Goal: Task Accomplishment & Management: Complete application form

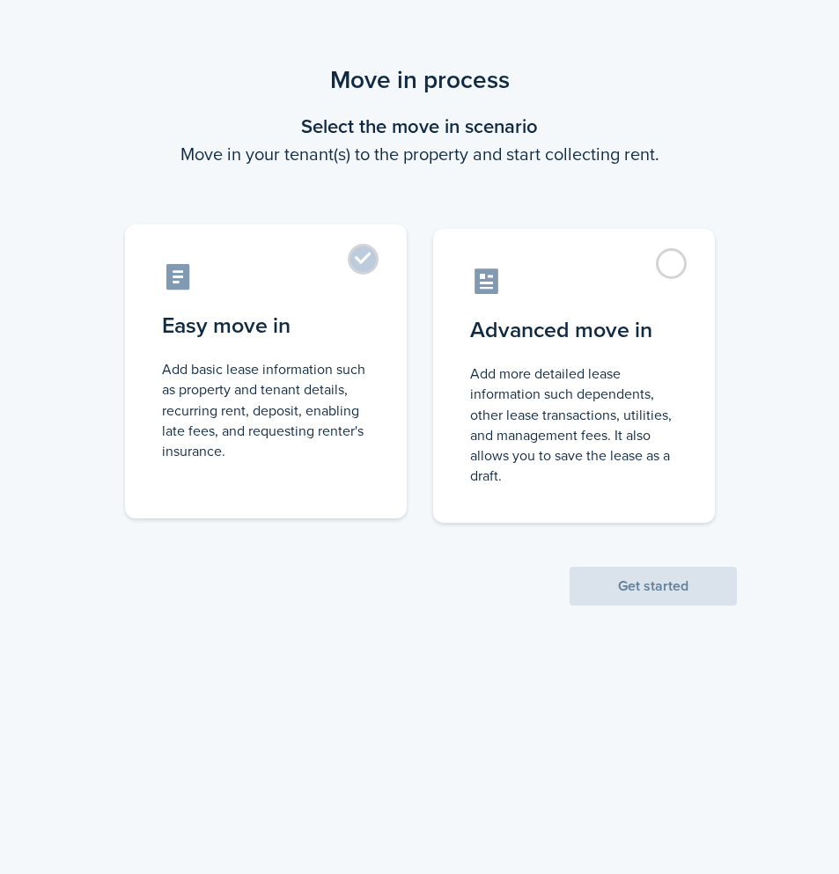
click at [330, 376] on control-radio-card-description "Add basic lease information such as property and tenant details, recurring rent…" at bounding box center [266, 410] width 208 height 102
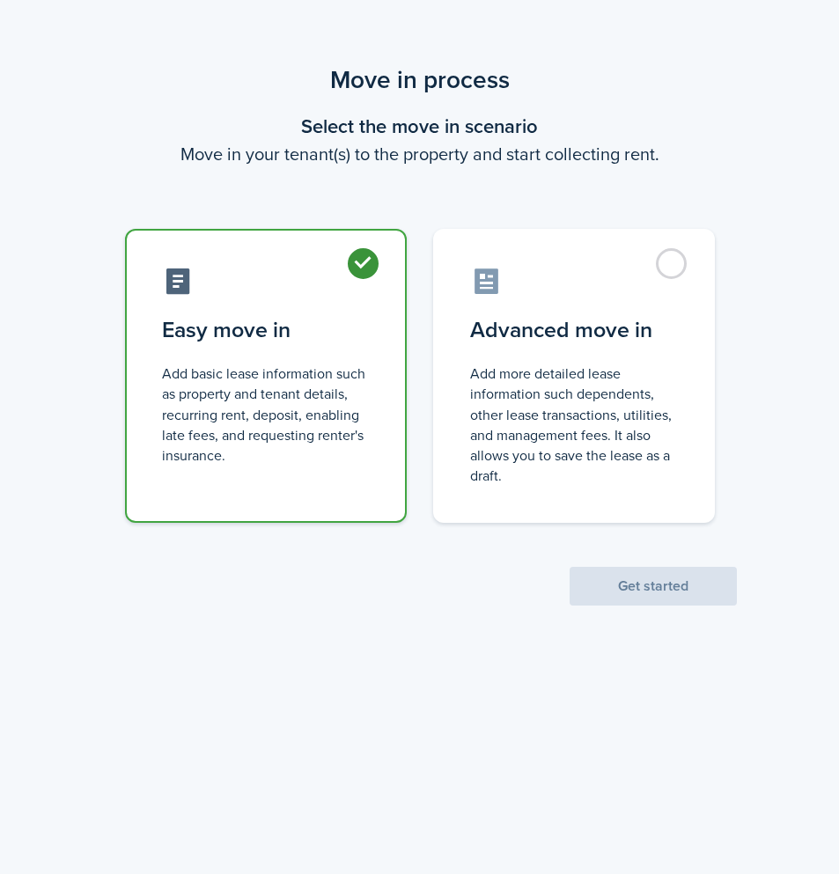
radio input "true"
click at [627, 592] on button "Get started" at bounding box center [653, 586] width 167 height 39
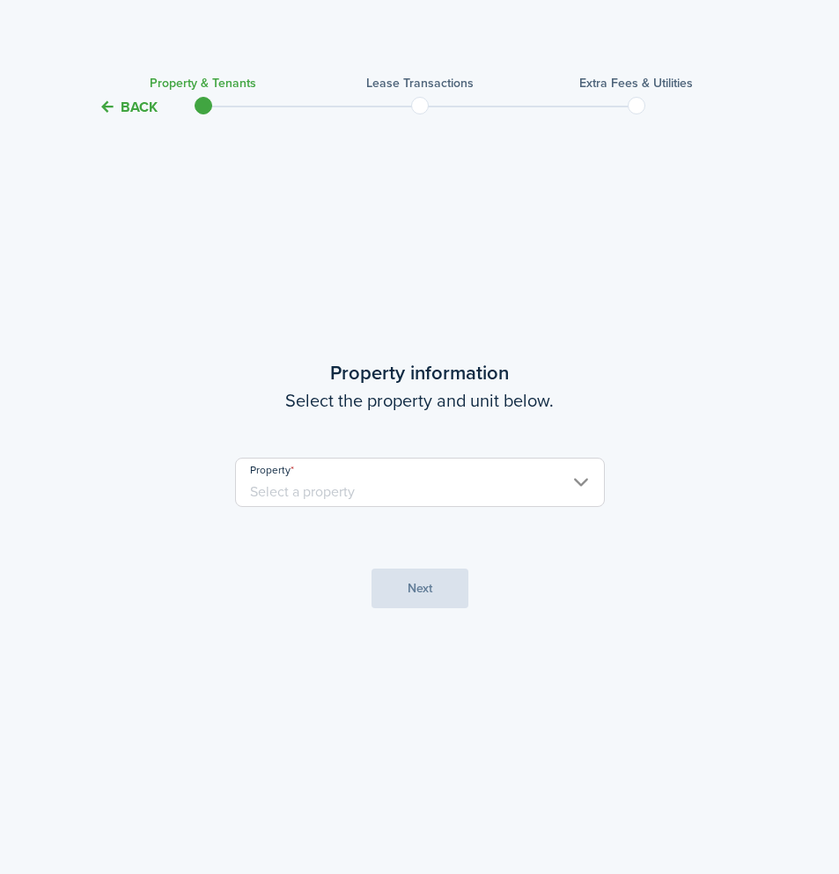
click at [390, 500] on input "Property" at bounding box center [420, 482] width 370 height 49
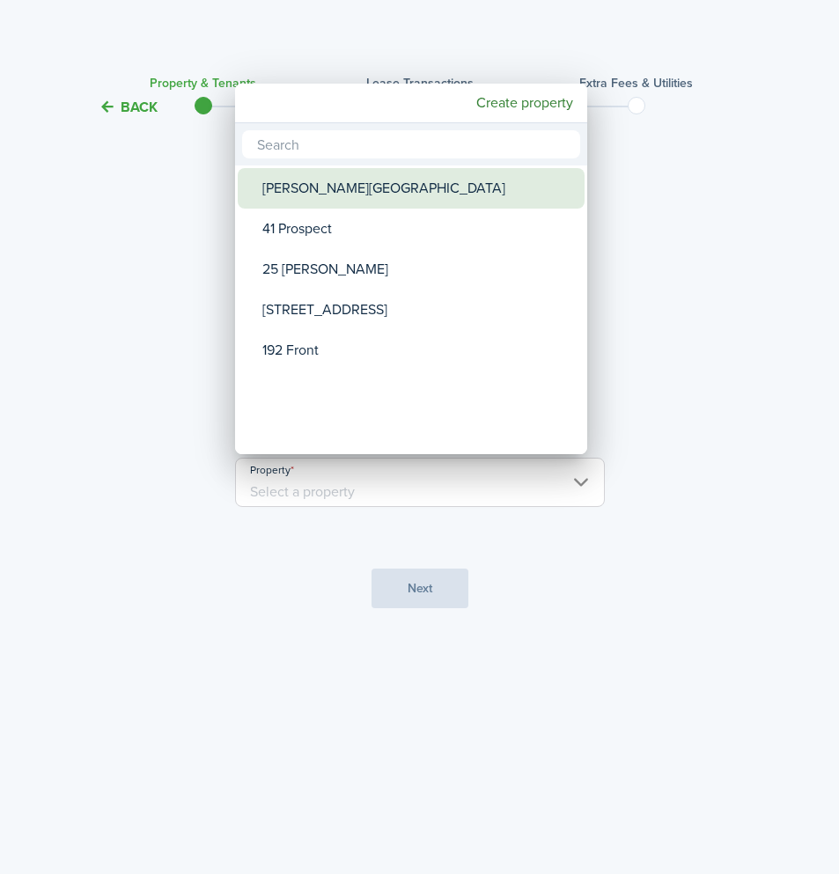
click at [331, 179] on div "[PERSON_NAME][GEOGRAPHIC_DATA]" at bounding box center [418, 188] width 312 height 41
type input "[PERSON_NAME][GEOGRAPHIC_DATA]"
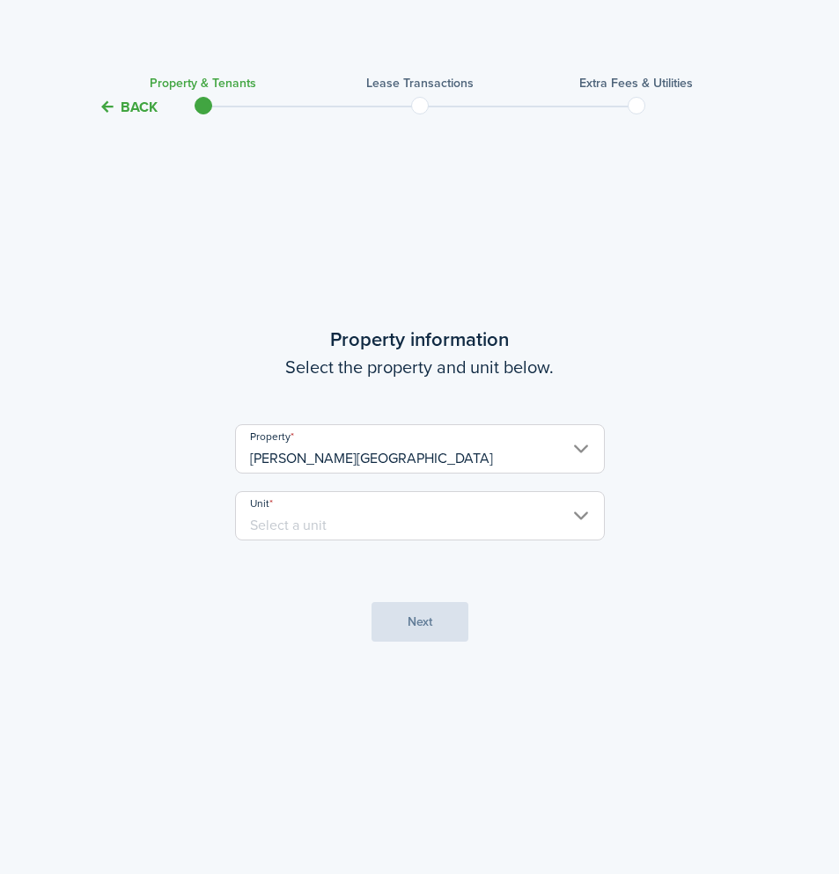
click at [342, 533] on input "Unit" at bounding box center [420, 515] width 370 height 49
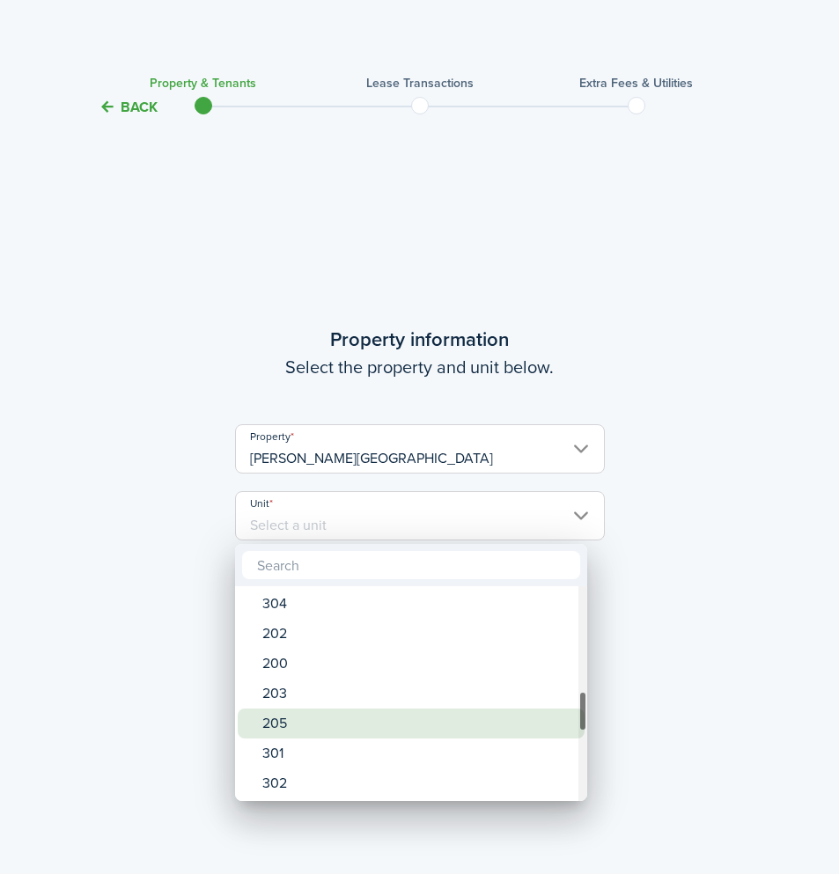
click at [328, 723] on div "205" at bounding box center [418, 724] width 312 height 30
type input "205"
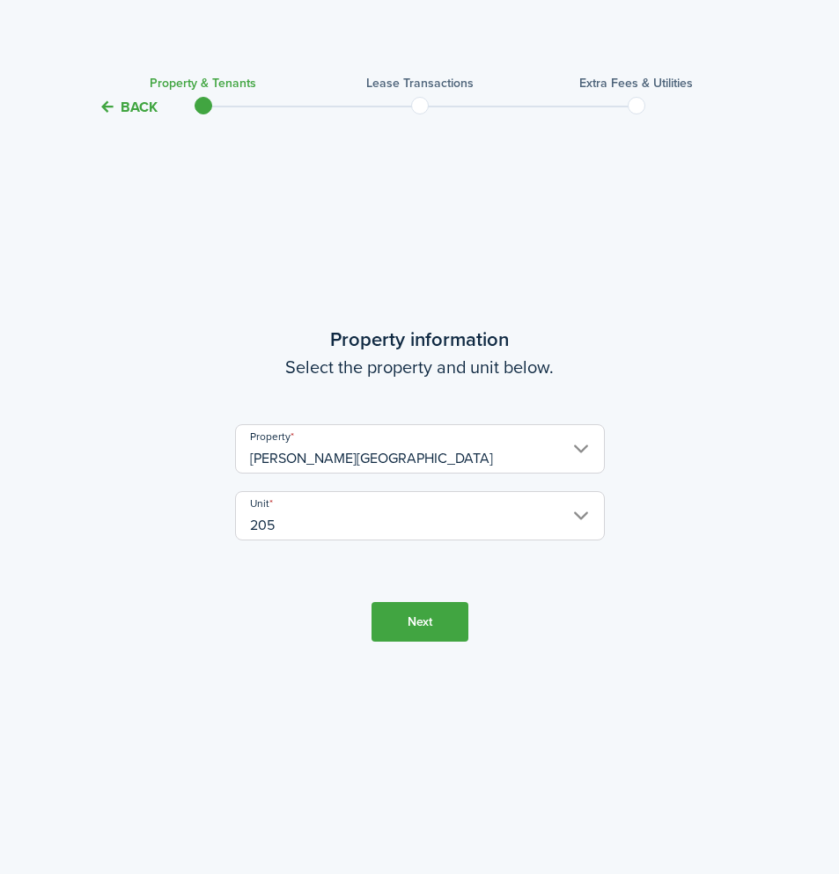
click at [441, 627] on button "Next" at bounding box center [420, 622] width 97 height 40
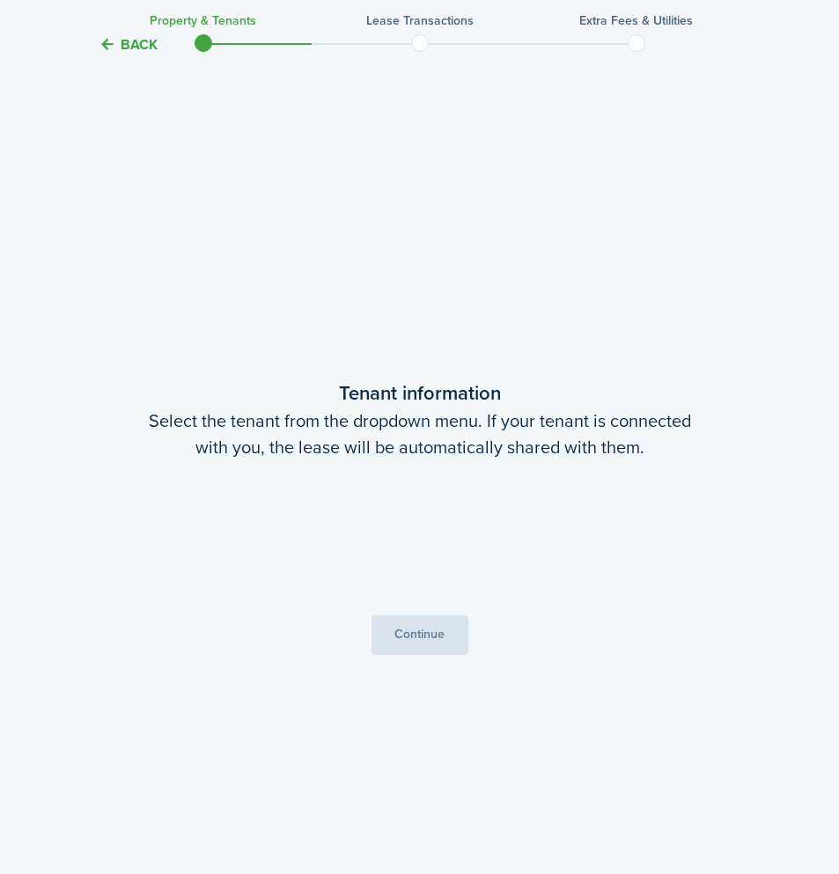
scroll to position [756, 0]
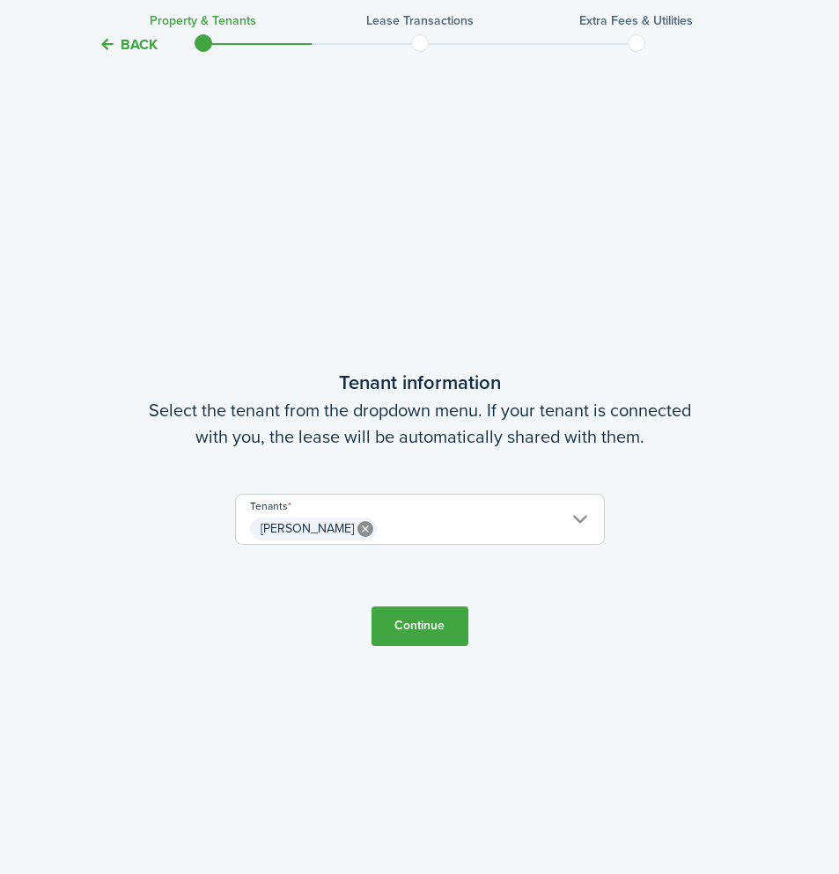
click at [430, 629] on button "Continue" at bounding box center [420, 627] width 97 height 40
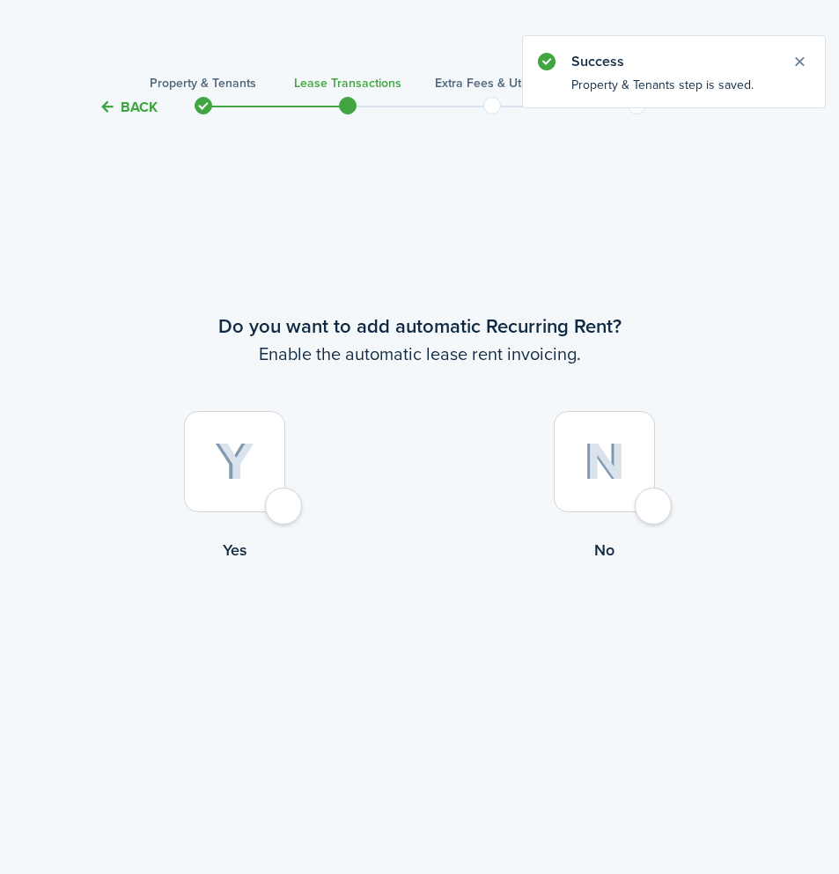
click at [285, 512] on div at bounding box center [234, 461] width 101 height 101
radio input "true"
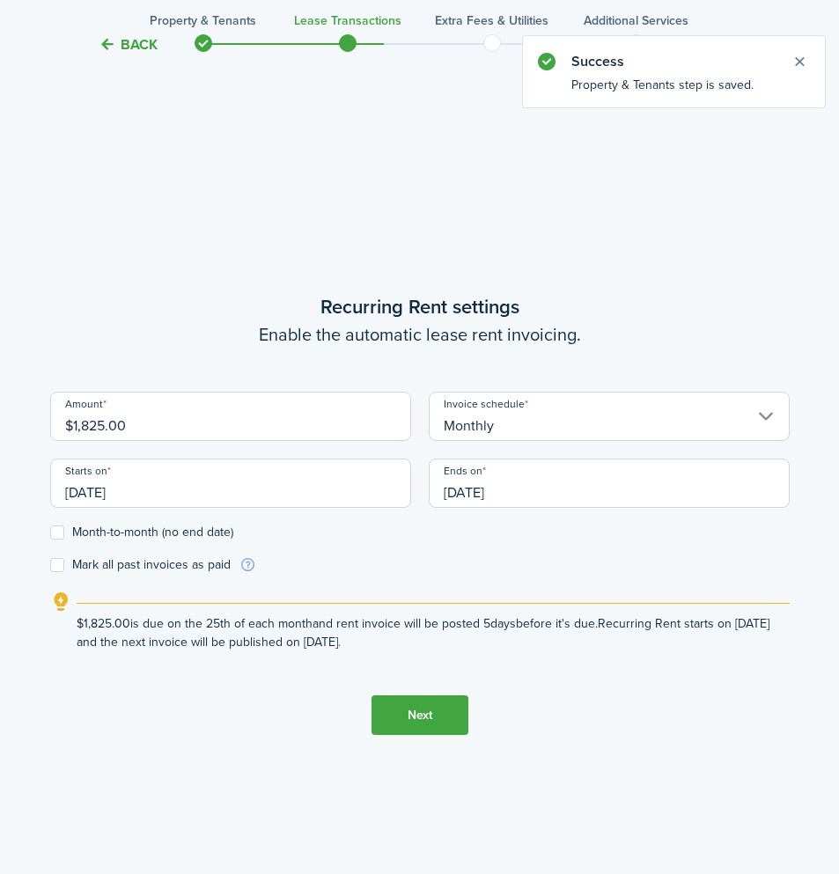
scroll to position [756, 0]
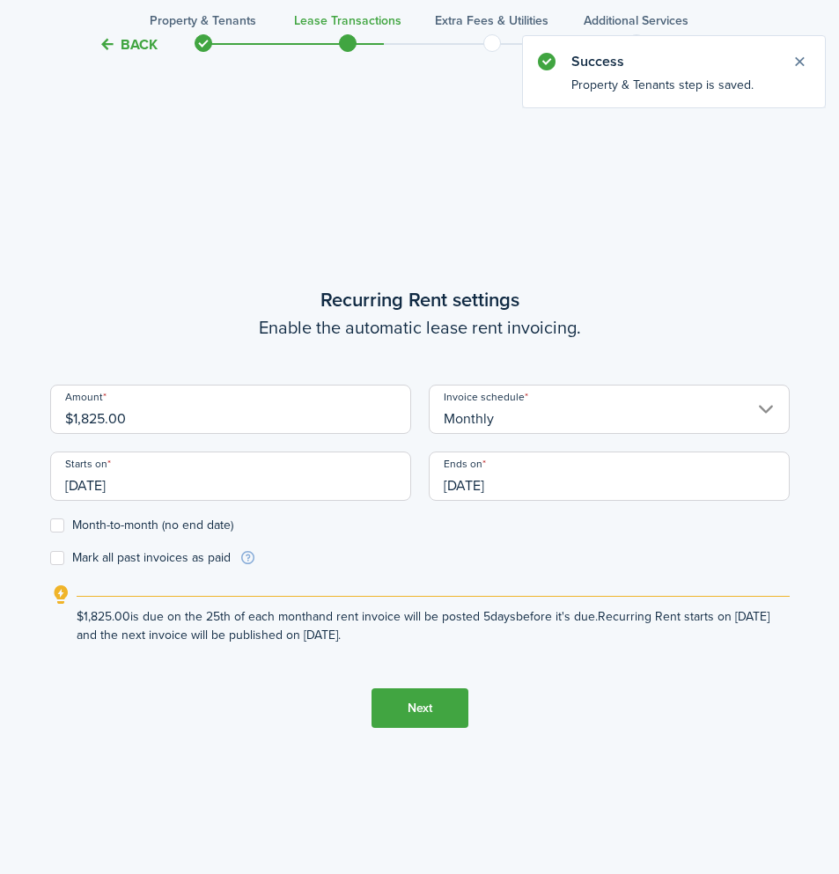
click at [148, 417] on input "$1,825.00" at bounding box center [230, 409] width 361 height 49
drag, startPoint x: 148, startPoint y: 417, endPoint x: 0, endPoint y: 411, distance: 148.0
click at [0, 411] on div "Back Property & Tenants Lease Transactions Extra fees & Utilities Additional Se…" at bounding box center [419, 124] width 839 height 1639
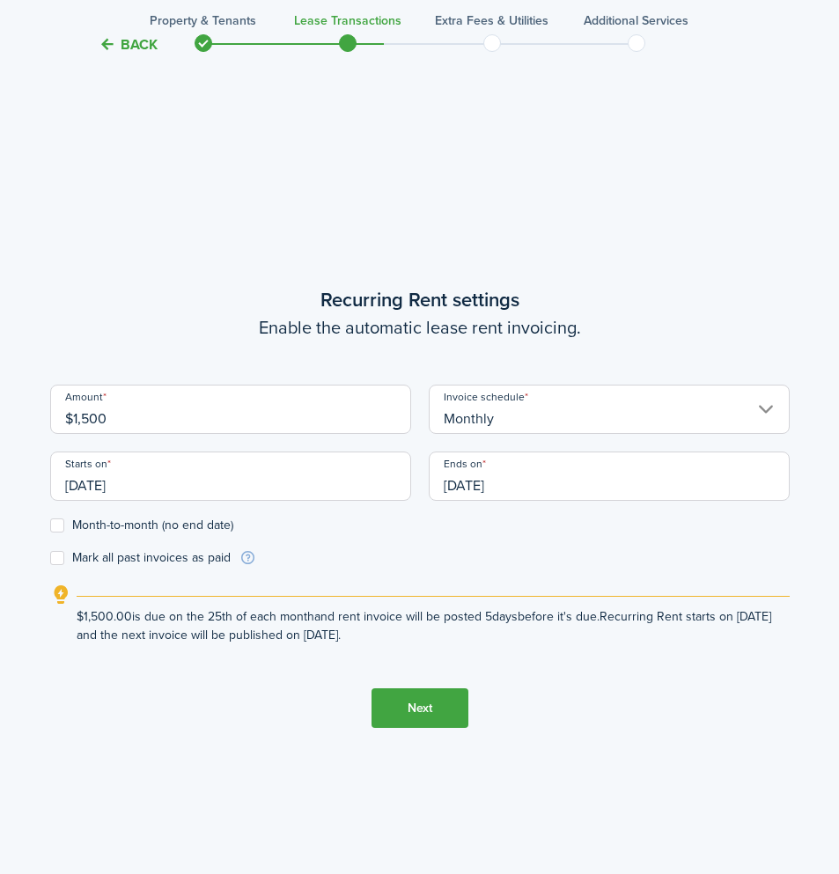
type input "$1,500.00"
click at [231, 201] on tc-wizard-step "Recurring Rent settings Enable the automatic lease rent invoicing. Amount $1,50…" at bounding box center [420, 507] width 740 height 874
click at [172, 498] on input "[DATE]" at bounding box center [230, 476] width 361 height 49
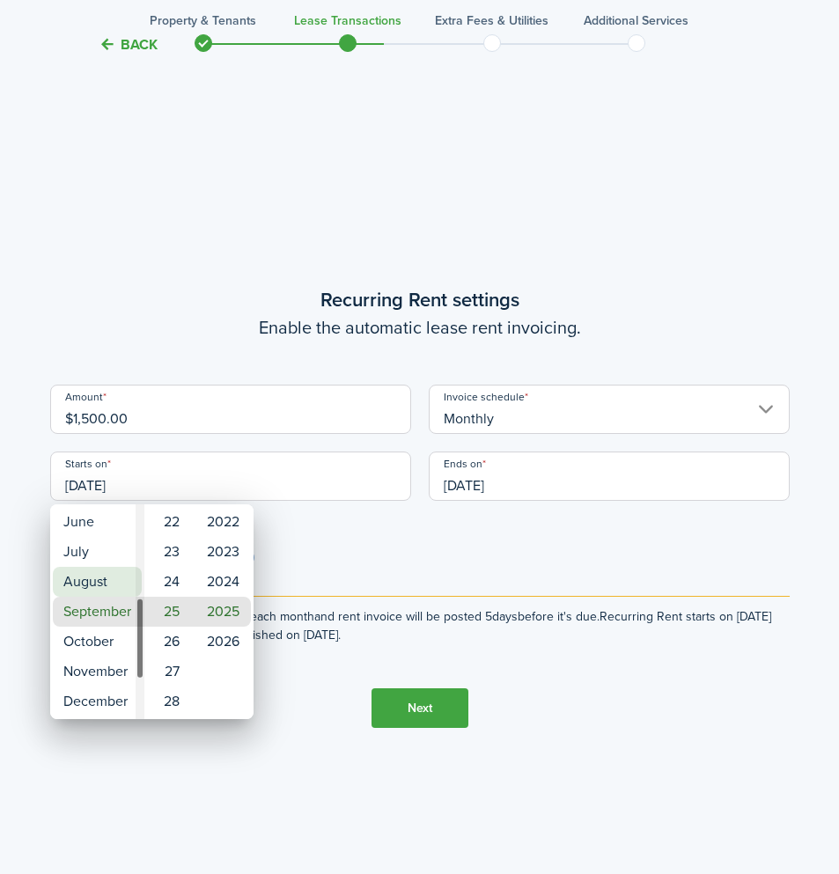
click at [106, 581] on mbsc-wheel-item "August" at bounding box center [97, 582] width 89 height 30
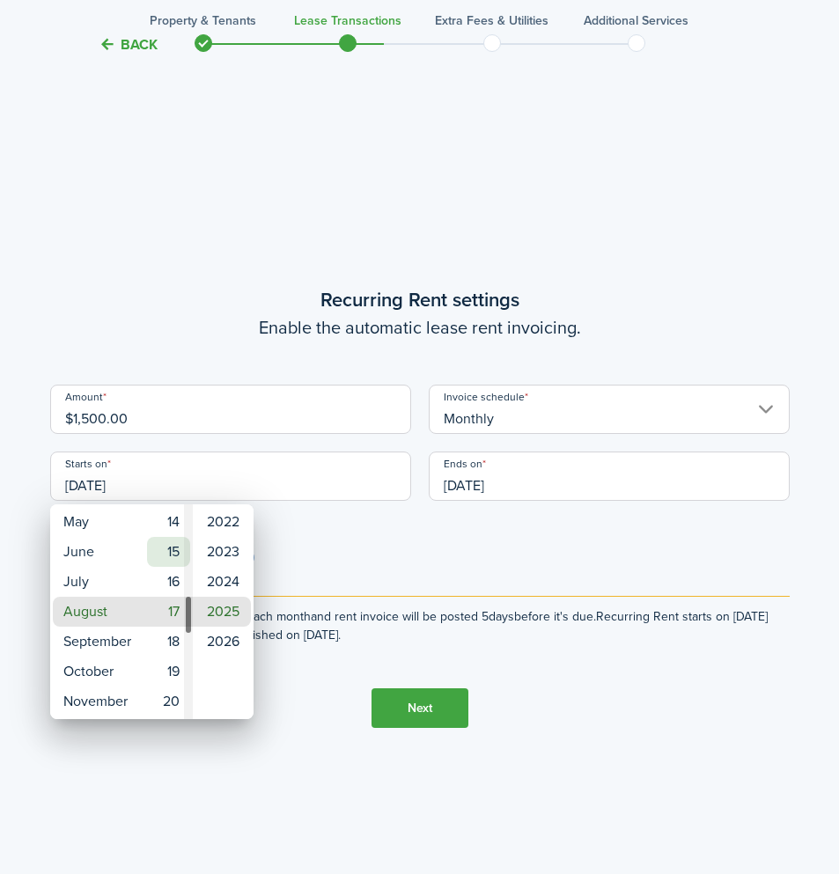
click at [159, 558] on mbsc-wheel-item "15" at bounding box center [168, 552] width 43 height 30
type input "[DATE]"
click at [568, 496] on div at bounding box center [419, 437] width 1121 height 1156
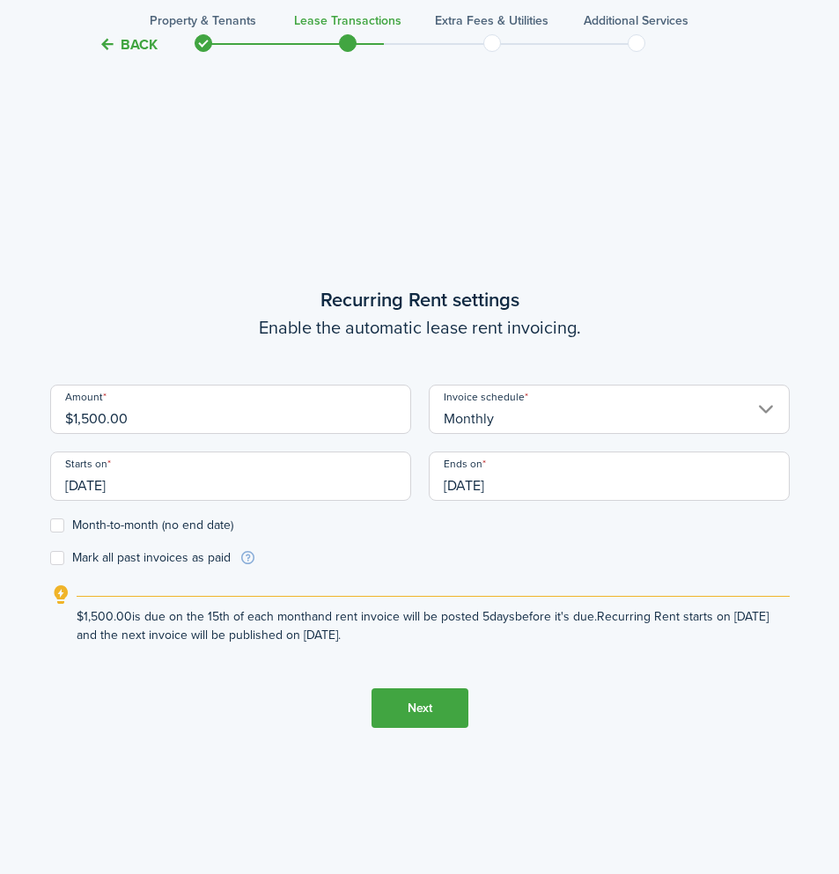
click at [570, 468] on input "[DATE]" at bounding box center [609, 476] width 361 height 49
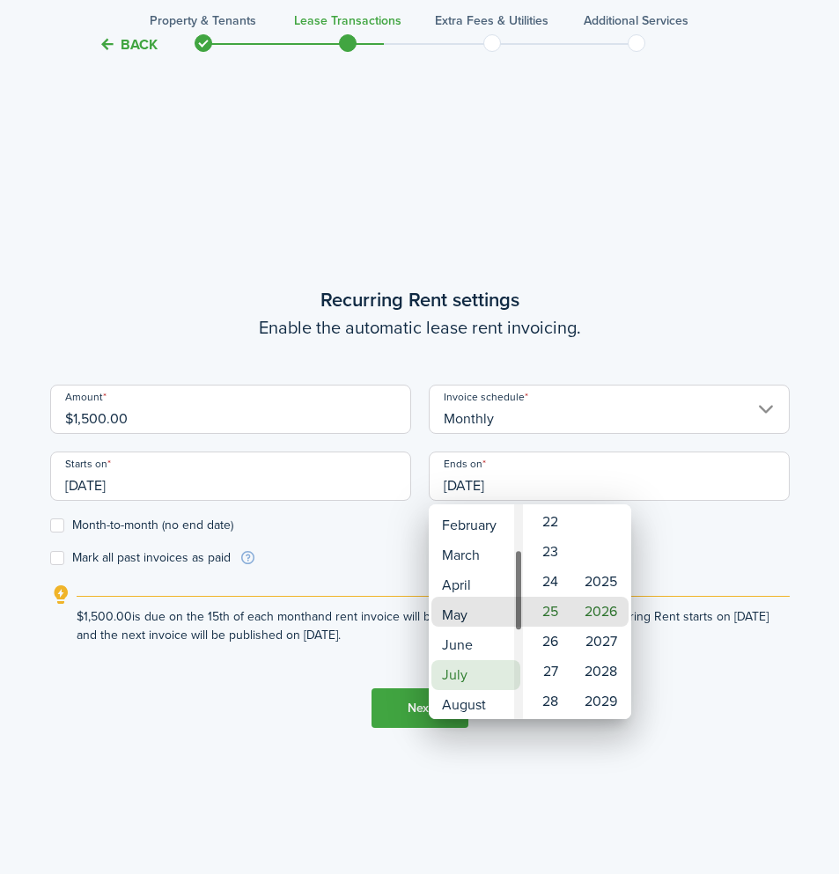
type input "[DATE]"
click at [476, 602] on mbsc-wheel-item "May" at bounding box center [475, 612] width 89 height 30
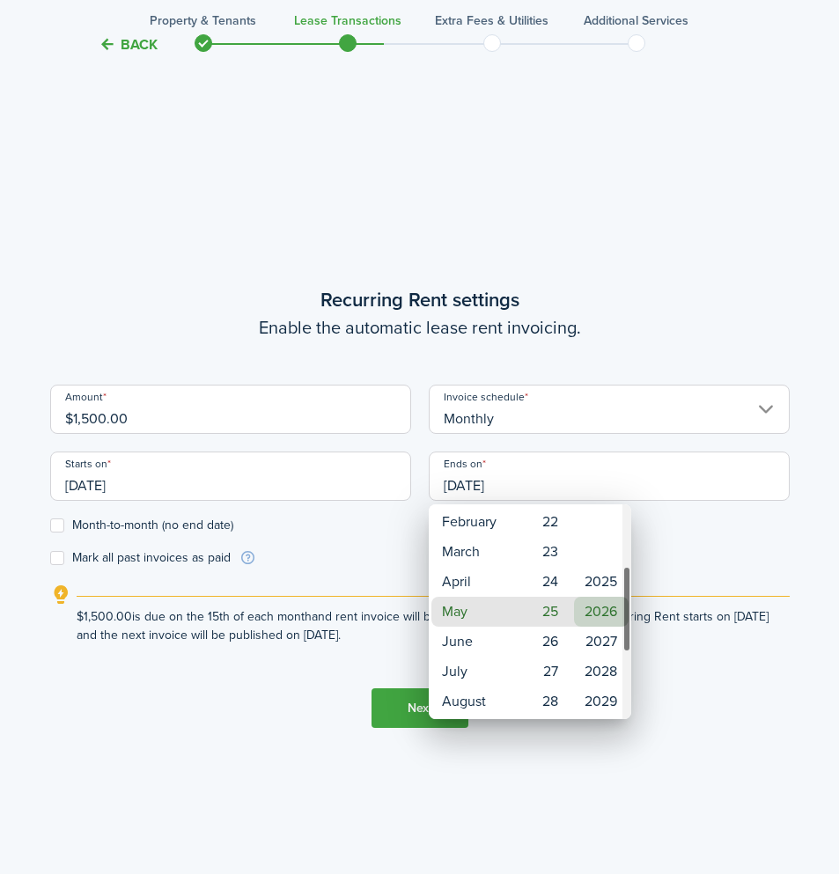
click at [605, 616] on mbsc-wheel-item "2026" at bounding box center [601, 612] width 55 height 30
click at [709, 544] on div at bounding box center [419, 437] width 1121 height 1156
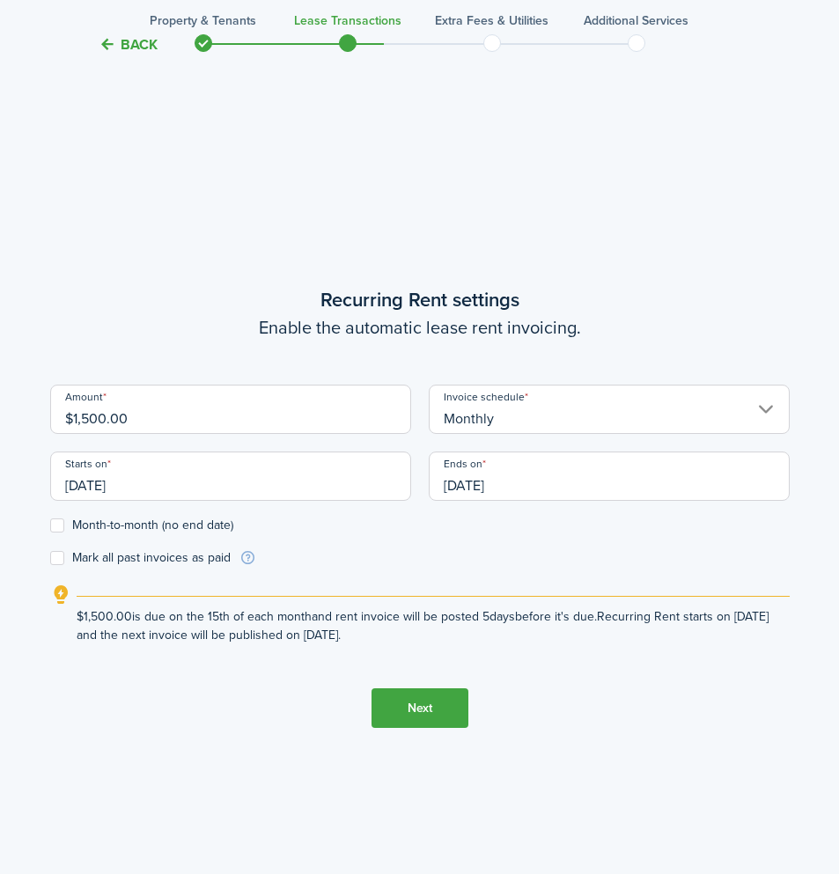
click at [420, 711] on button "Next" at bounding box center [420, 709] width 97 height 40
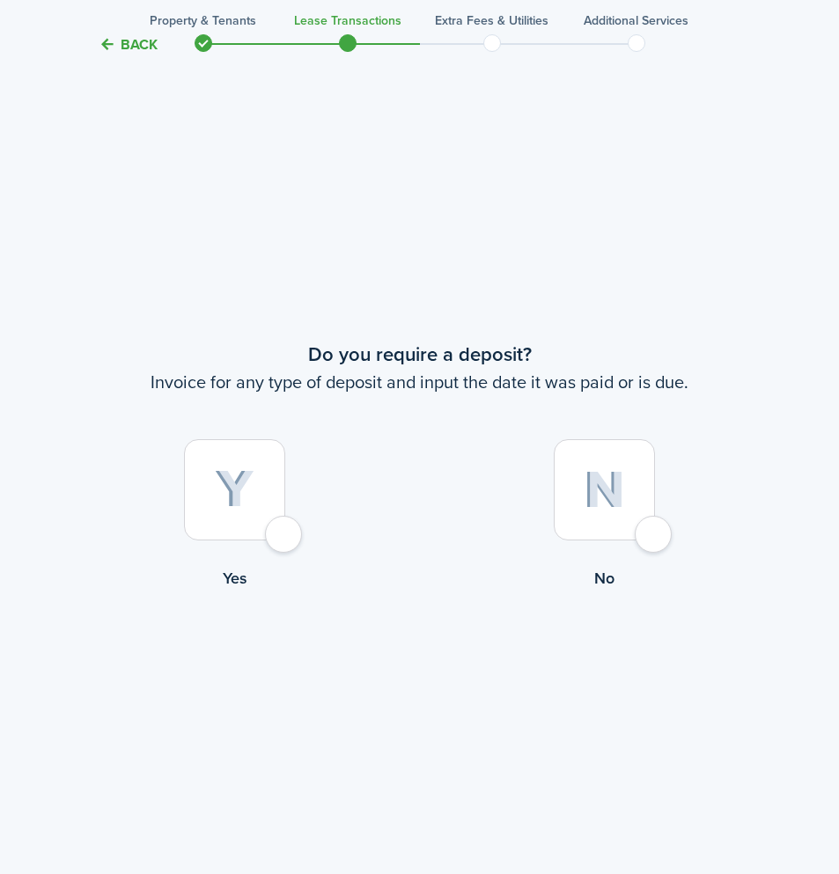
scroll to position [1631, 0]
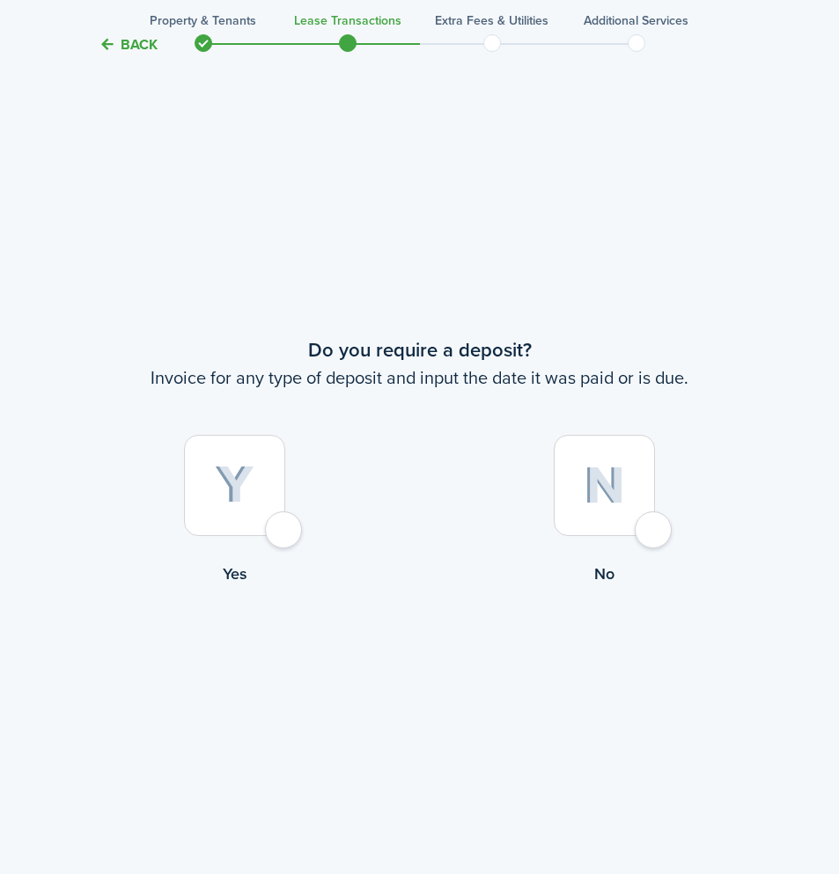
click at [285, 525] on div at bounding box center [234, 485] width 101 height 101
radio input "true"
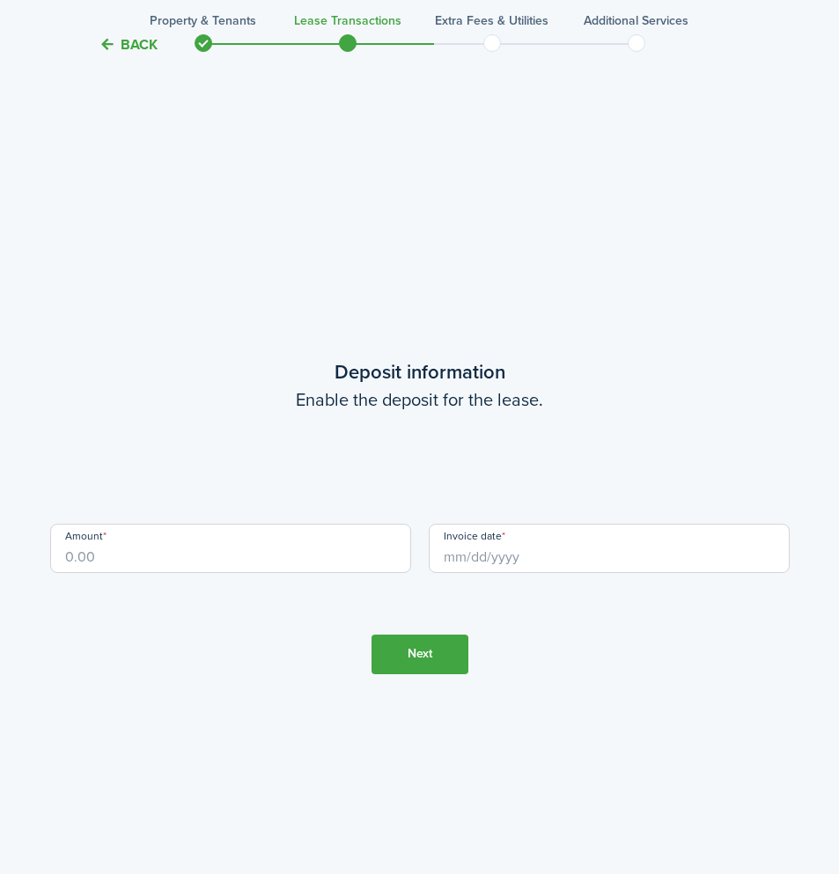
scroll to position [2505, 0]
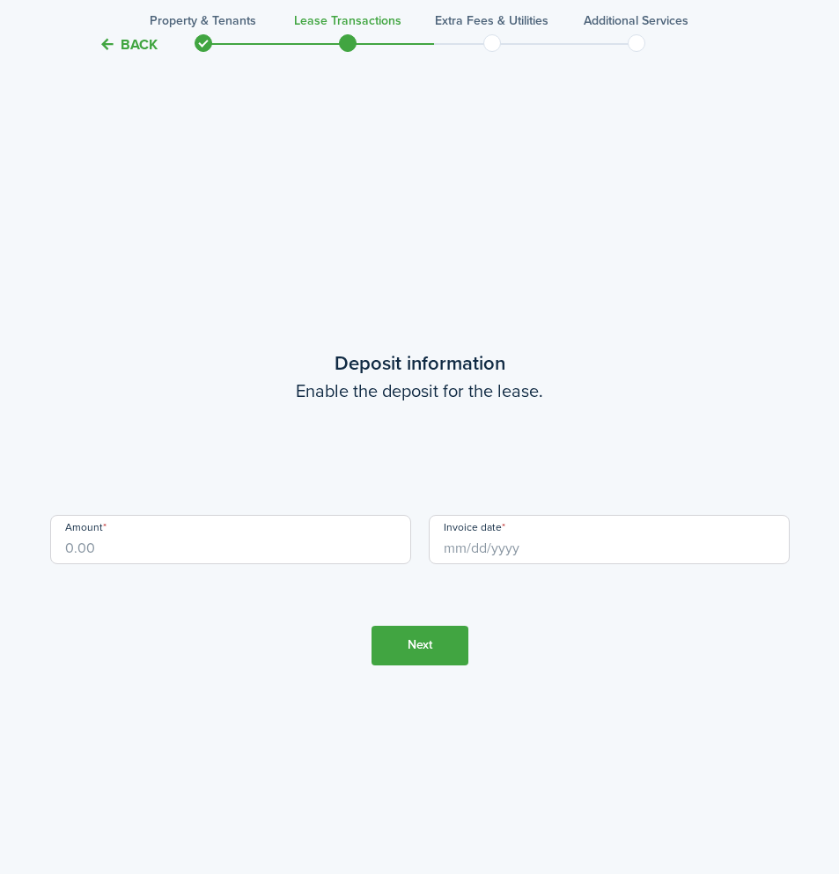
click at [179, 558] on input "Amount" at bounding box center [230, 539] width 361 height 49
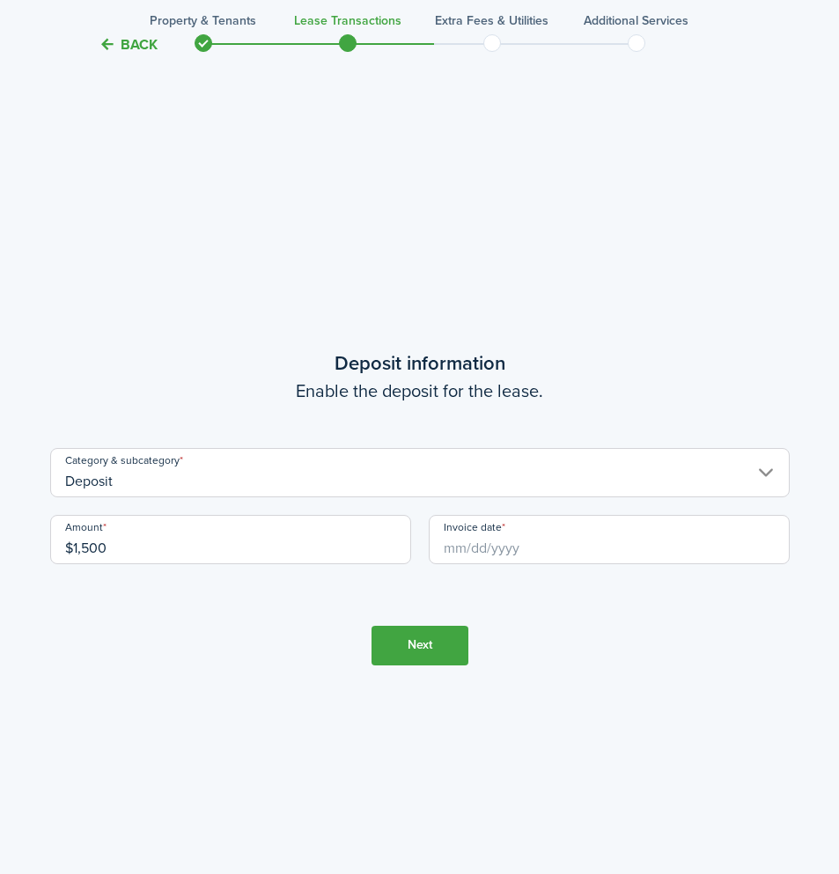
type input "$1,500.00"
click at [536, 548] on input "Invoice date" at bounding box center [609, 539] width 361 height 49
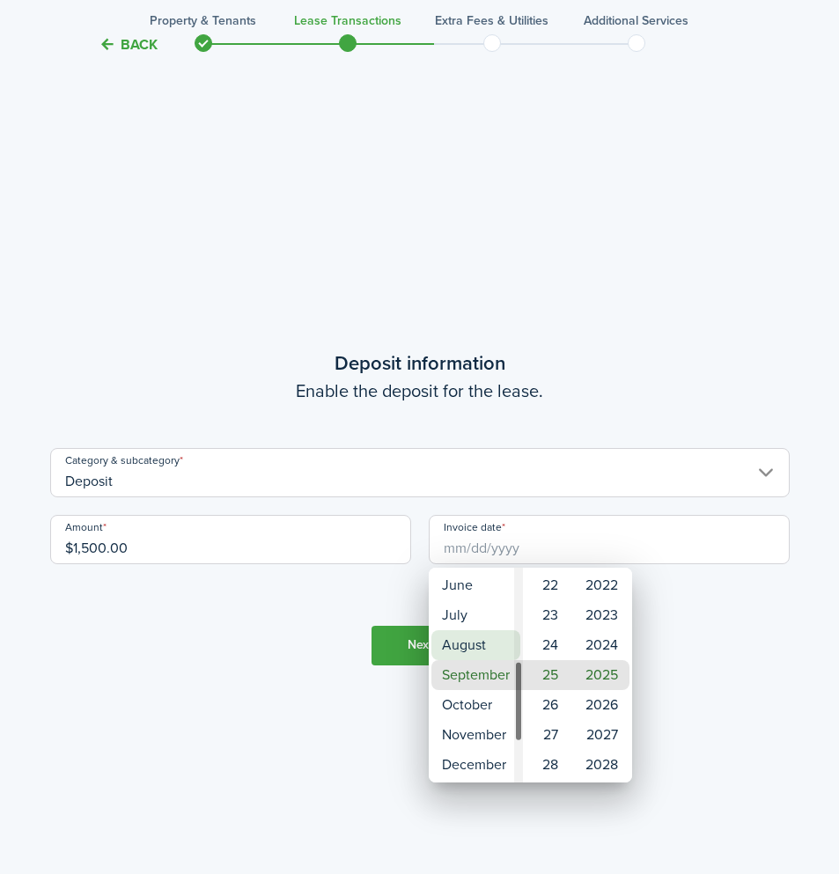
click at [493, 635] on mbsc-wheel-item "August" at bounding box center [475, 645] width 89 height 30
click at [546, 644] on mbsc-wheel-item "15" at bounding box center [547, 645] width 43 height 30
type input "[DATE]"
click at [404, 648] on div at bounding box center [419, 437] width 1121 height 1156
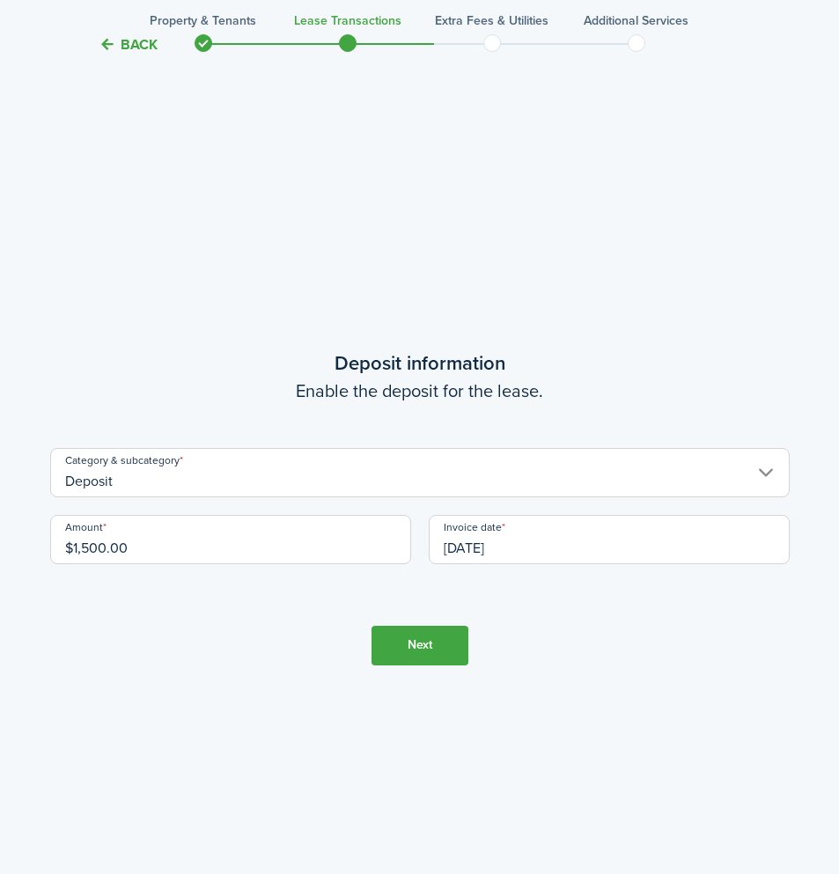
click at [433, 648] on button "Next" at bounding box center [420, 646] width 97 height 40
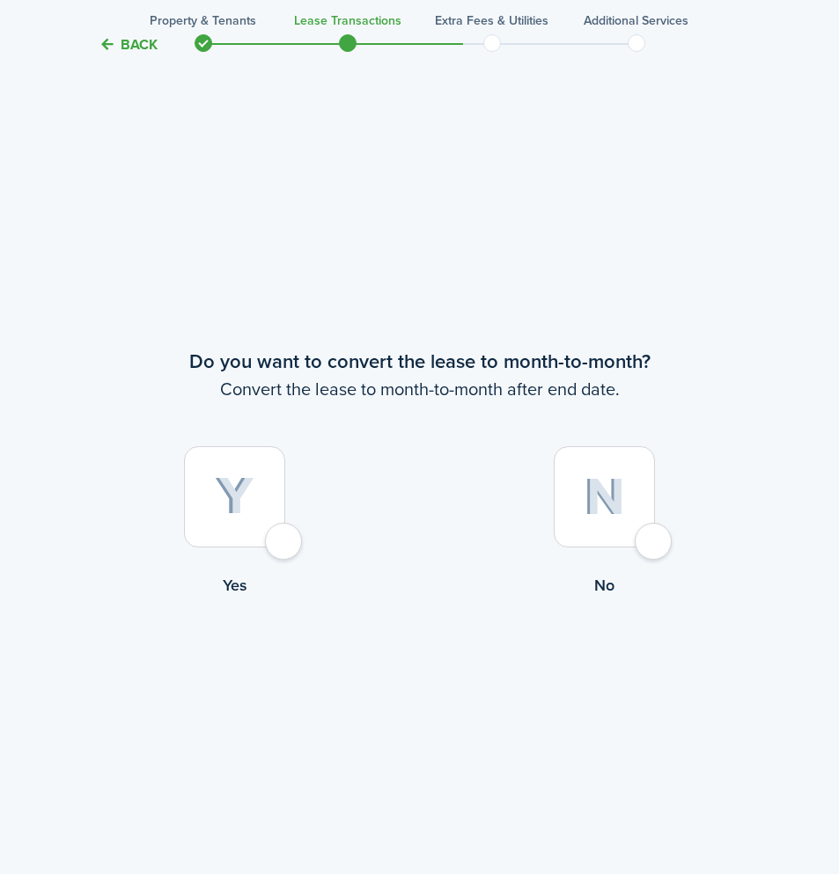
scroll to position [3379, 0]
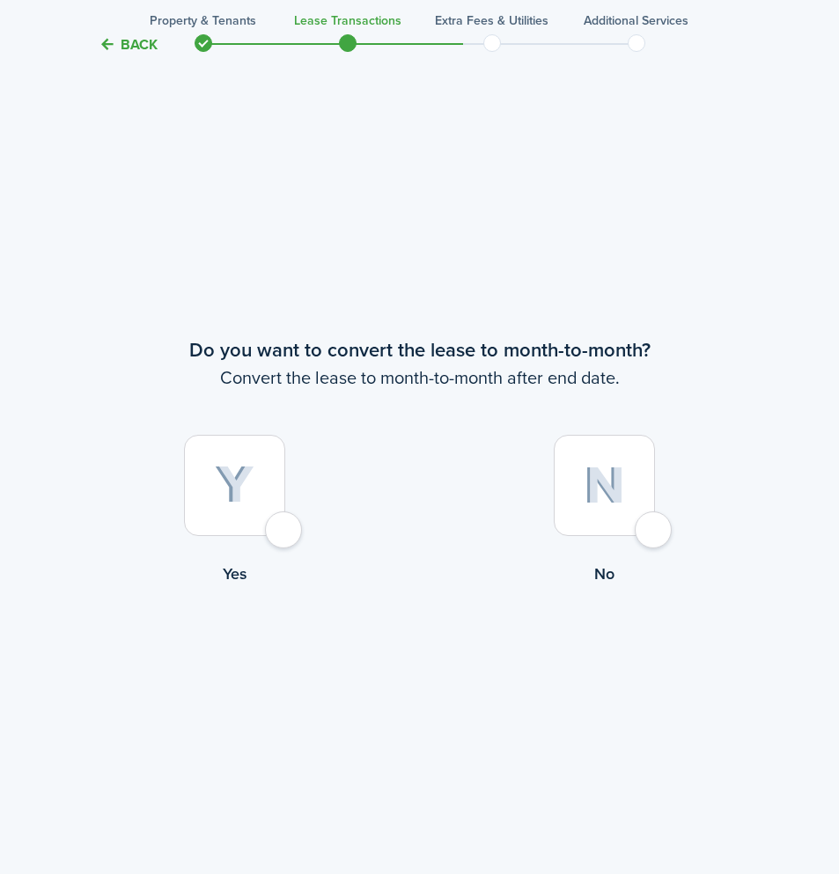
drag, startPoint x: 652, startPoint y: 536, endPoint x: 611, endPoint y: 563, distance: 49.1
click at [652, 536] on div at bounding box center [604, 485] width 101 height 101
radio input "true"
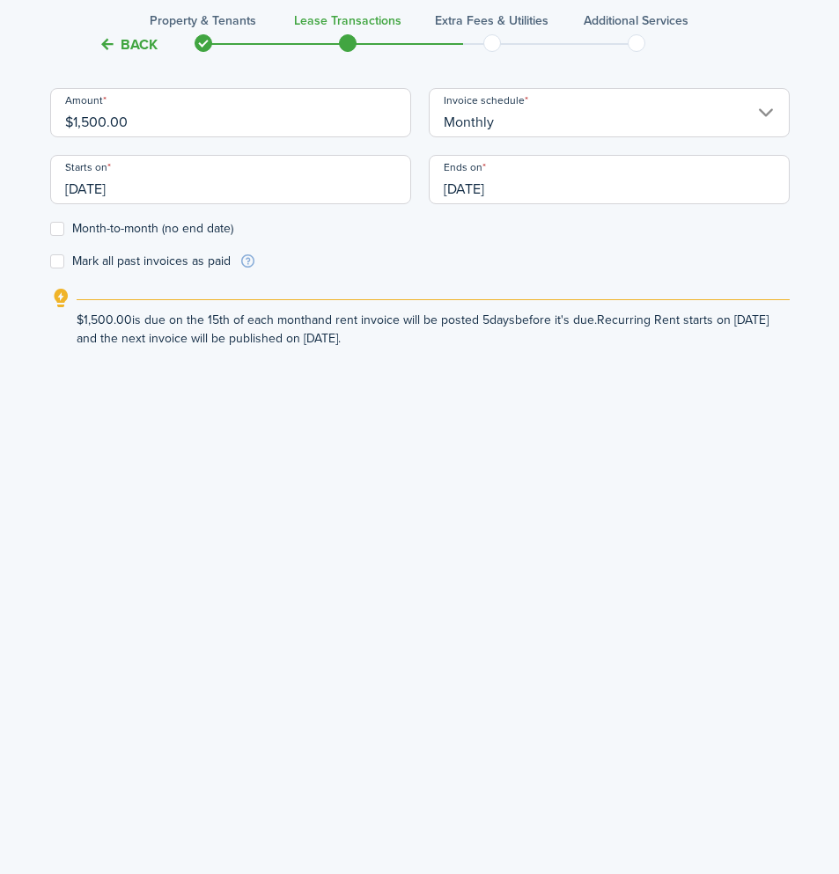
scroll to position [747, 0]
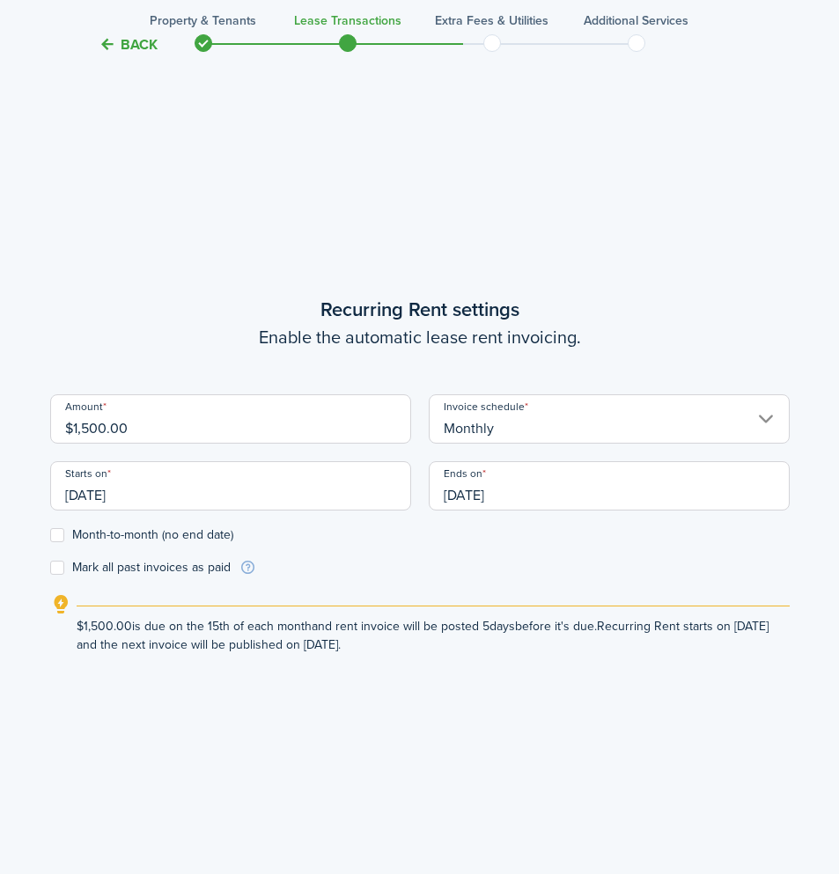
click at [151, 497] on input "[DATE]" at bounding box center [230, 485] width 361 height 49
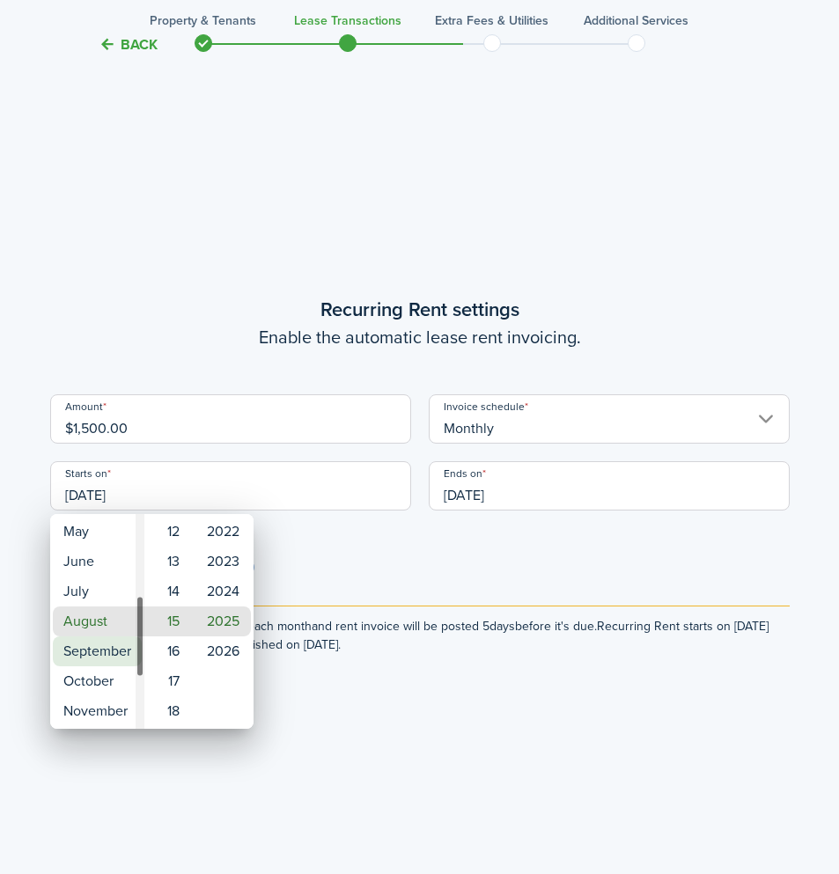
click at [109, 648] on mbsc-wheel-item "September" at bounding box center [97, 652] width 89 height 30
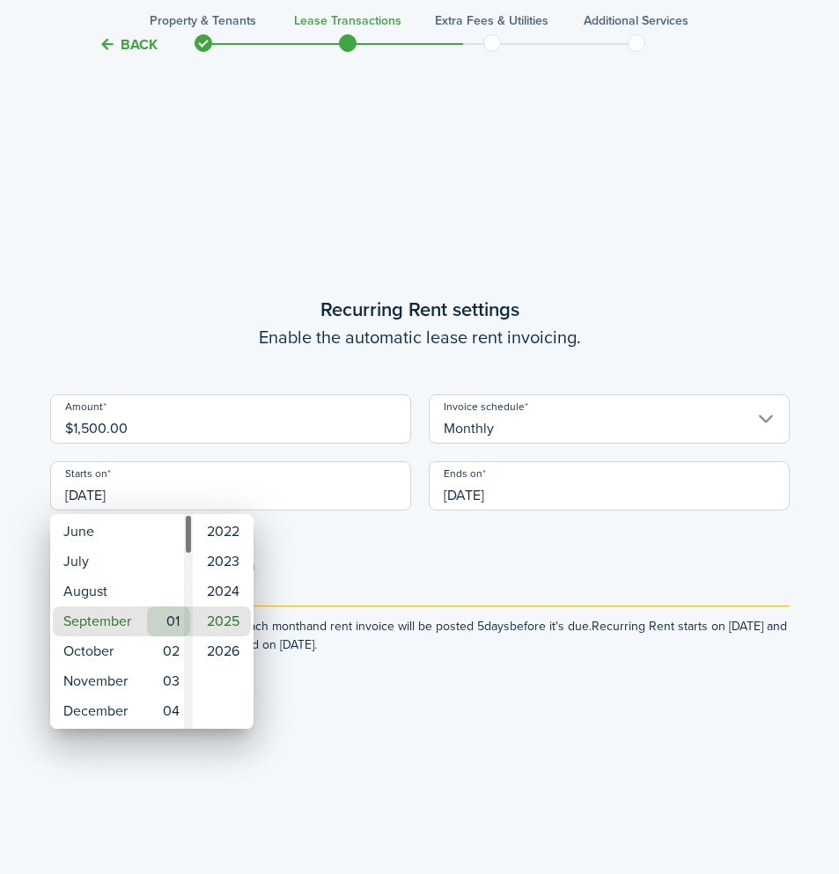
type input "[DATE]"
click at [168, 630] on mbsc-wheel-item "01" at bounding box center [168, 622] width 43 height 30
click at [490, 736] on div at bounding box center [419, 437] width 1121 height 1156
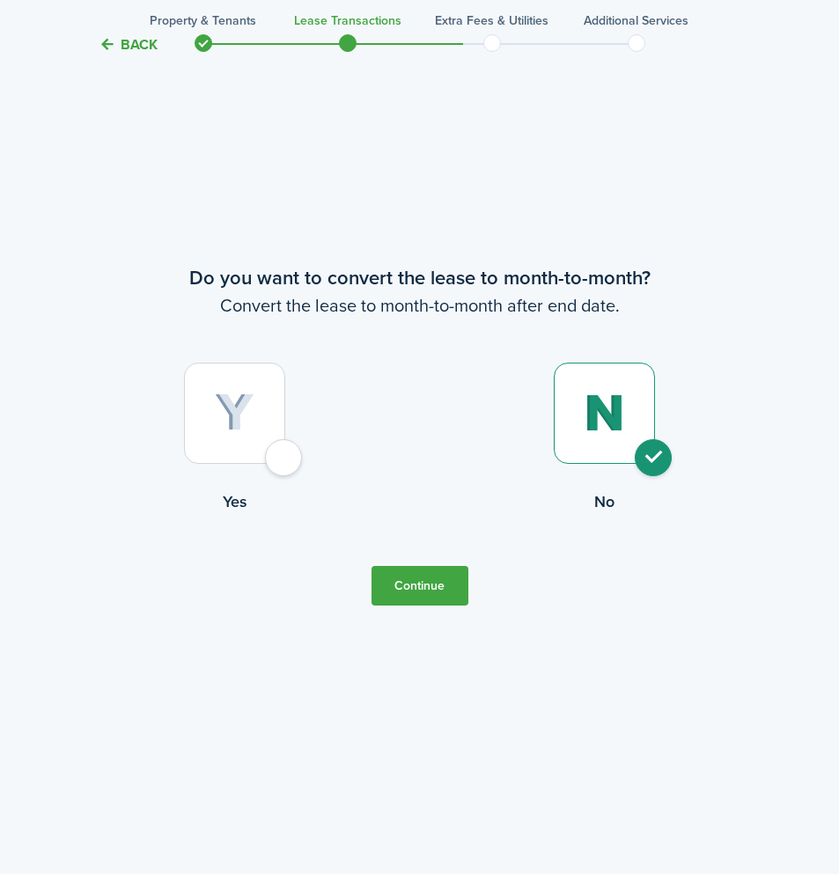
scroll to position [3497, 0]
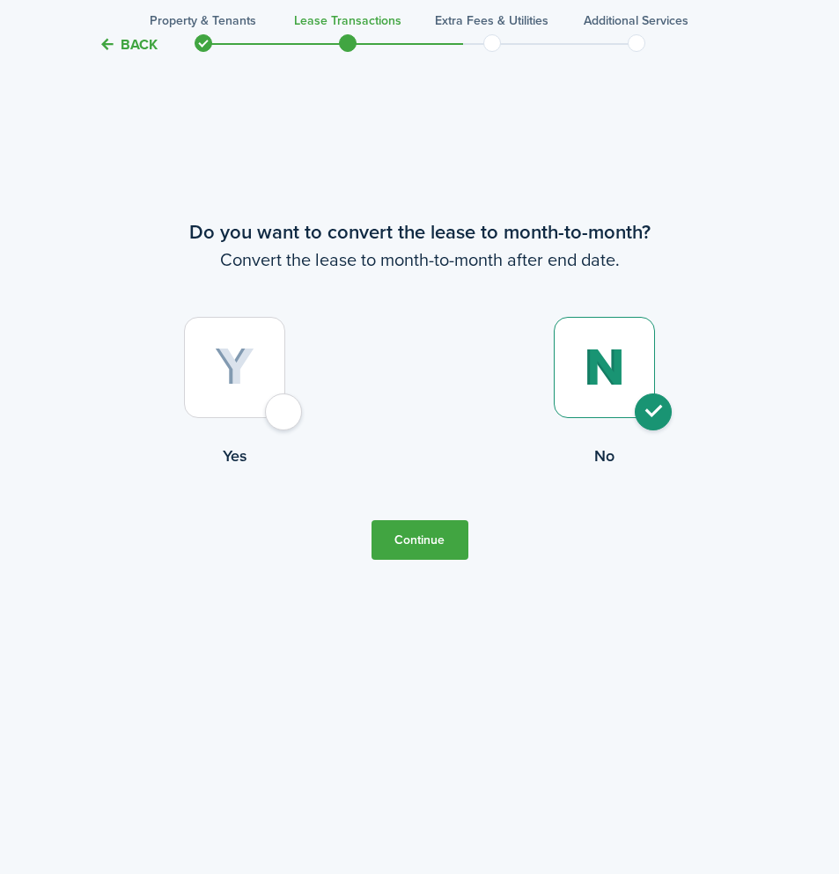
click at [444, 544] on button "Continue" at bounding box center [420, 540] width 97 height 40
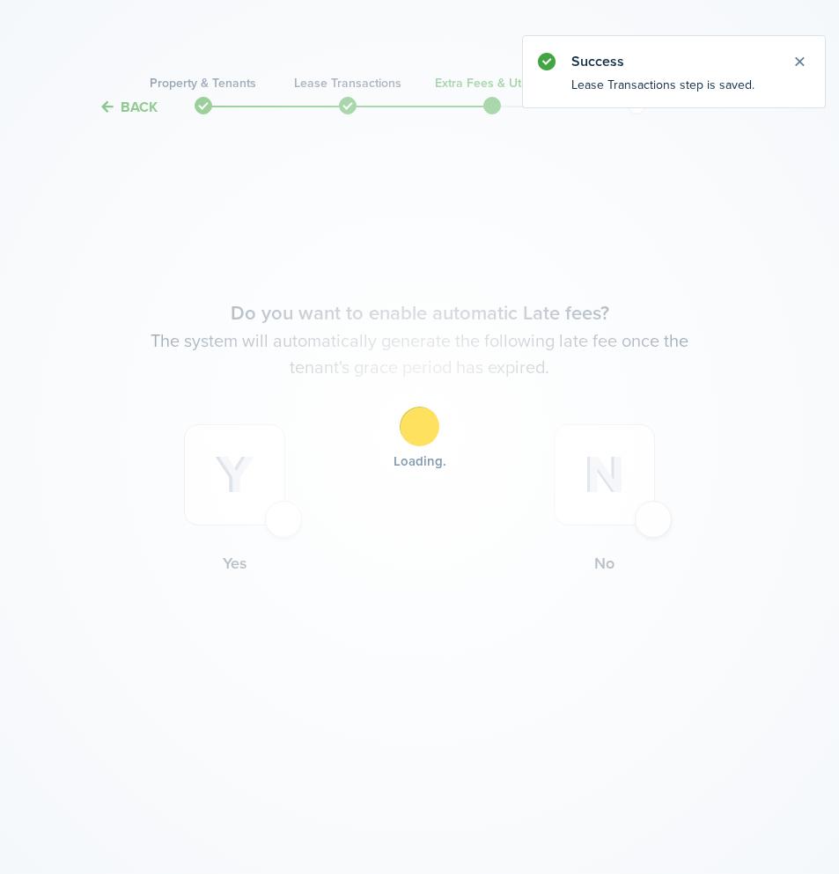
scroll to position [0, 0]
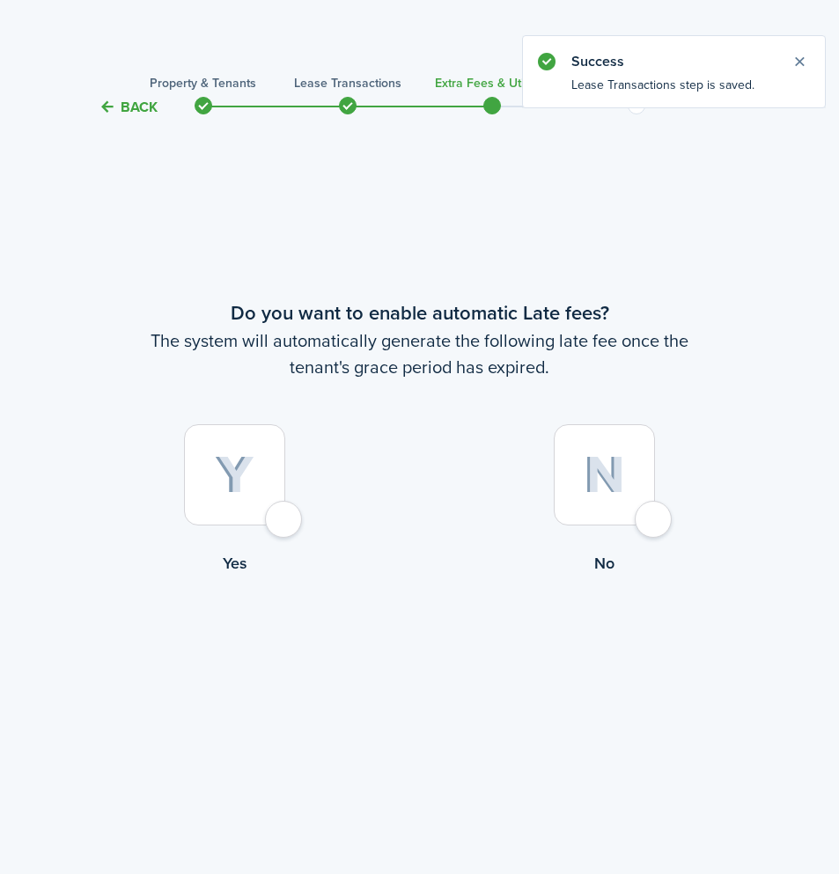
click at [652, 520] on div at bounding box center [604, 474] width 101 height 101
radio input "true"
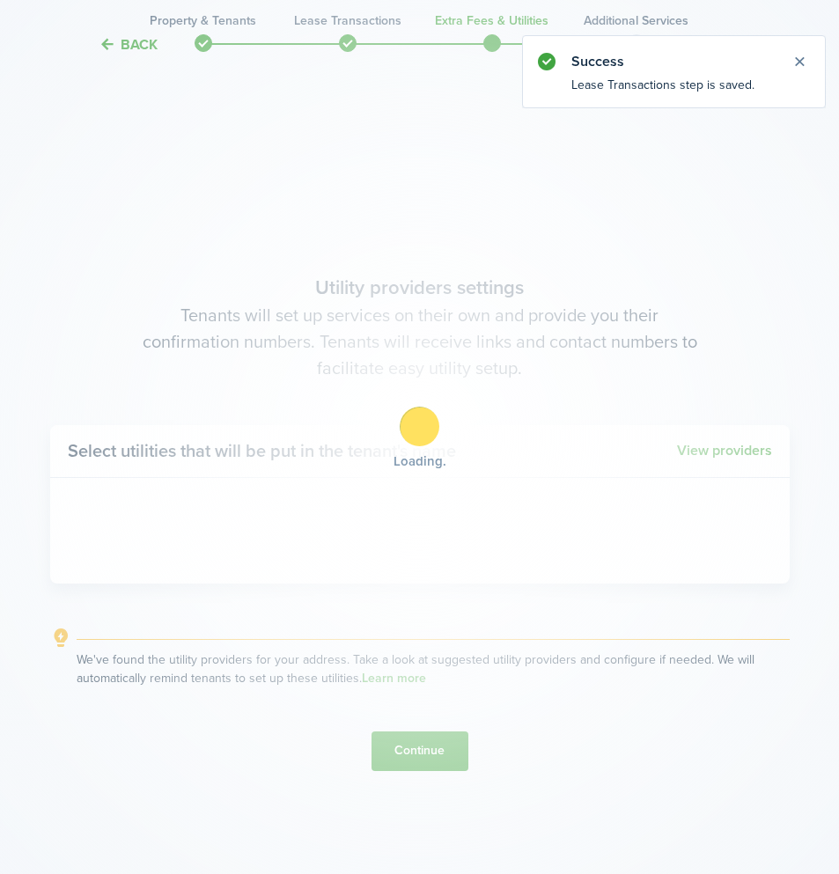
scroll to position [756, 0]
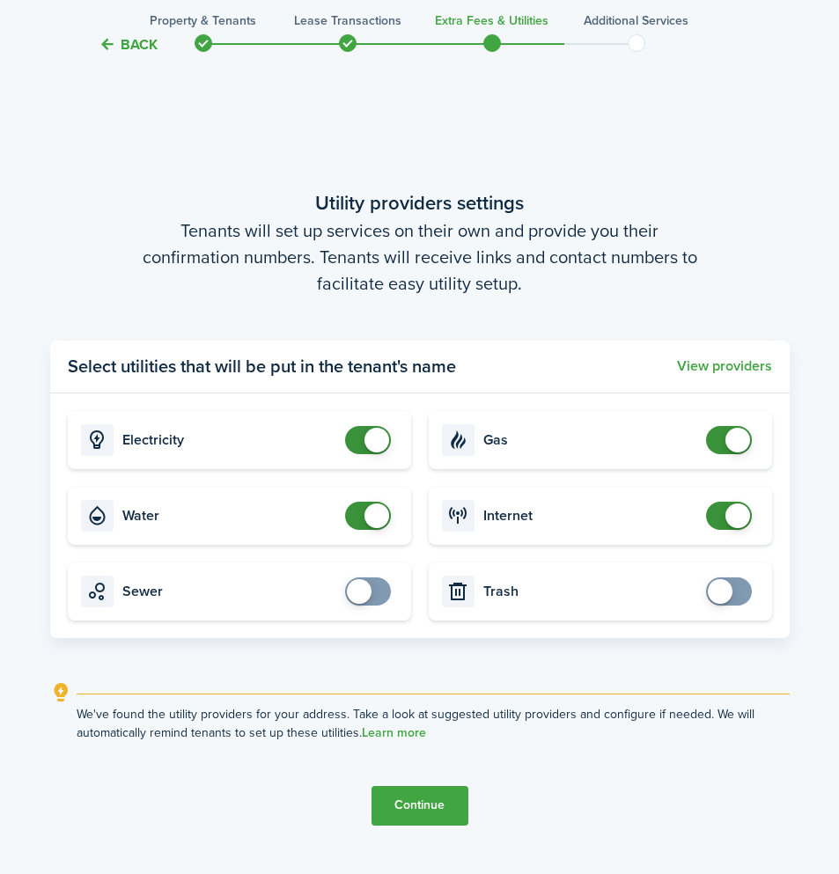
checkbox input "false"
click at [379, 444] on span at bounding box center [377, 440] width 25 height 25
checkbox input "false"
click at [369, 512] on span at bounding box center [377, 516] width 25 height 25
checkbox input "false"
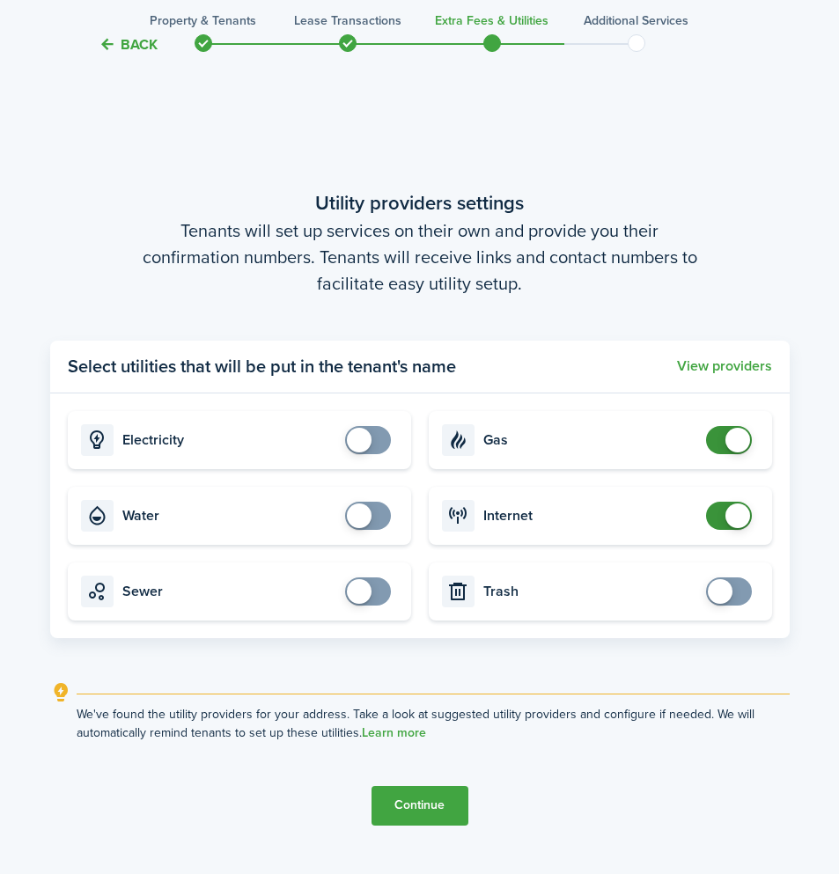
click at [737, 439] on span at bounding box center [737, 440] width 25 height 25
checkbox input "false"
click at [734, 519] on span at bounding box center [737, 516] width 25 height 25
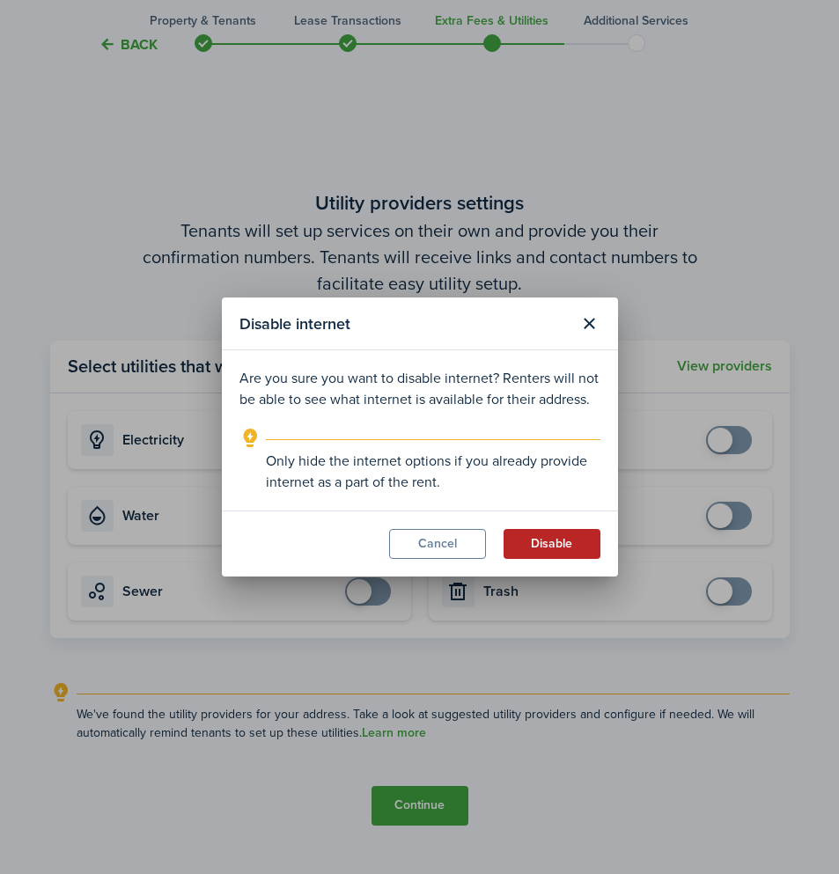
click at [563, 546] on button "Disable" at bounding box center [552, 544] width 97 height 30
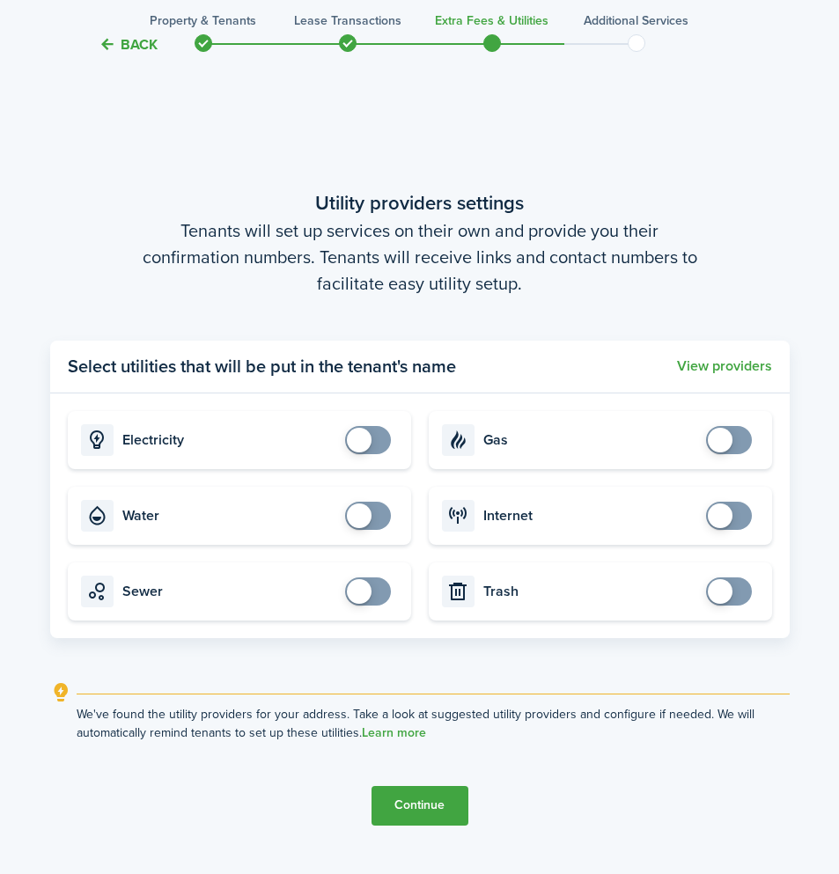
click at [428, 806] on button "Continue" at bounding box center [420, 806] width 97 height 40
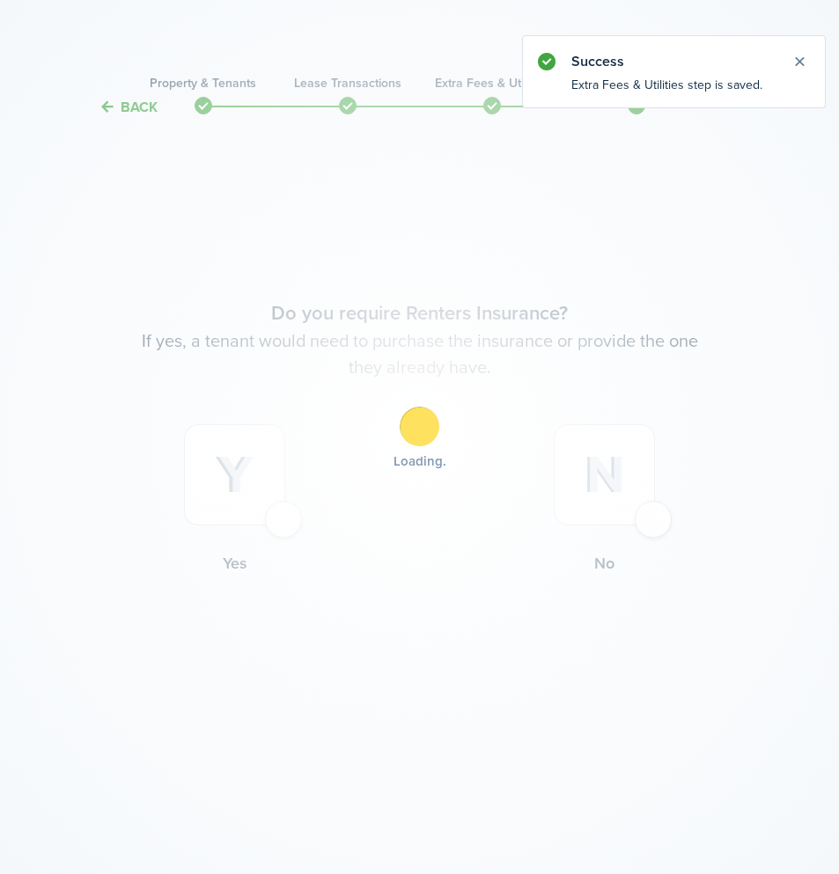
scroll to position [0, 0]
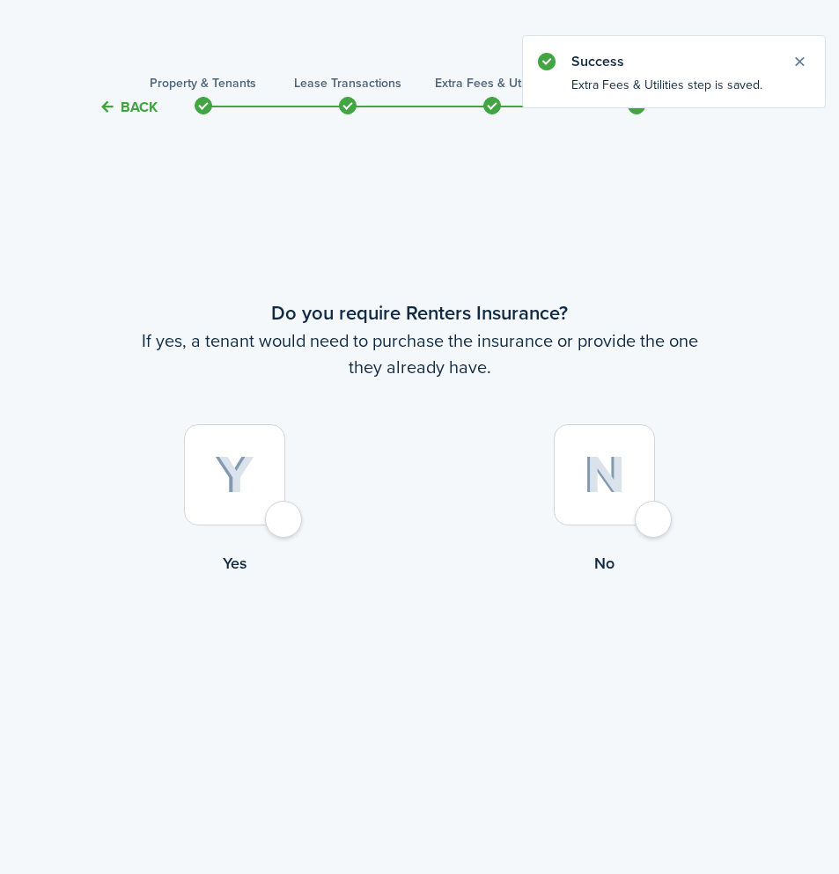
click at [644, 508] on div at bounding box center [604, 474] width 101 height 101
radio input "true"
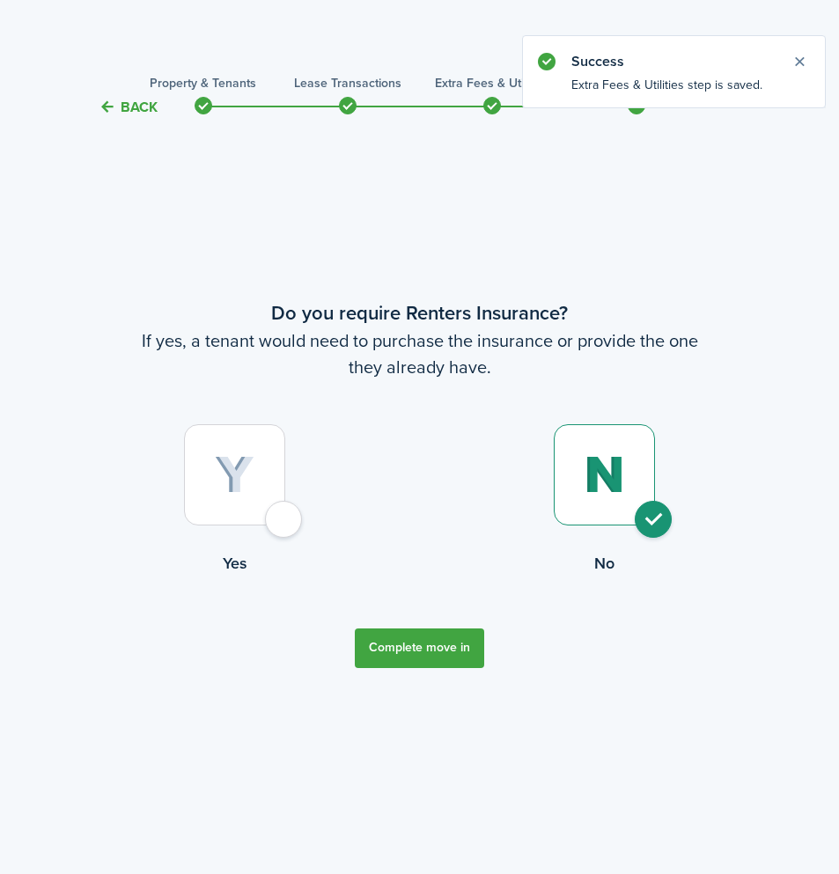
click at [419, 642] on button "Complete move in" at bounding box center [419, 649] width 129 height 40
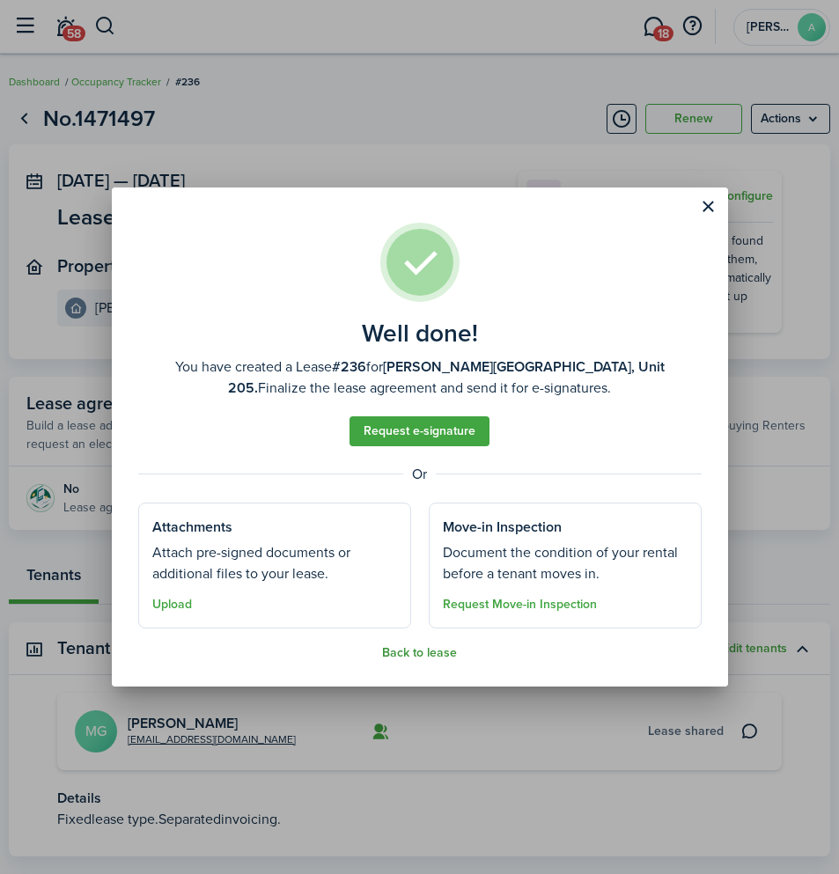
click at [416, 653] on button "Back to lease" at bounding box center [419, 653] width 75 height 14
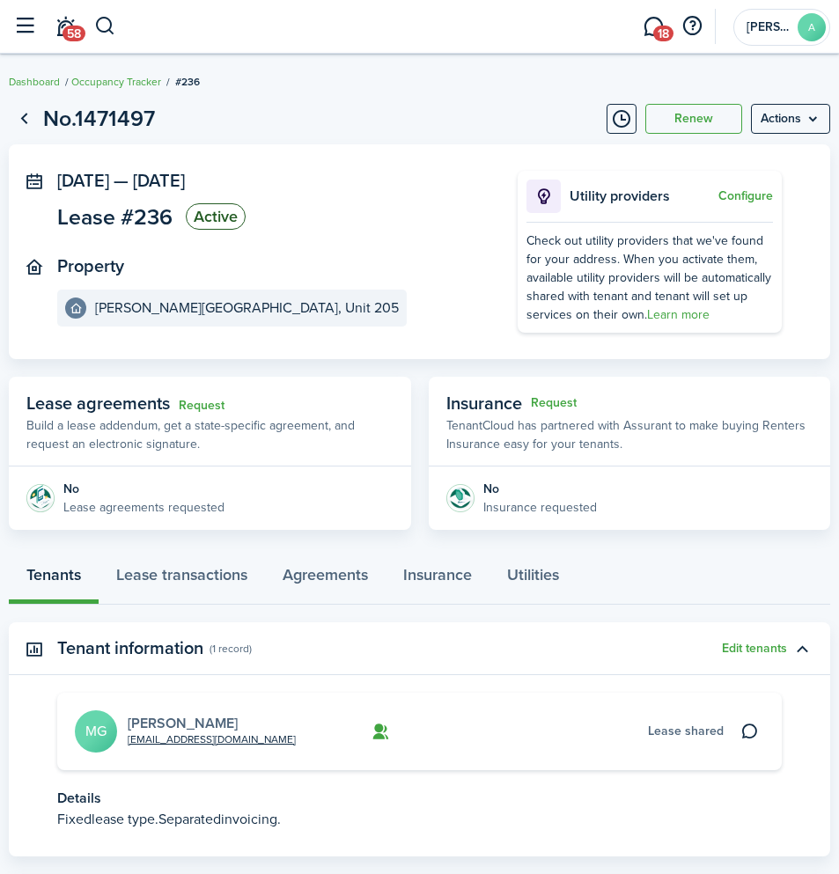
click at [180, 718] on link "[PERSON_NAME]" at bounding box center [183, 723] width 110 height 20
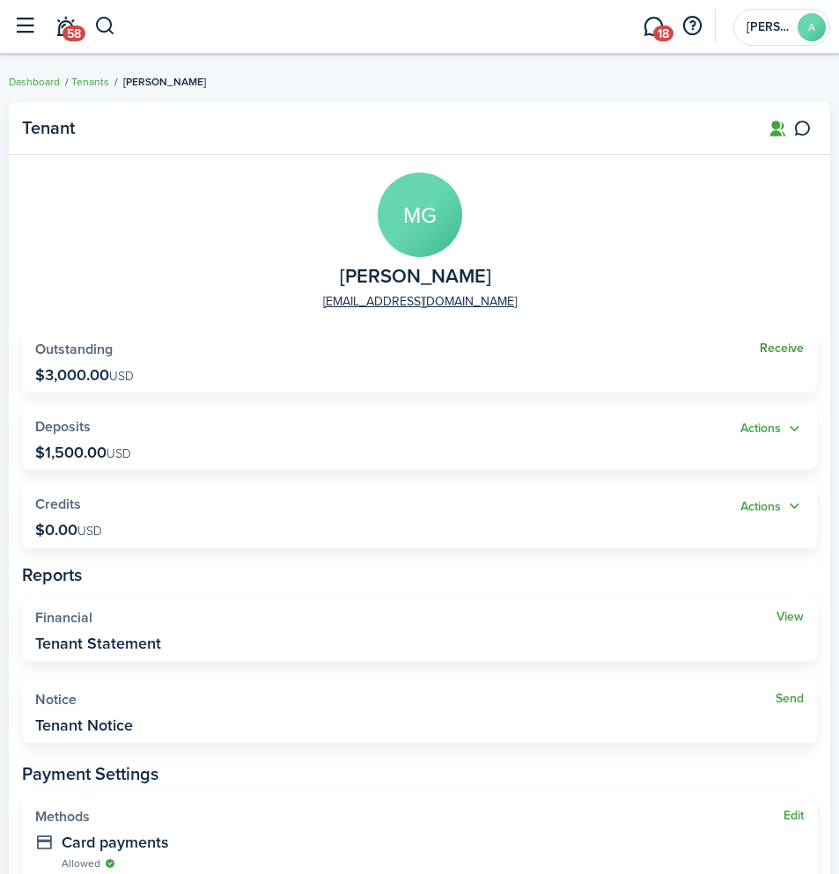
click at [781, 346] on link "Receive" at bounding box center [782, 349] width 44 height 14
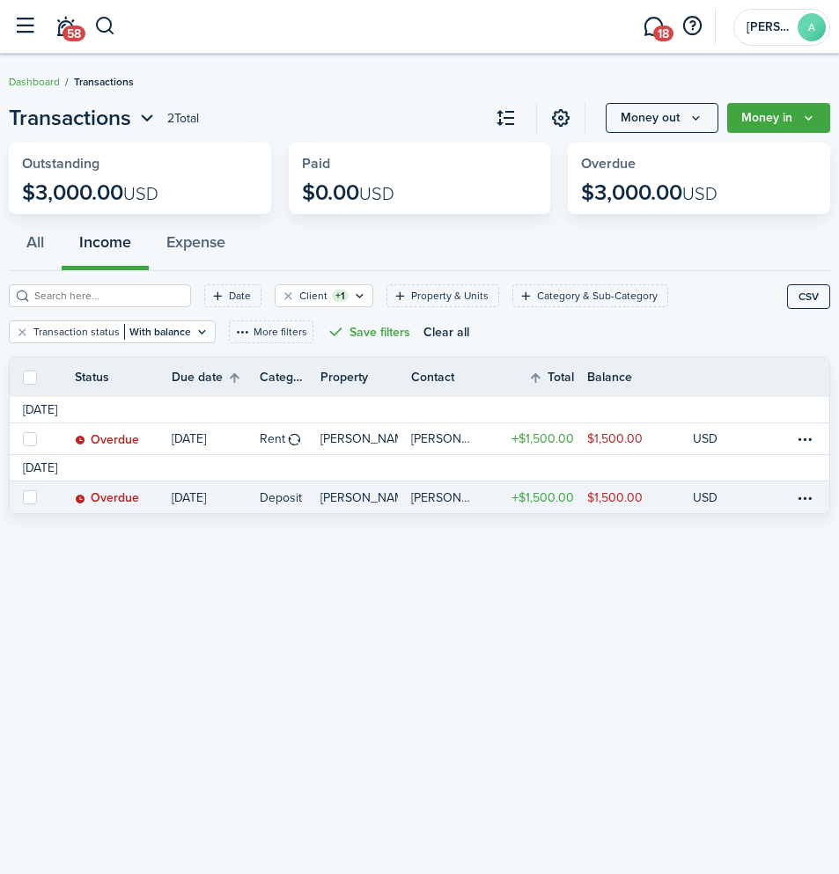
drag, startPoint x: 28, startPoint y: 434, endPoint x: 25, endPoint y: 500, distance: 66.1
click at [28, 435] on label at bounding box center [30, 439] width 14 height 14
click at [23, 438] on input "checkbox" at bounding box center [22, 438] width 1 height 1
checkbox input "true"
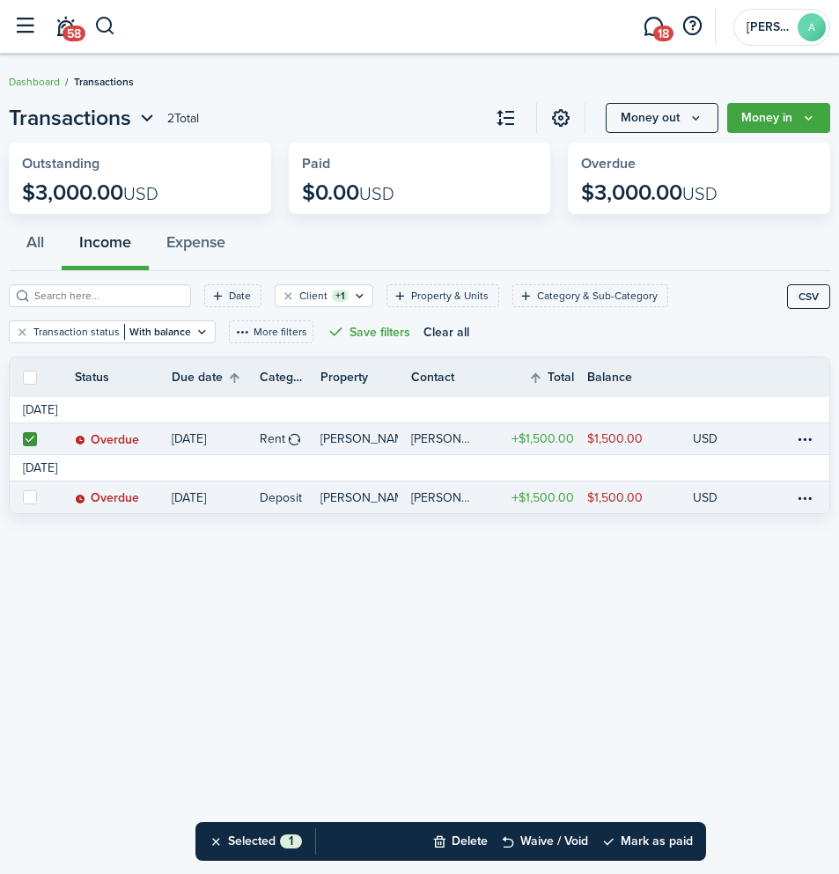
click at [26, 494] on label at bounding box center [30, 497] width 14 height 14
click at [23, 497] on input "checkbox" at bounding box center [22, 497] width 1 height 1
checkbox input "true"
click at [653, 838] on button "Mark as paid" at bounding box center [647, 841] width 92 height 39
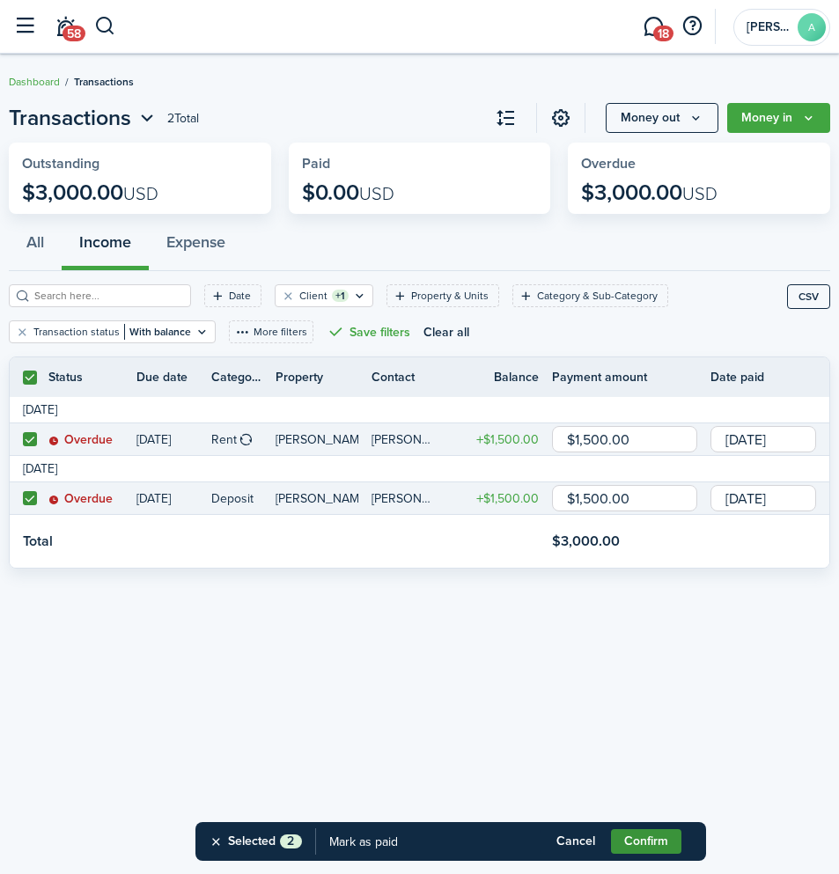
click at [638, 843] on button "Confirm" at bounding box center [646, 841] width 70 height 25
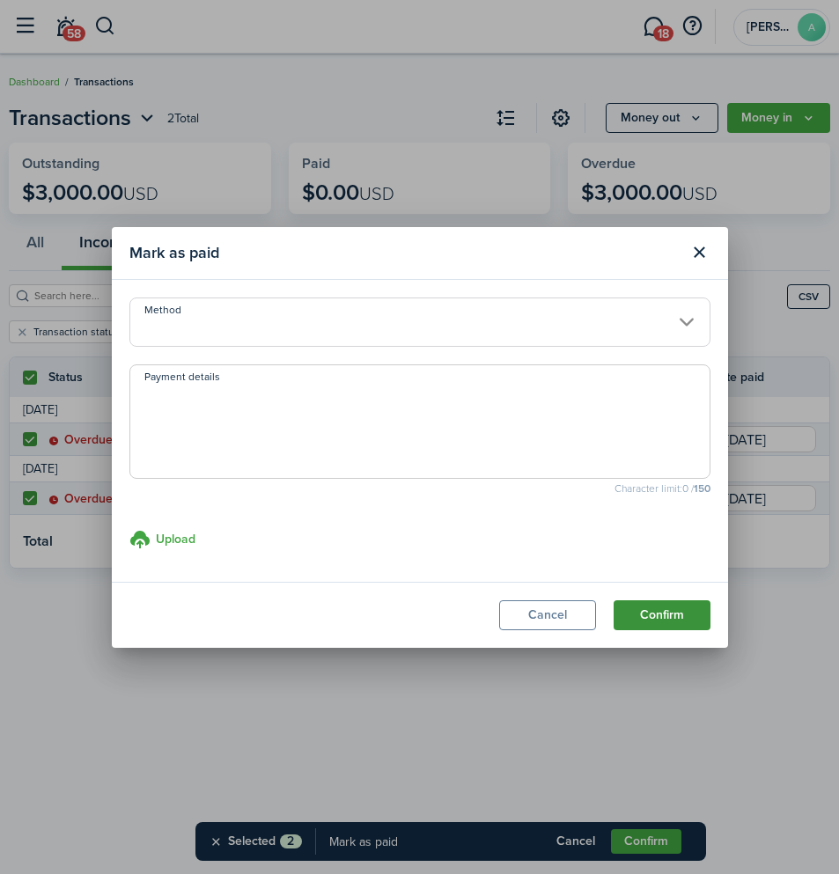
click at [667, 619] on button "Confirm" at bounding box center [662, 615] width 97 height 30
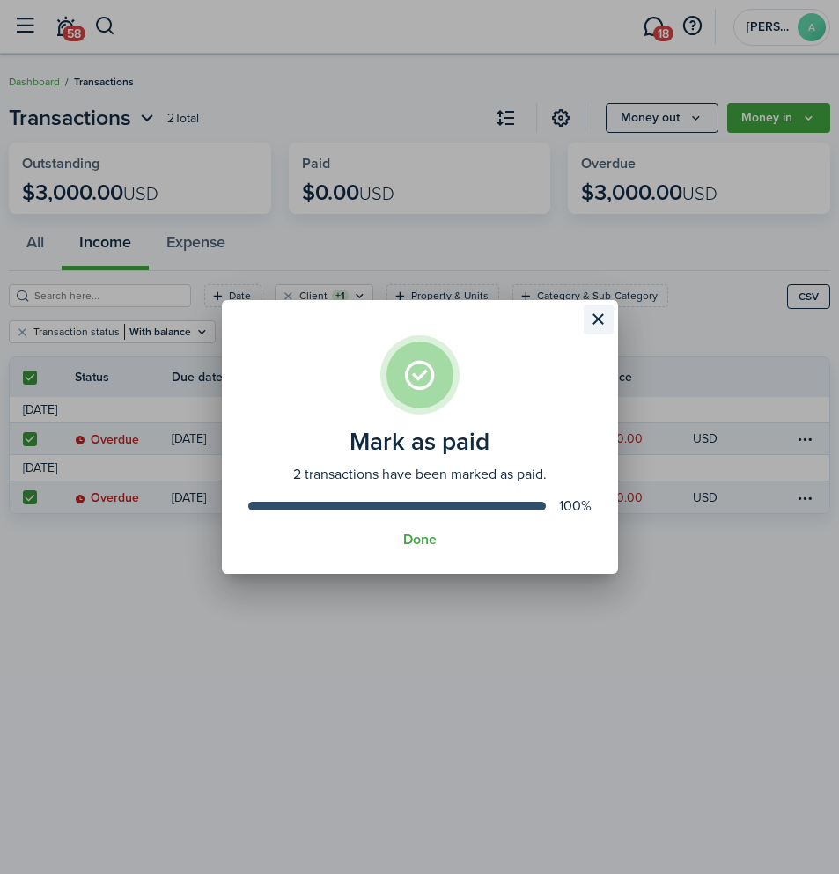
click at [590, 313] on button "Close modal" at bounding box center [599, 320] width 30 height 30
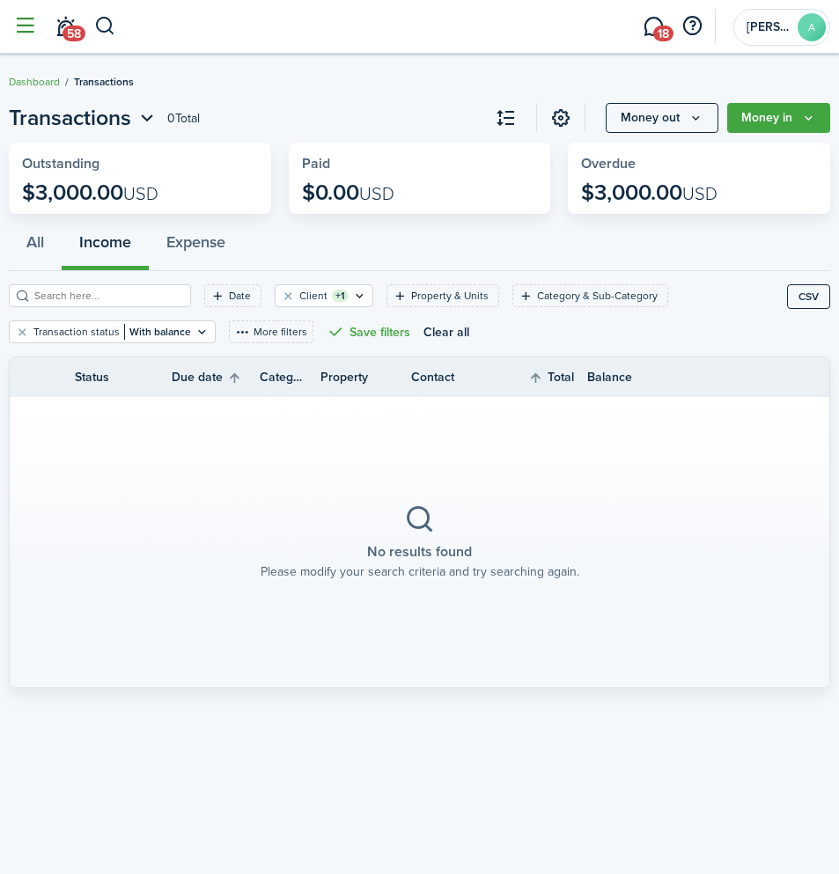
click at [27, 26] on button "button" at bounding box center [24, 26] width 33 height 33
click at [103, 23] on button "button" at bounding box center [105, 26] width 22 height 30
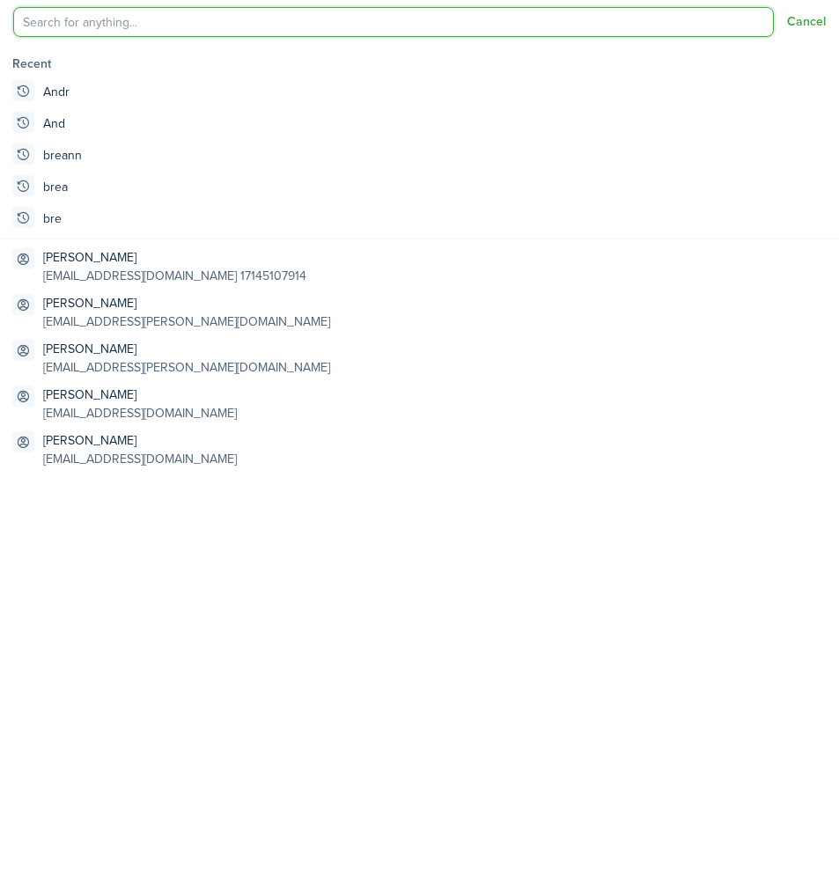
click at [259, 23] on input "search" at bounding box center [393, 22] width 761 height 30
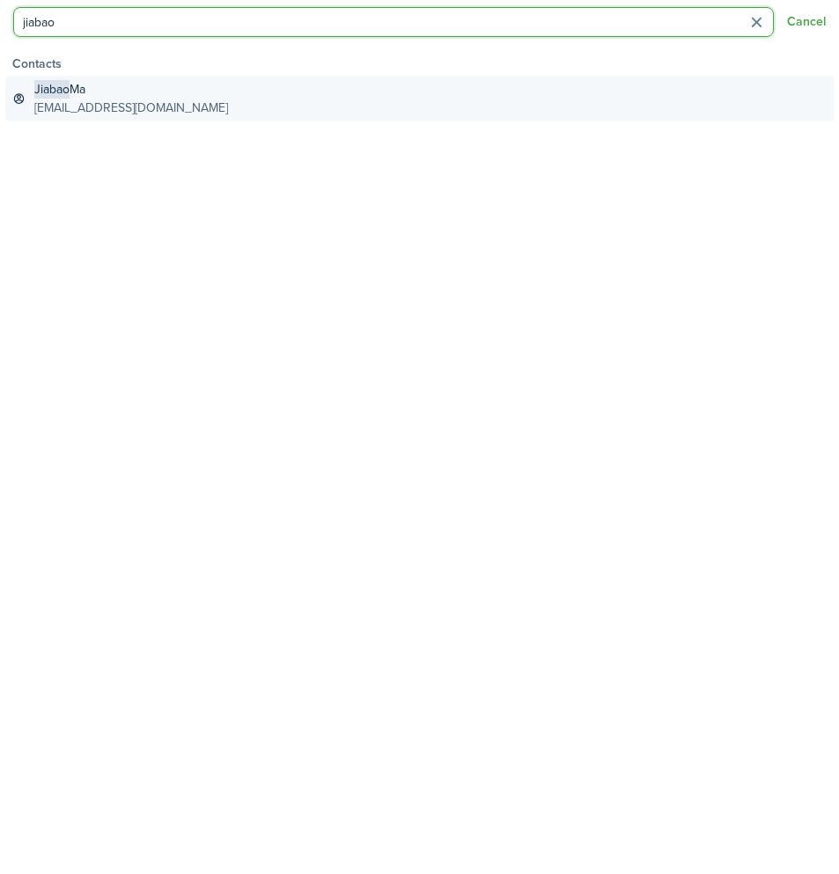
type input "jiabao"
click at [112, 107] on global-search-item-description "[EMAIL_ADDRESS][DOMAIN_NAME]" at bounding box center [131, 108] width 194 height 18
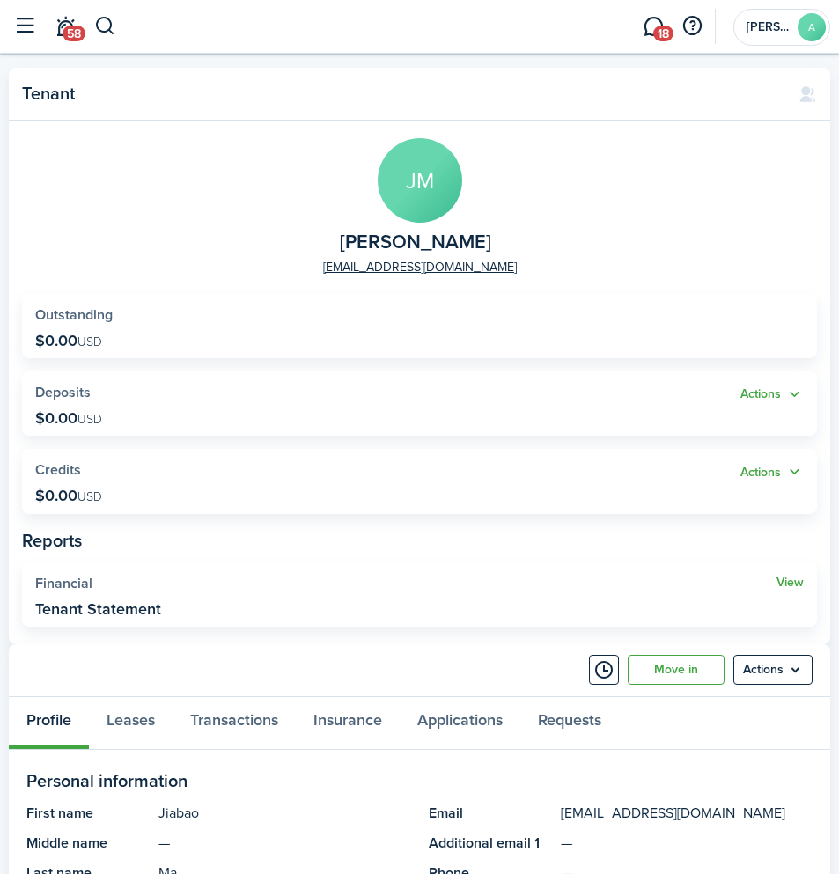
scroll to position [45, 0]
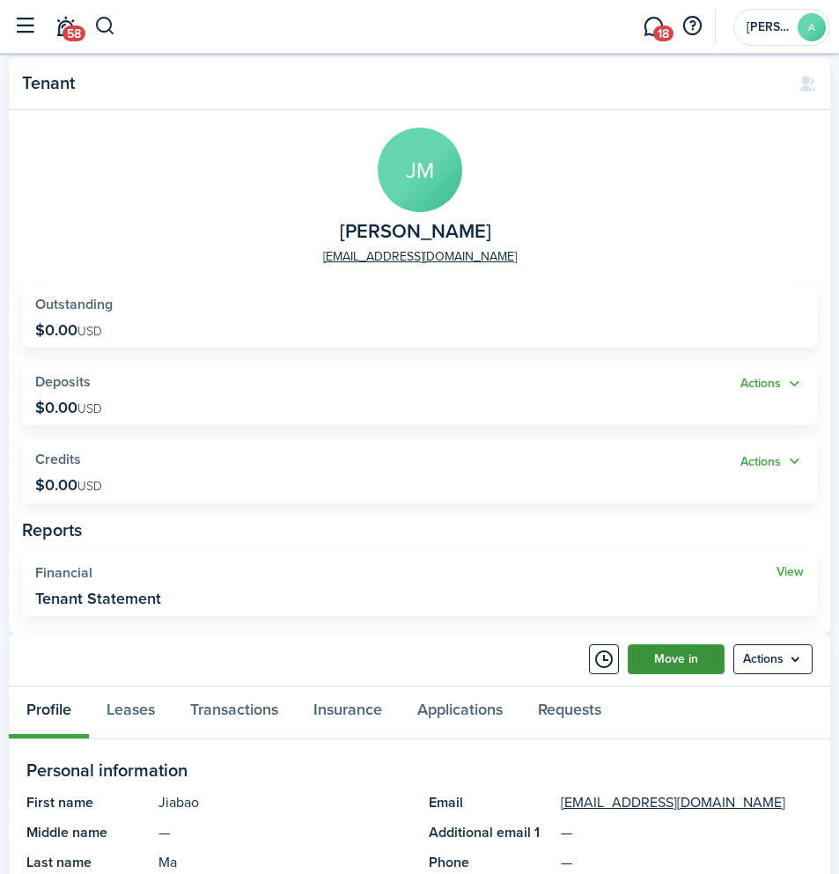
click at [661, 656] on link "Move in" at bounding box center [676, 659] width 97 height 30
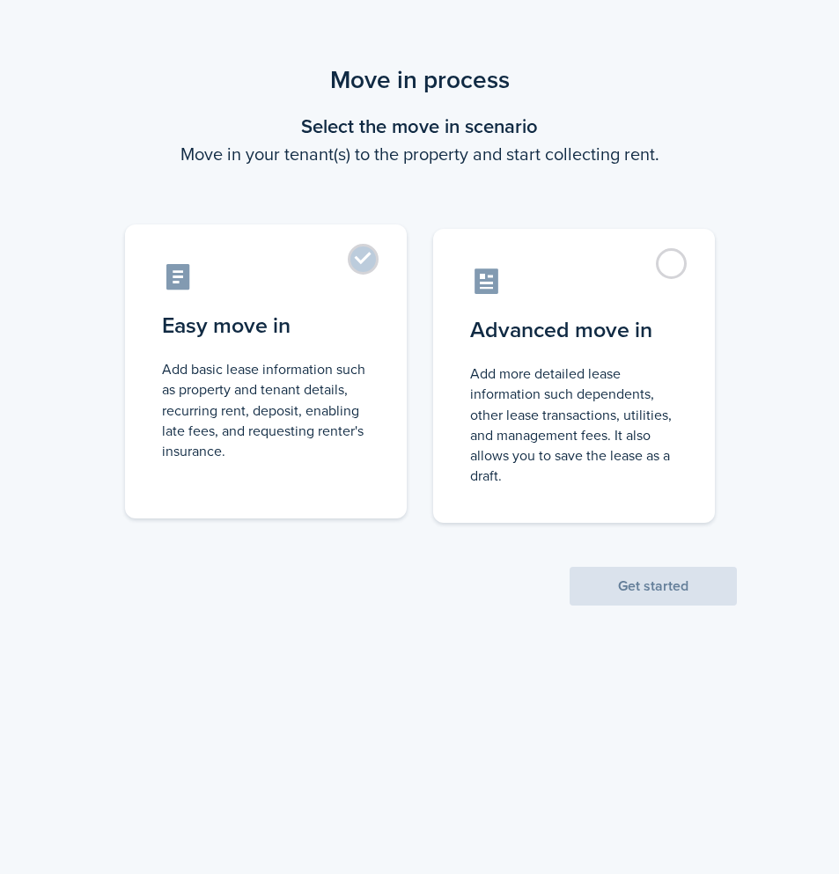
click at [256, 412] on control-radio-card-description "Add basic lease information such as property and tenant details, recurring rent…" at bounding box center [266, 410] width 208 height 102
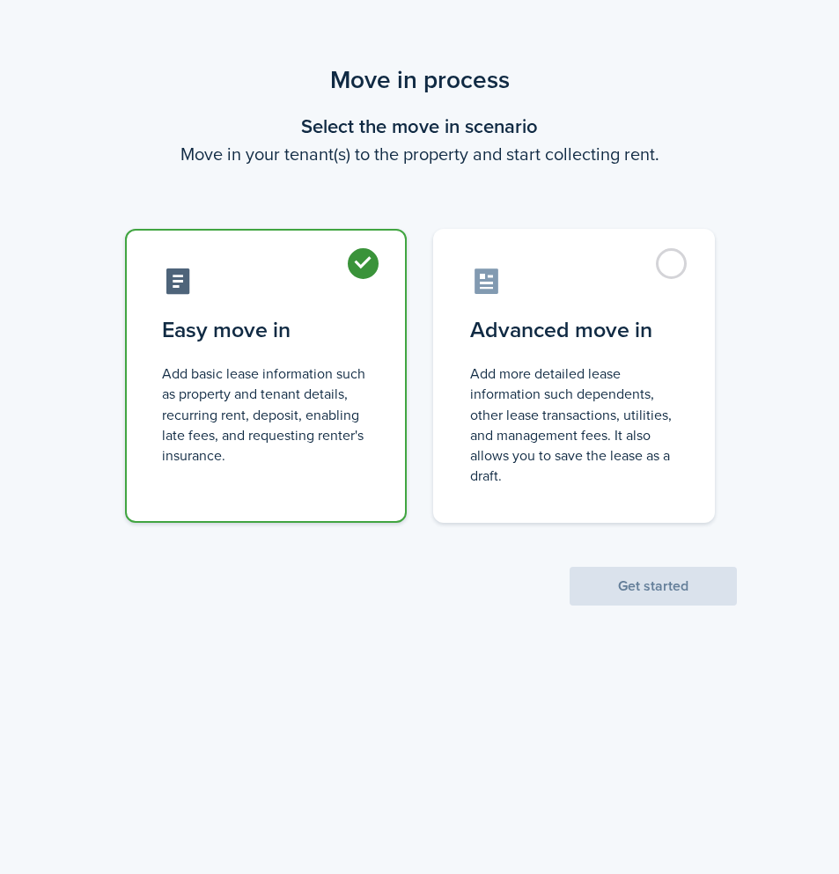
radio input "true"
click at [630, 580] on button "Get started" at bounding box center [653, 586] width 167 height 39
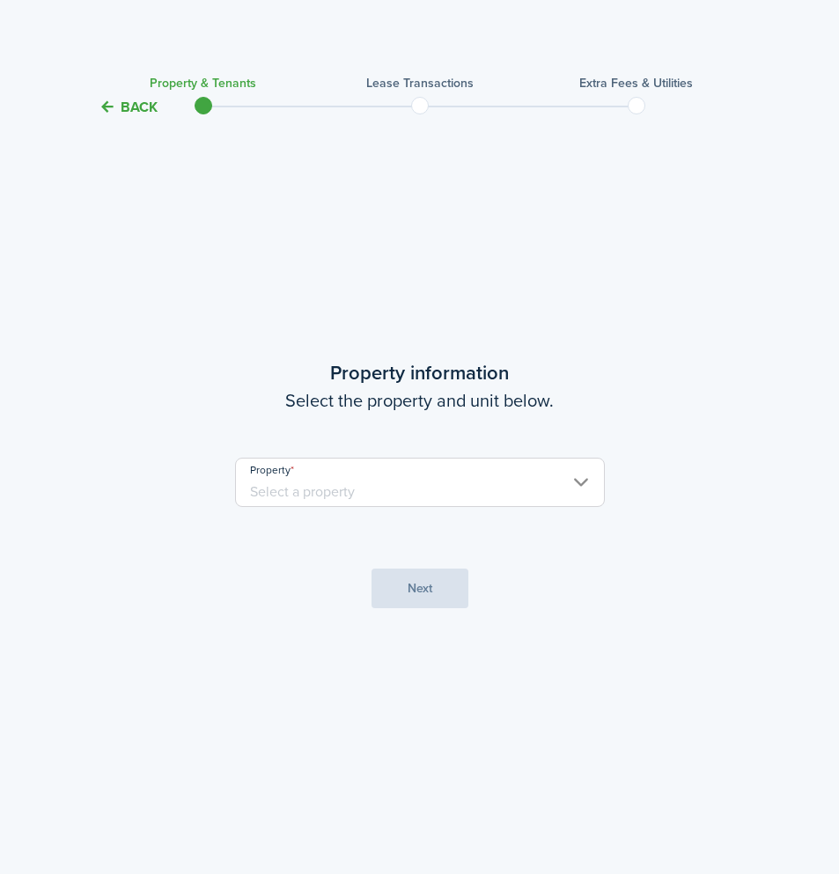
click at [342, 486] on input "Property" at bounding box center [420, 482] width 370 height 49
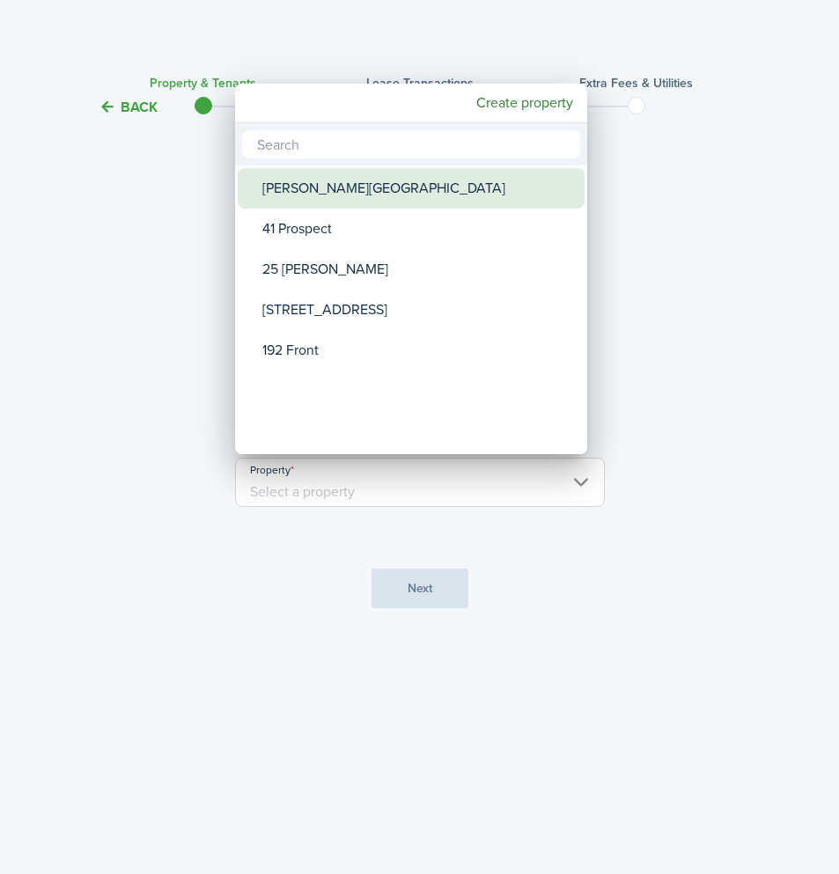
click at [368, 203] on div "[PERSON_NAME][GEOGRAPHIC_DATA]" at bounding box center [418, 188] width 312 height 41
type input "[PERSON_NAME][GEOGRAPHIC_DATA]"
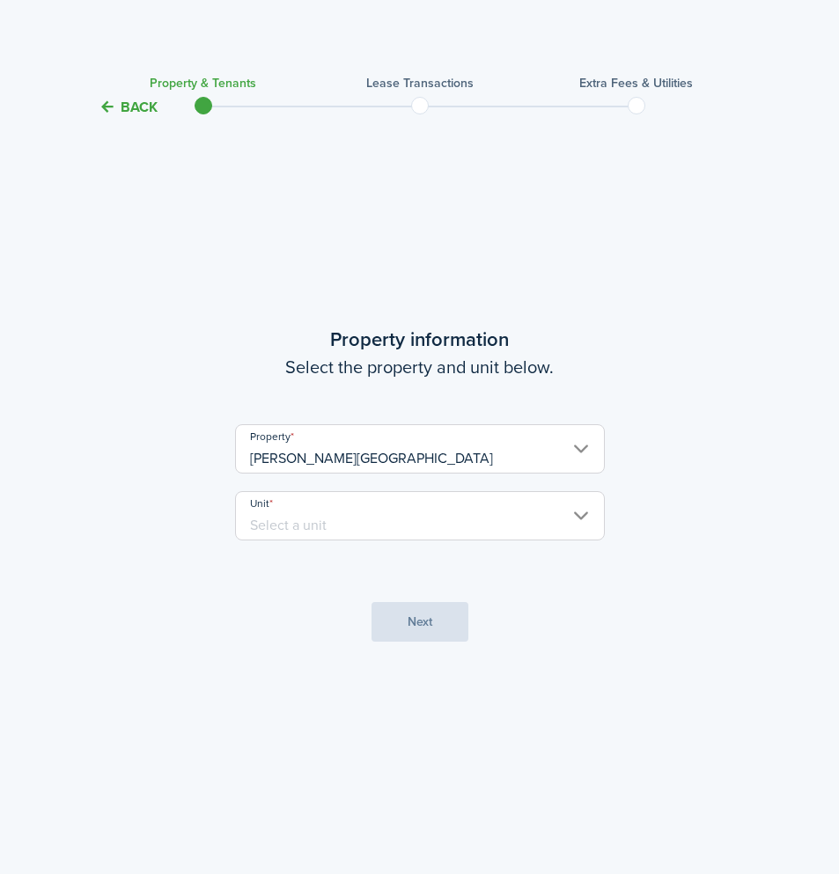
click at [324, 512] on input "Unit" at bounding box center [420, 515] width 370 height 49
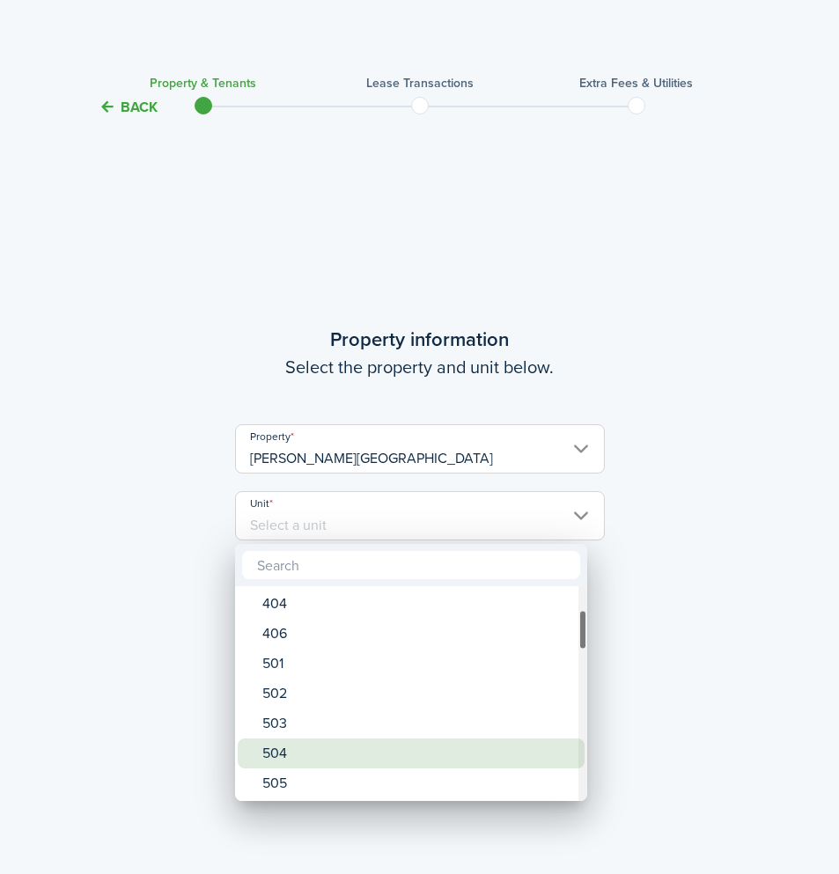
click at [342, 752] on div "504" at bounding box center [418, 754] width 312 height 30
type input "504"
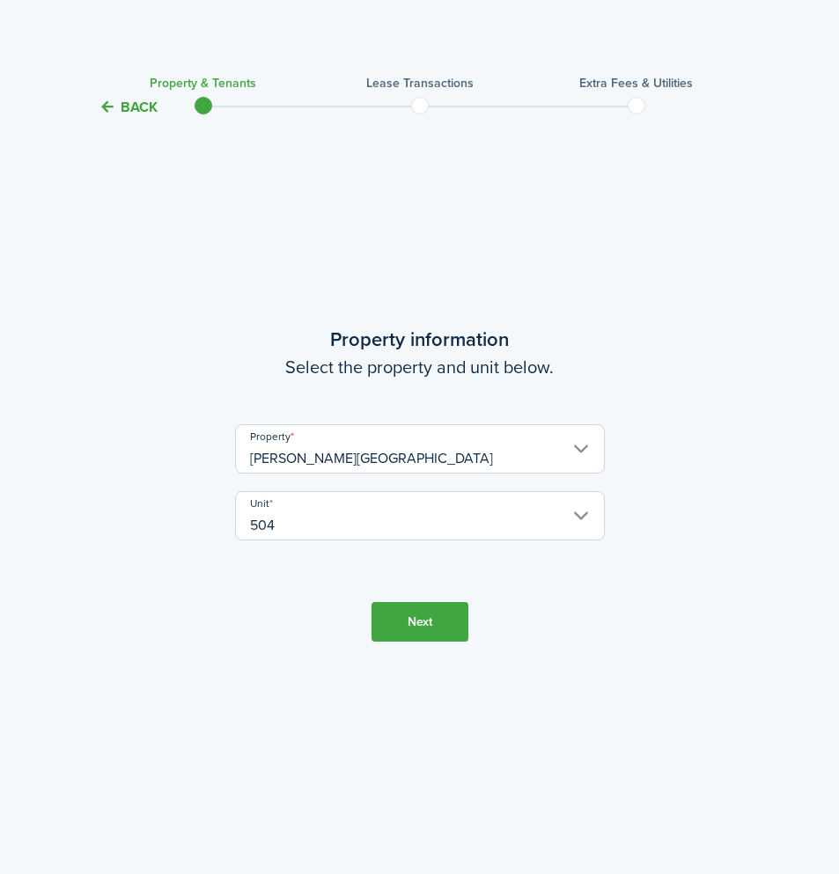
click at [426, 622] on button "Next" at bounding box center [420, 622] width 97 height 40
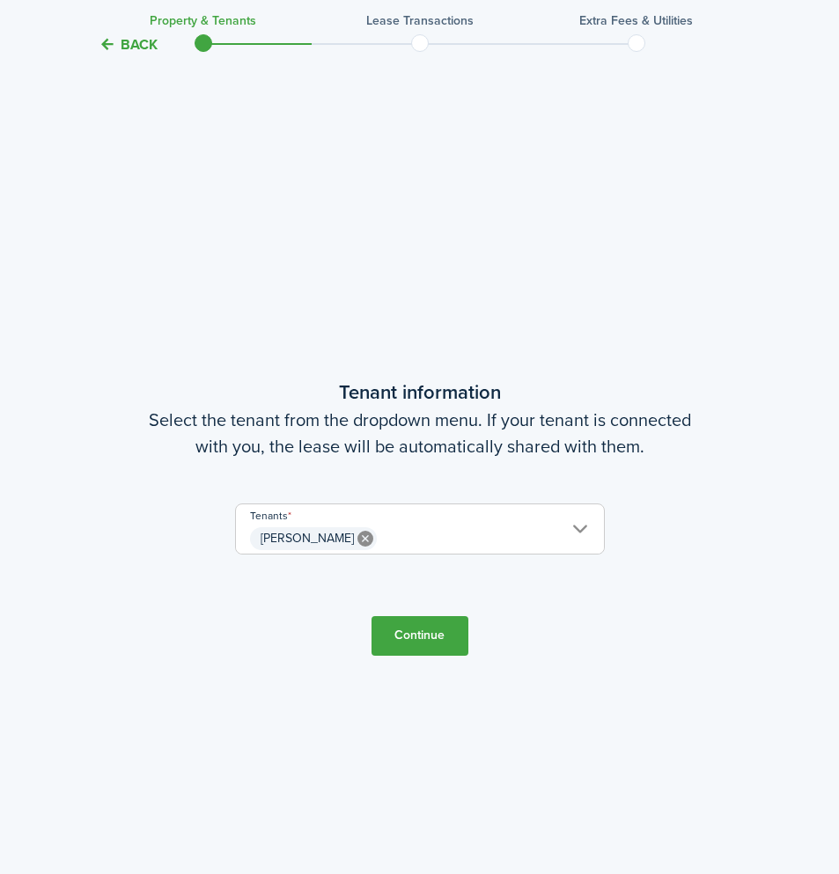
scroll to position [756, 0]
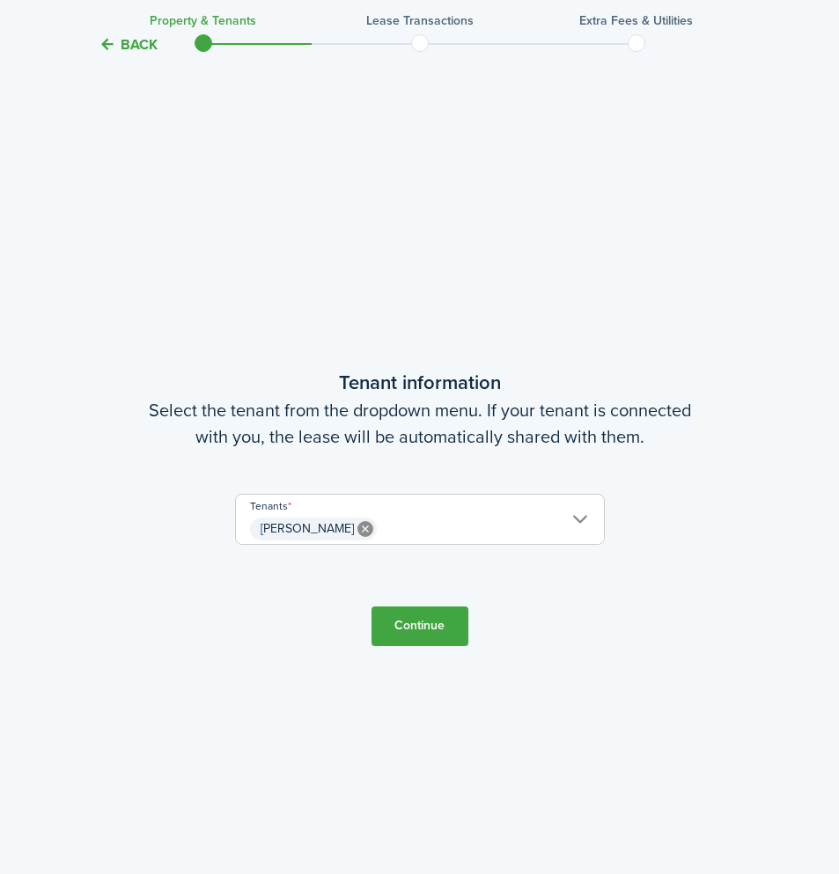
click at [410, 529] on span "[PERSON_NAME]" at bounding box center [420, 529] width 368 height 30
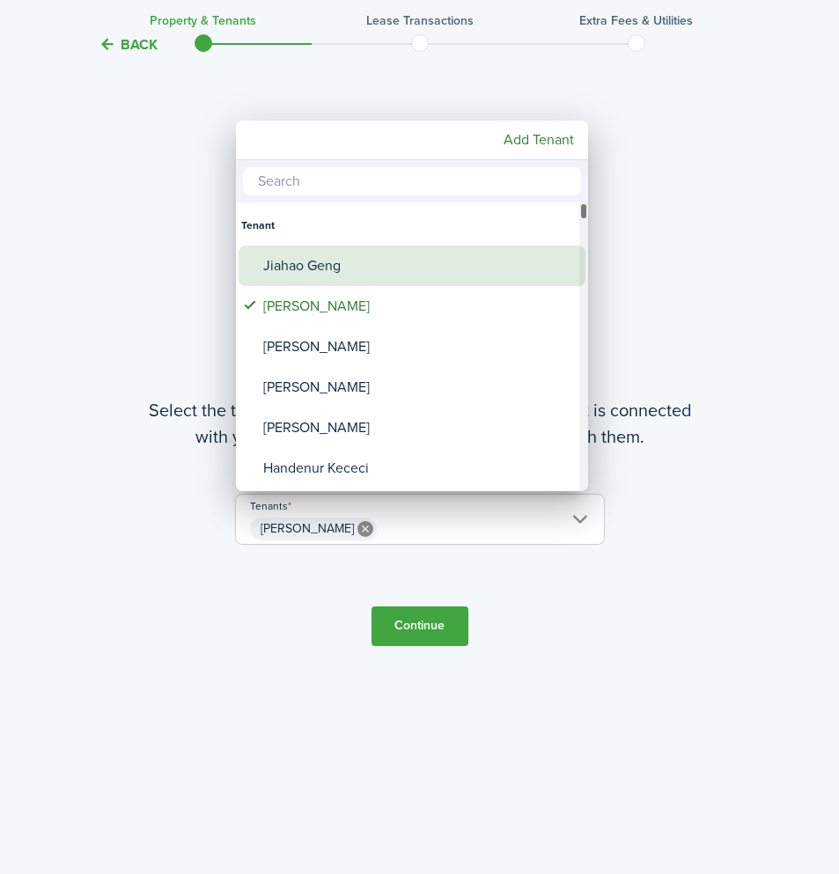
click at [339, 261] on div "Jiahao Geng" at bounding box center [419, 266] width 312 height 41
type input "[PERSON_NAME], [PERSON_NAME]"
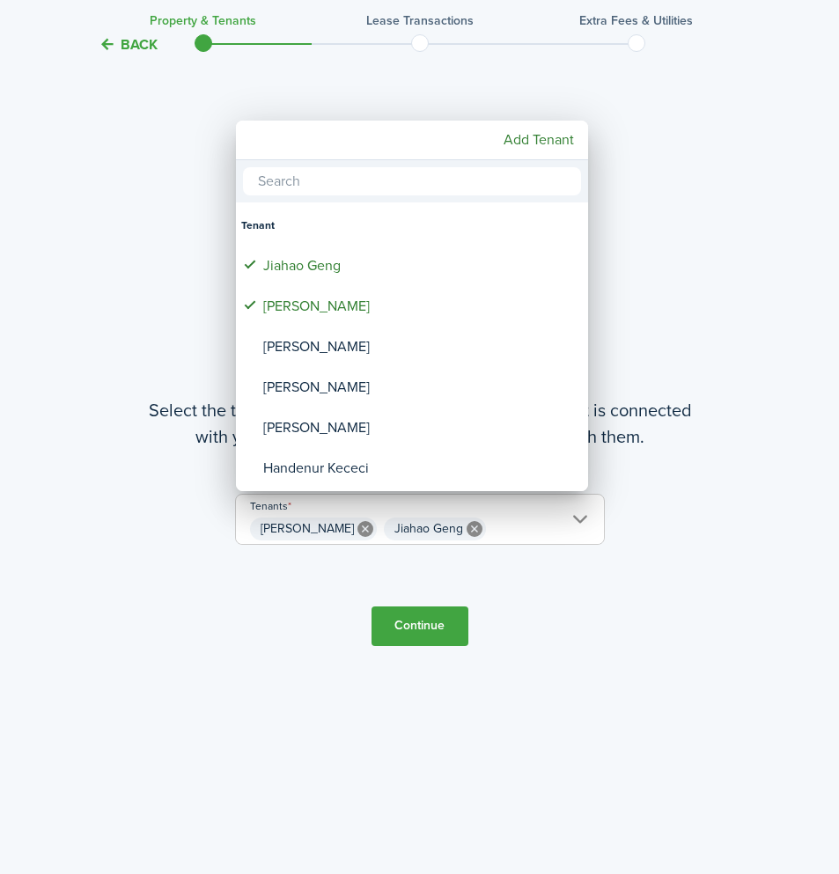
click at [416, 630] on div at bounding box center [419, 437] width 1121 height 1156
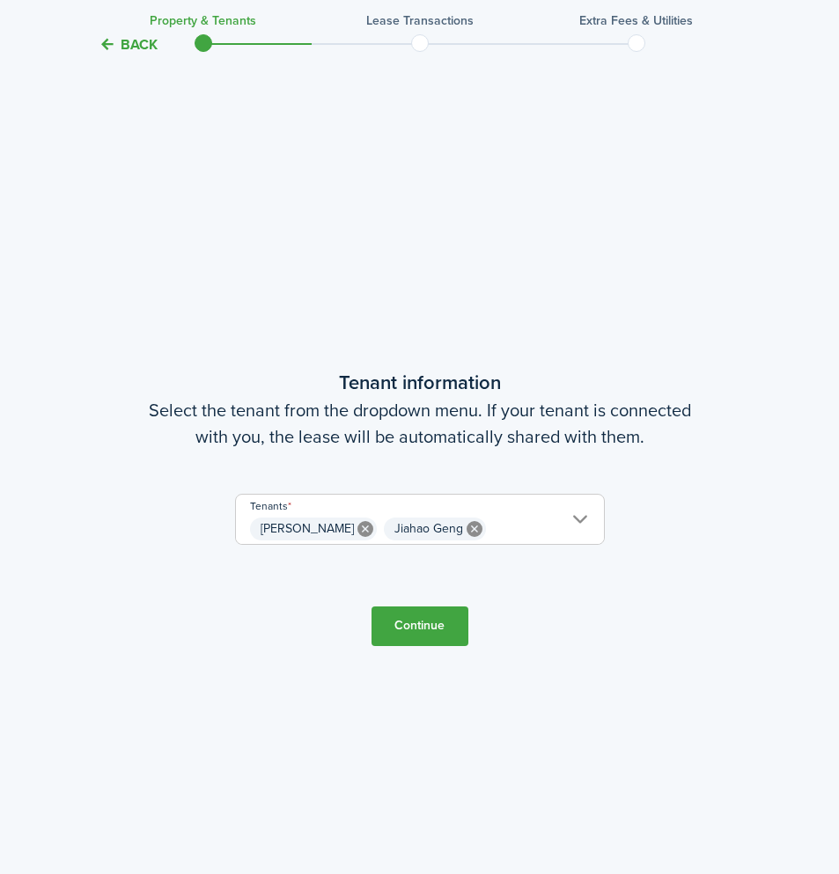
click at [416, 630] on button "Continue" at bounding box center [420, 627] width 97 height 40
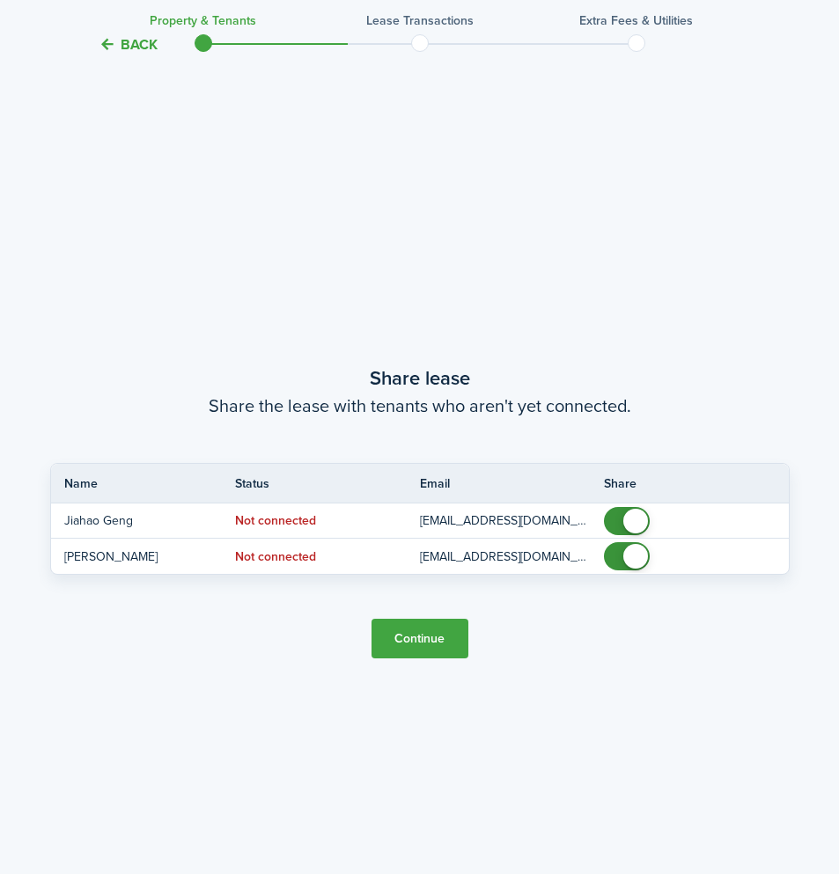
scroll to position [1631, 0]
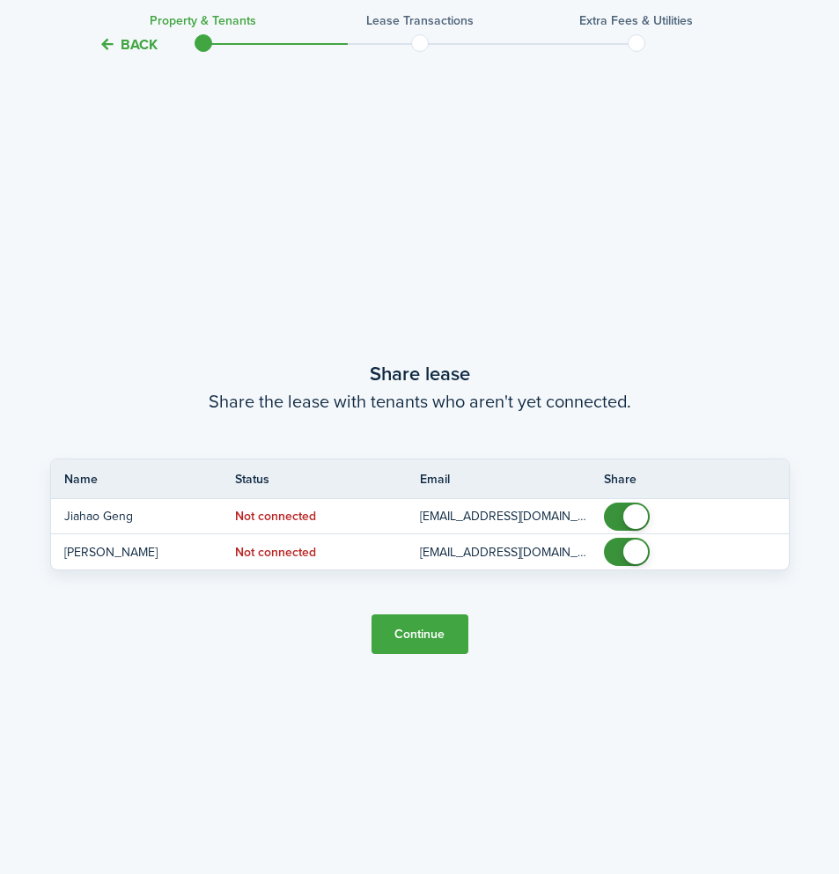
click at [416, 630] on button "Continue" at bounding box center [420, 635] width 97 height 40
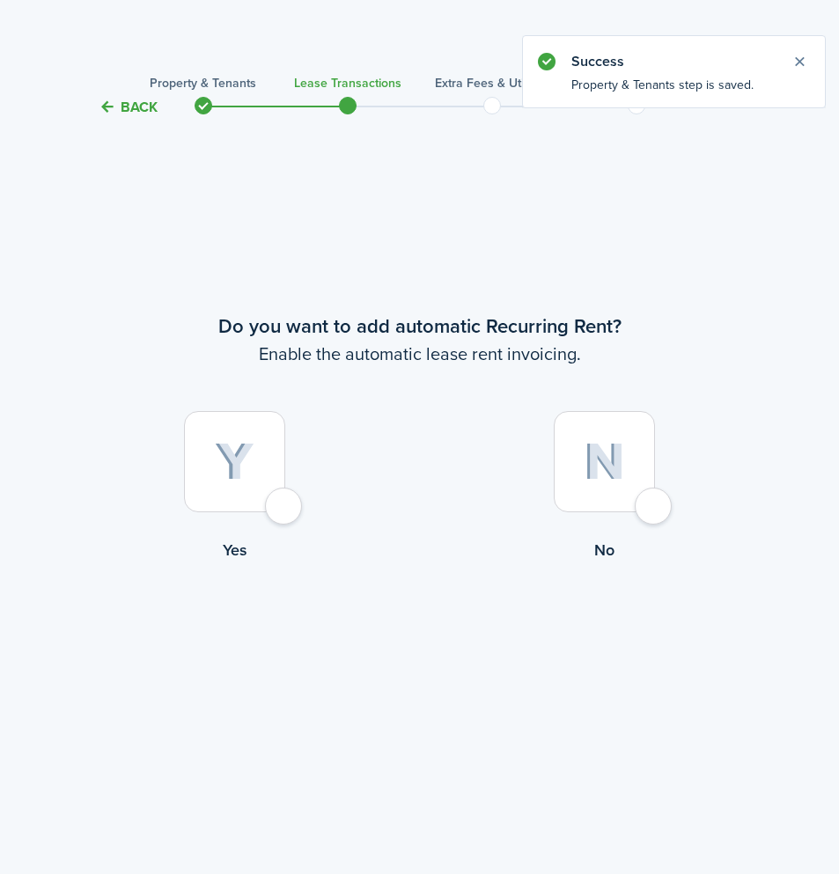
click at [285, 512] on div at bounding box center [234, 461] width 101 height 101
radio input "true"
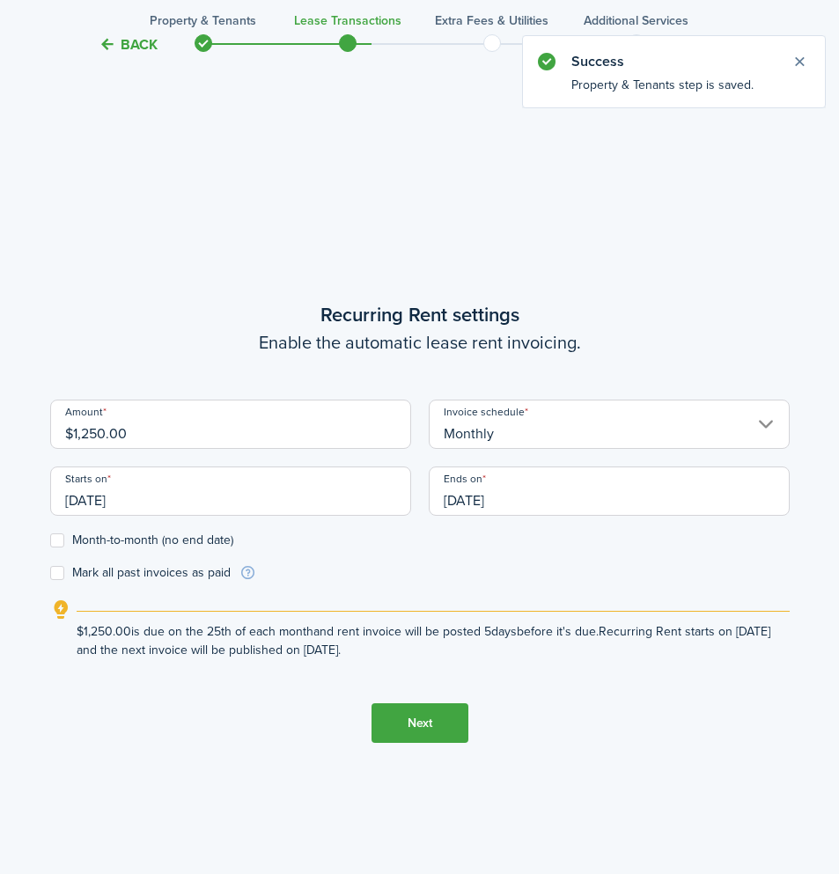
scroll to position [756, 0]
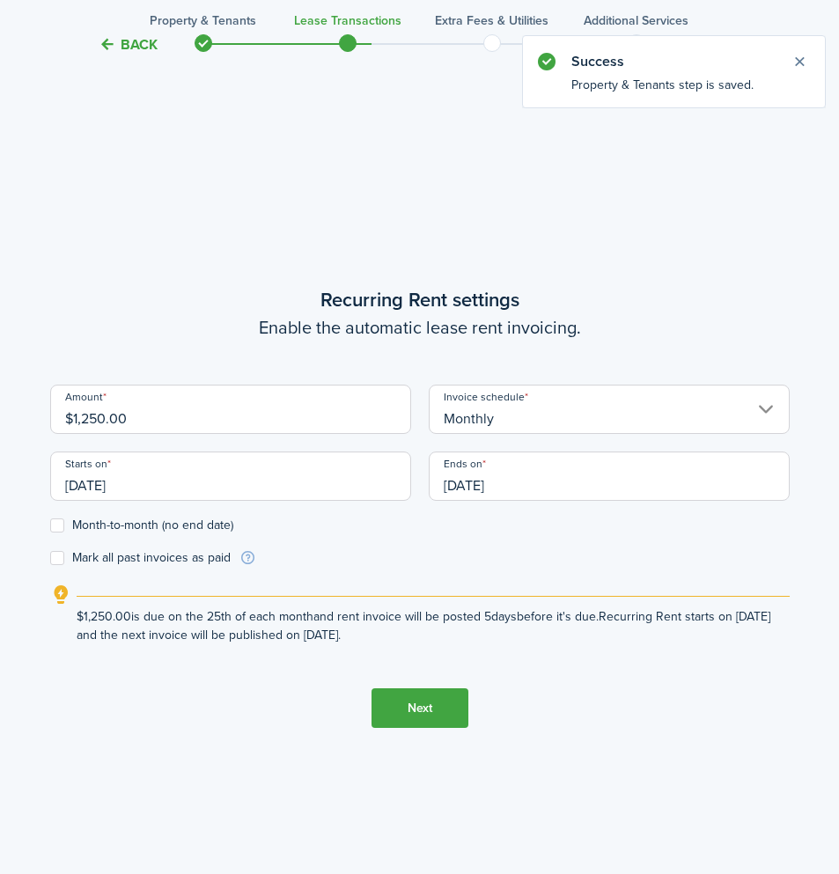
drag, startPoint x: 134, startPoint y: 416, endPoint x: 0, endPoint y: 431, distance: 134.6
click at [0, 431] on div "Back Property & Tenants Lease Transactions Extra fees & Utilities Additional Se…" at bounding box center [419, 124] width 839 height 1639
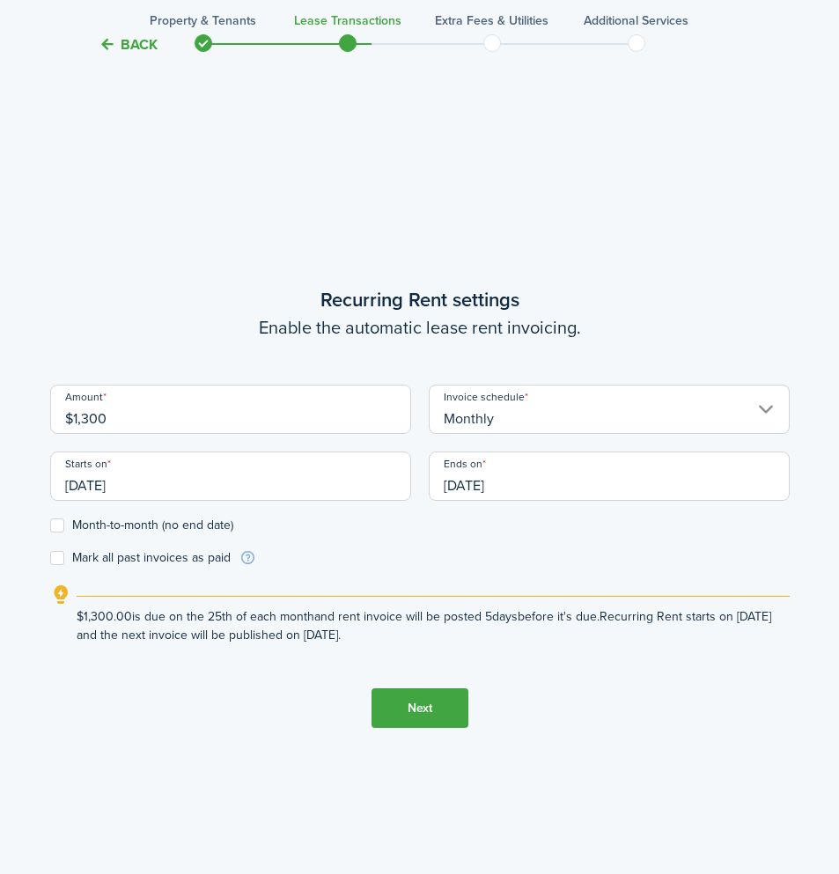
type input "$1,300.00"
click at [178, 266] on tc-wizard-step "Recurring Rent settings Enable the automatic lease rent invoicing. Amount $1,30…" at bounding box center [420, 507] width 740 height 874
click at [158, 491] on input "[DATE]" at bounding box center [230, 476] width 361 height 49
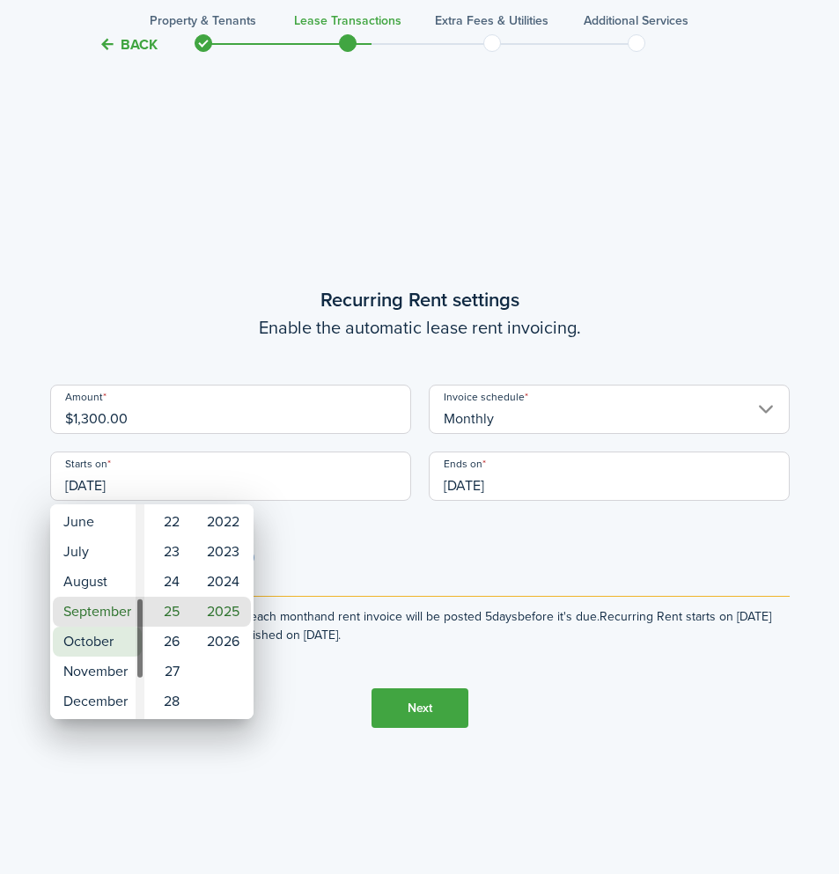
click at [101, 651] on mbsc-wheel-item "October" at bounding box center [97, 642] width 89 height 30
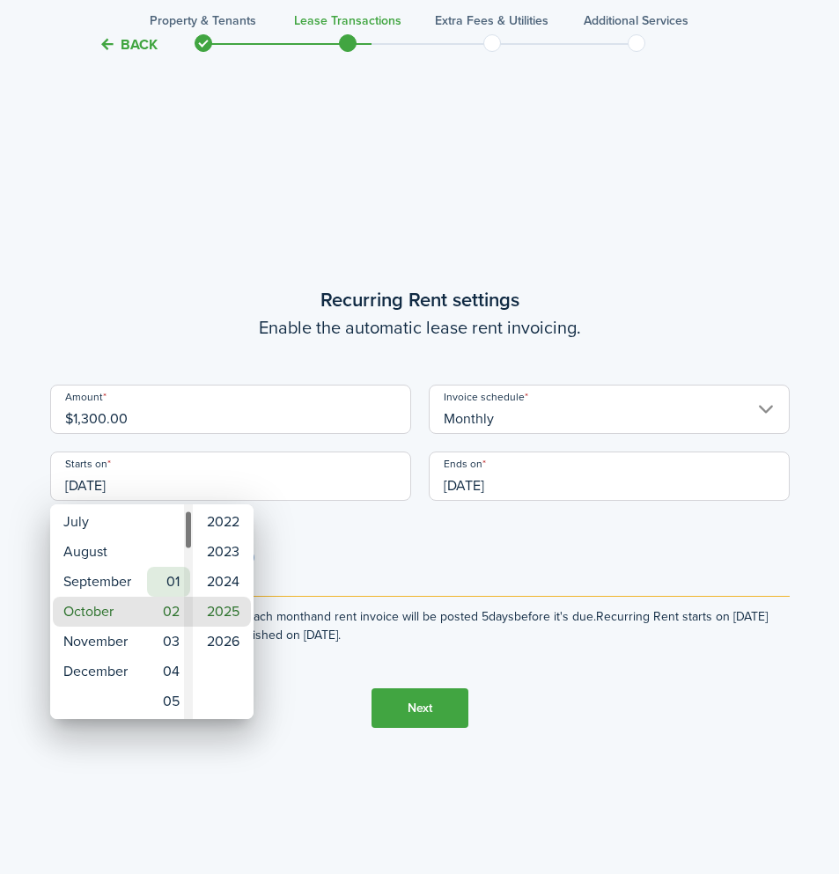
click at [175, 586] on mbsc-wheel-item "01" at bounding box center [168, 582] width 43 height 30
type input "[DATE]"
click at [497, 533] on div at bounding box center [419, 437] width 1121 height 1156
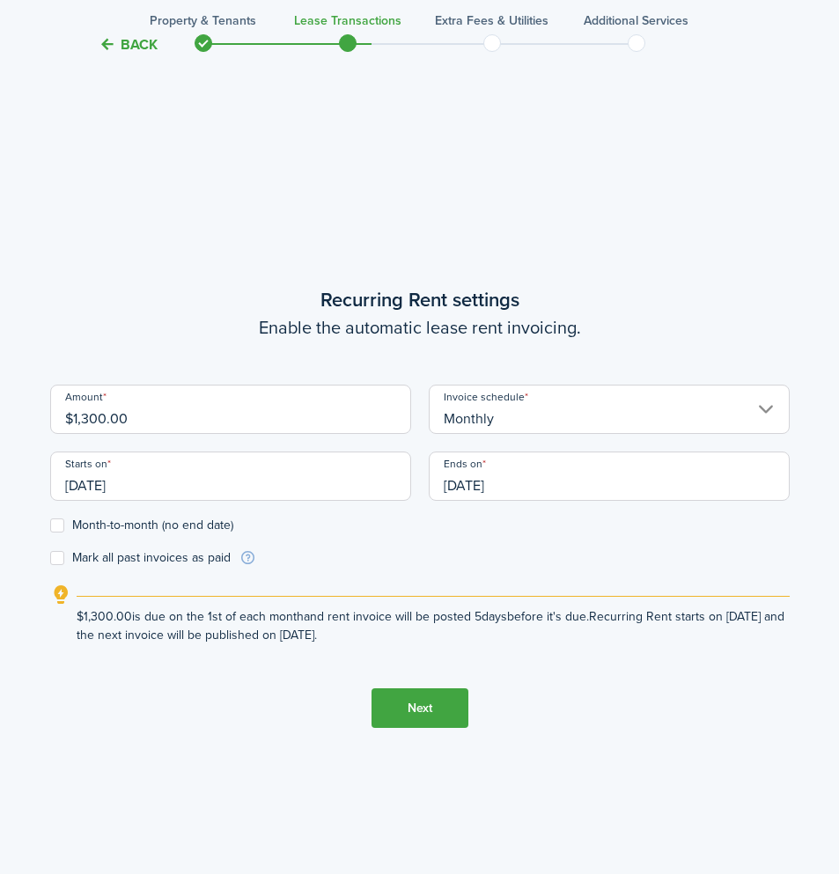
click at [541, 477] on input "[DATE]" at bounding box center [609, 476] width 361 height 49
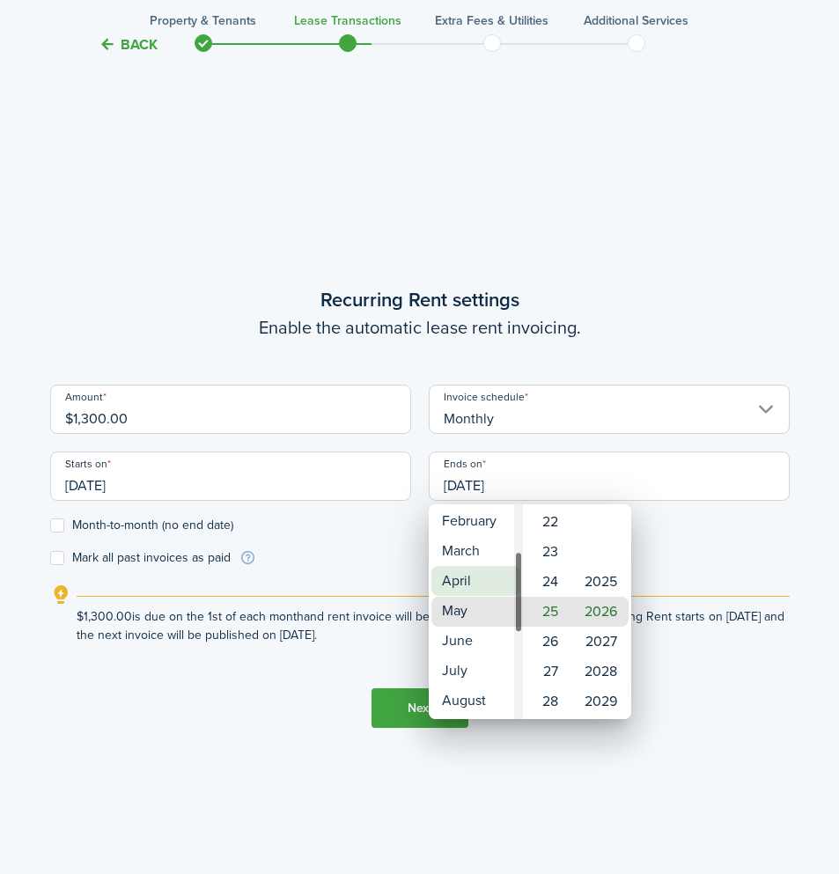
type input "[DATE]"
click at [477, 608] on mbsc-wheel-item "May" at bounding box center [475, 612] width 89 height 30
click at [676, 568] on div at bounding box center [419, 437] width 1121 height 1156
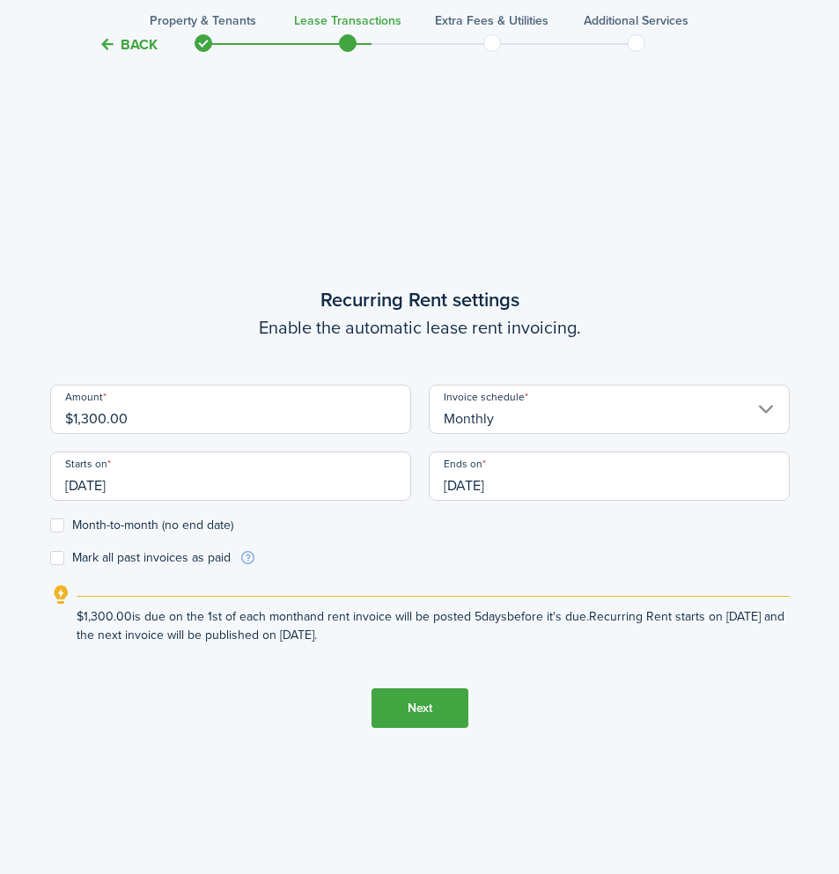
click at [426, 706] on button "Next" at bounding box center [420, 709] width 97 height 40
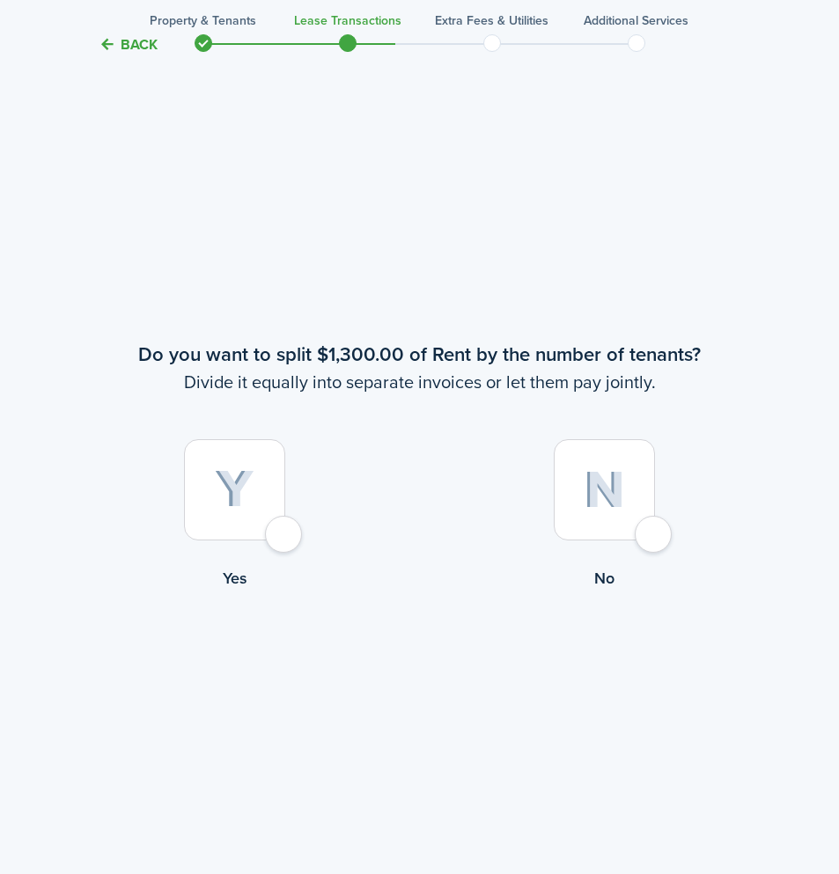
scroll to position [1631, 0]
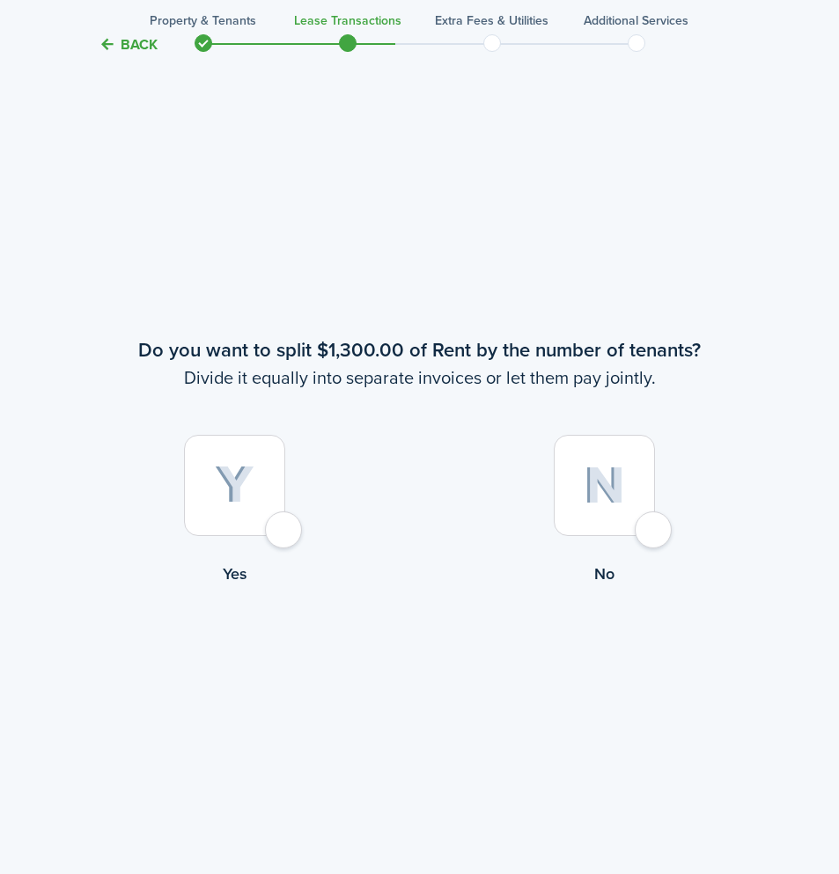
click at [285, 534] on div at bounding box center [234, 485] width 101 height 101
radio input "true"
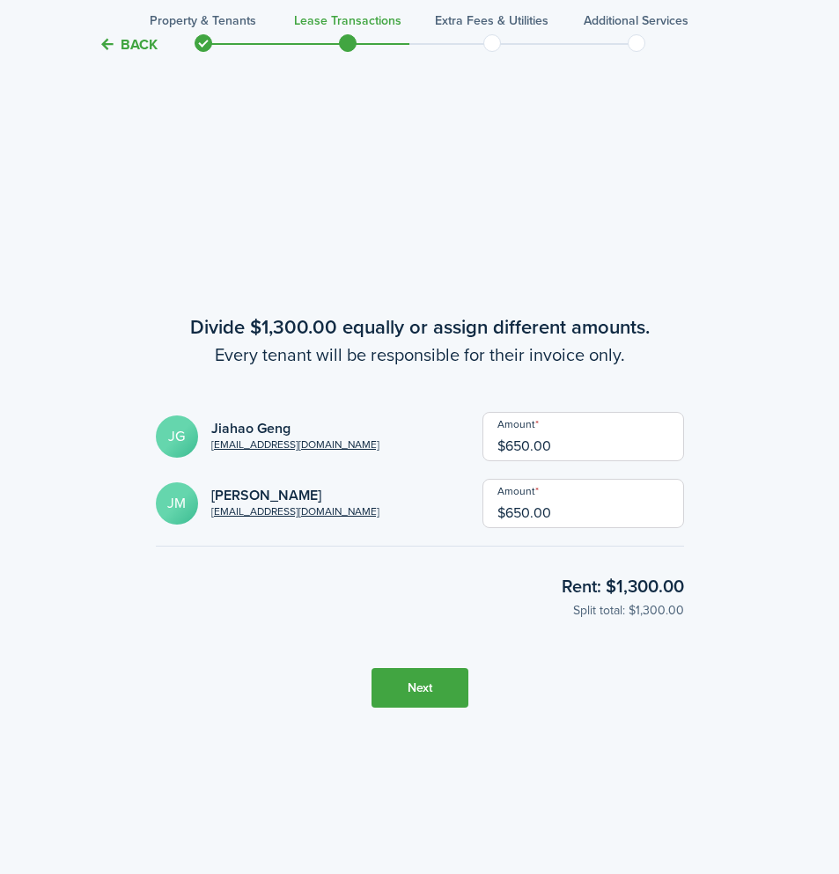
scroll to position [2505, 0]
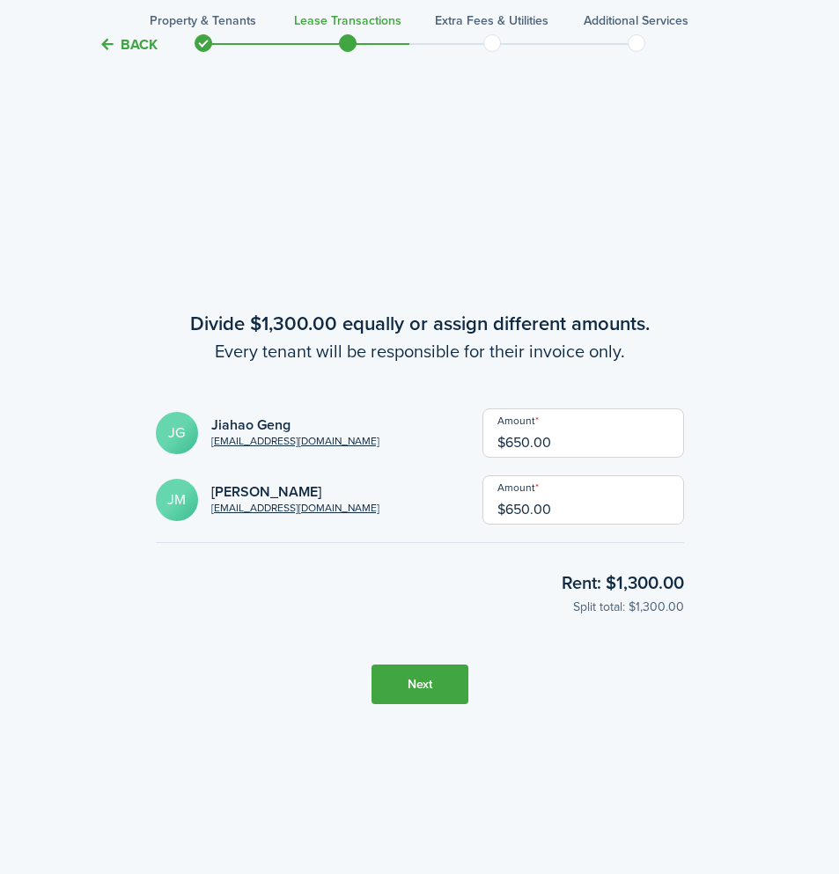
click at [423, 683] on button "Next" at bounding box center [420, 685] width 97 height 40
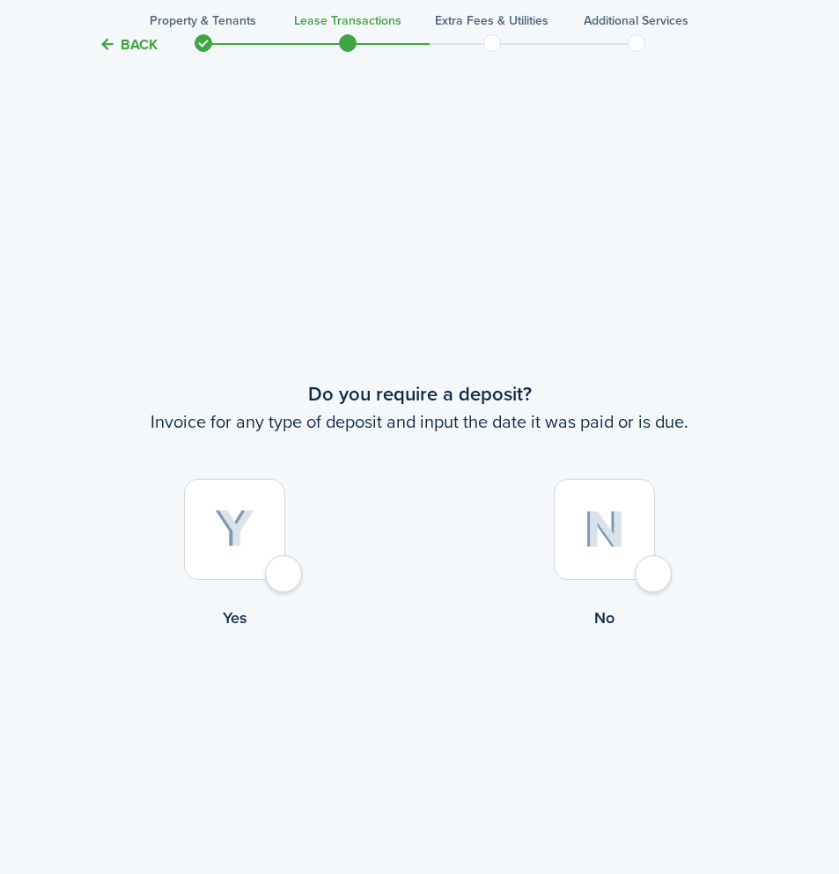
scroll to position [3379, 0]
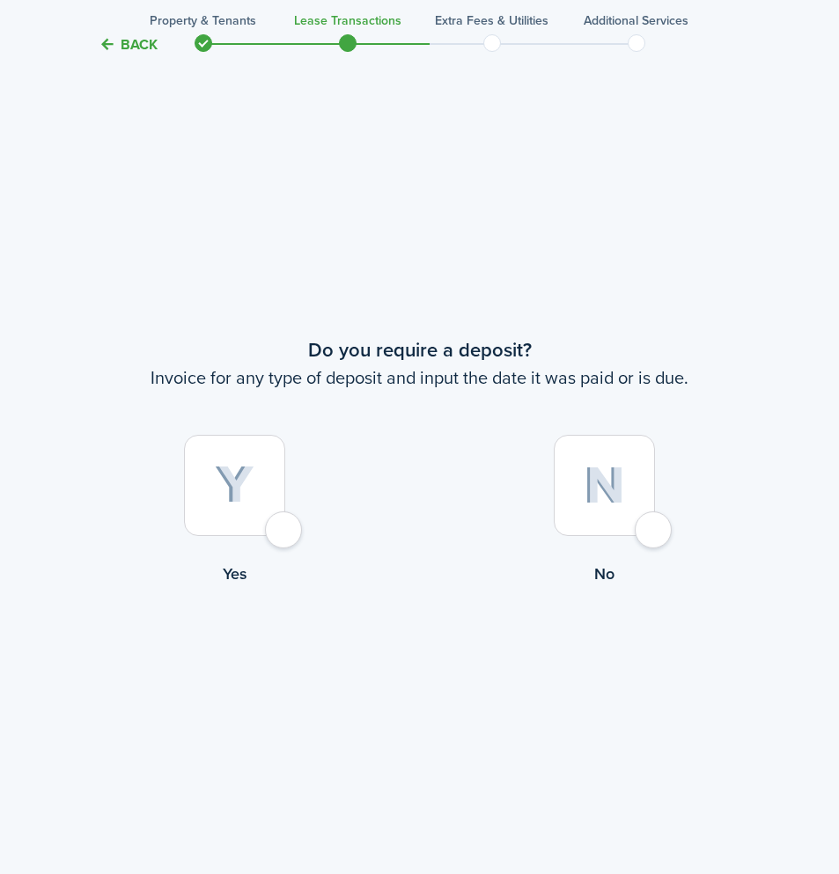
click at [652, 527] on div at bounding box center [604, 485] width 101 height 101
radio input "true"
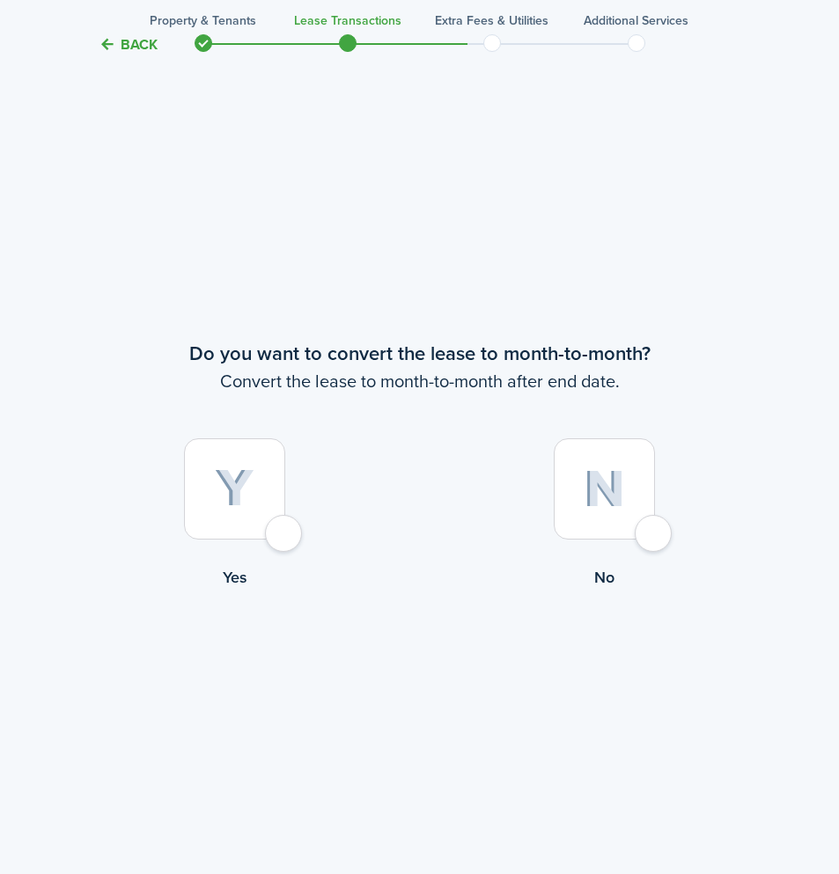
scroll to position [4253, 0]
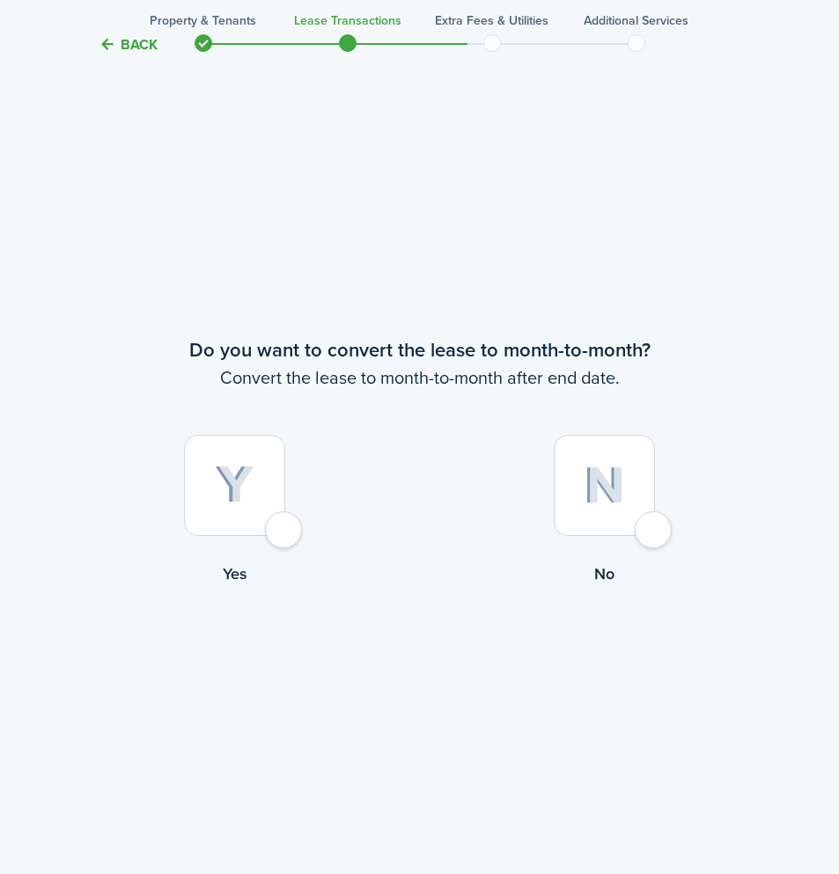
click at [651, 533] on div at bounding box center [604, 485] width 101 height 101
radio input "true"
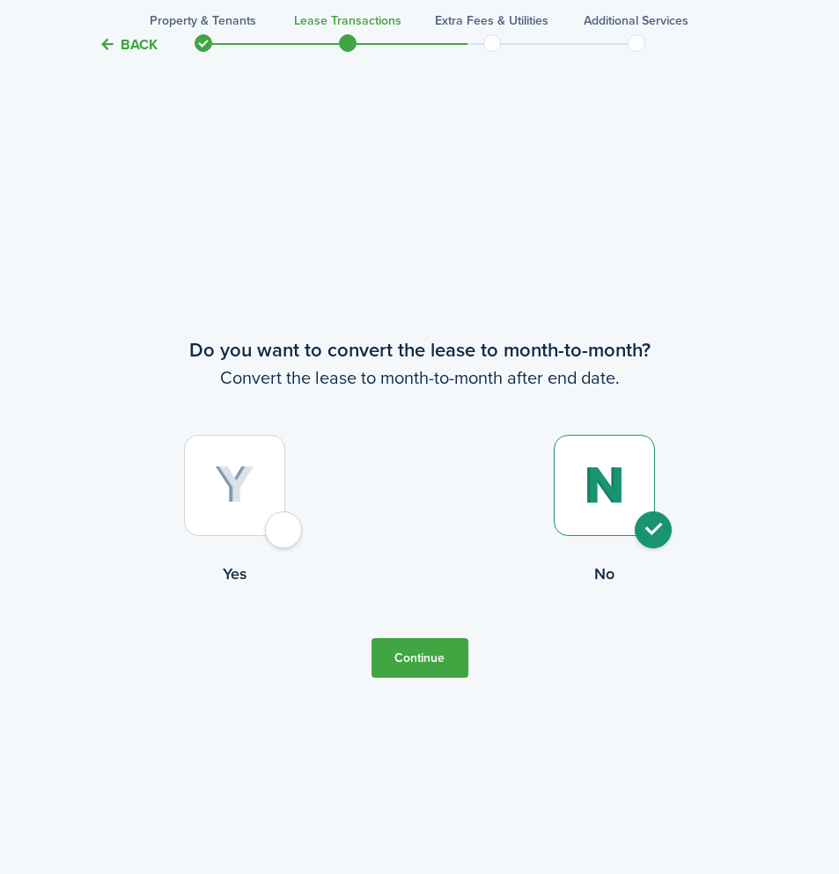
click at [418, 660] on button "Continue" at bounding box center [420, 658] width 97 height 40
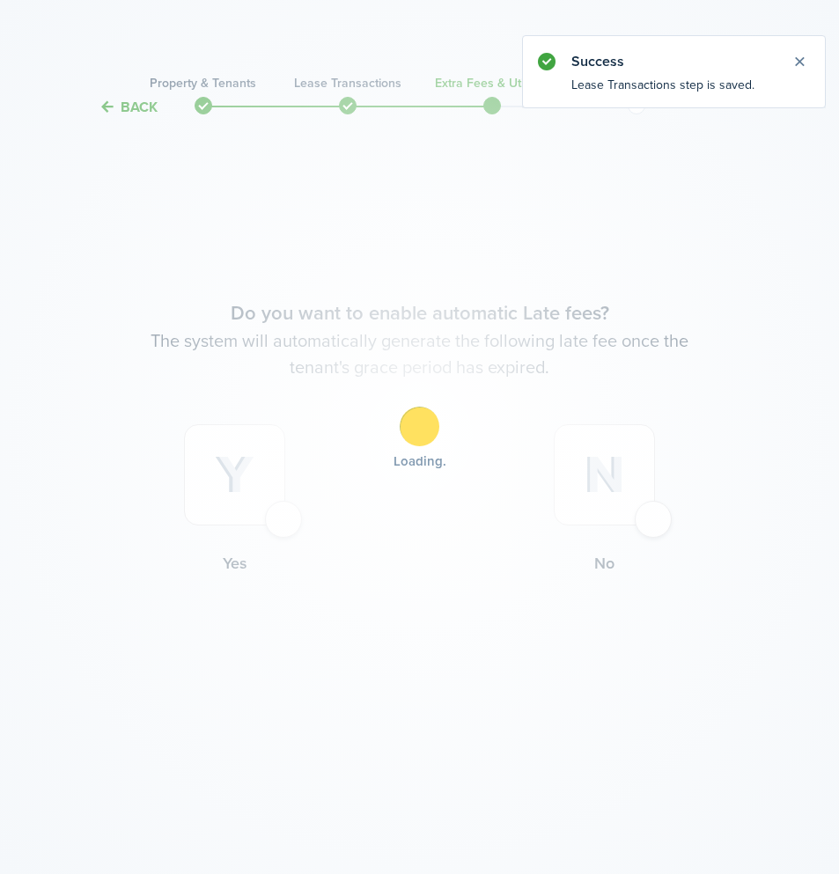
scroll to position [0, 0]
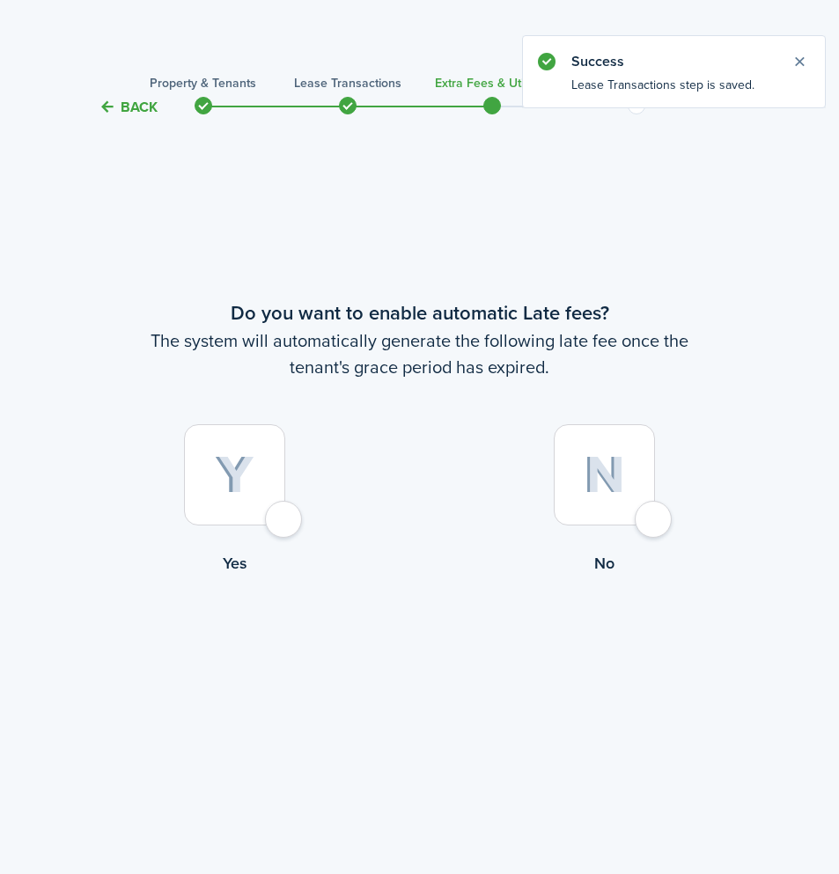
click at [285, 516] on div at bounding box center [234, 474] width 101 height 101
radio input "true"
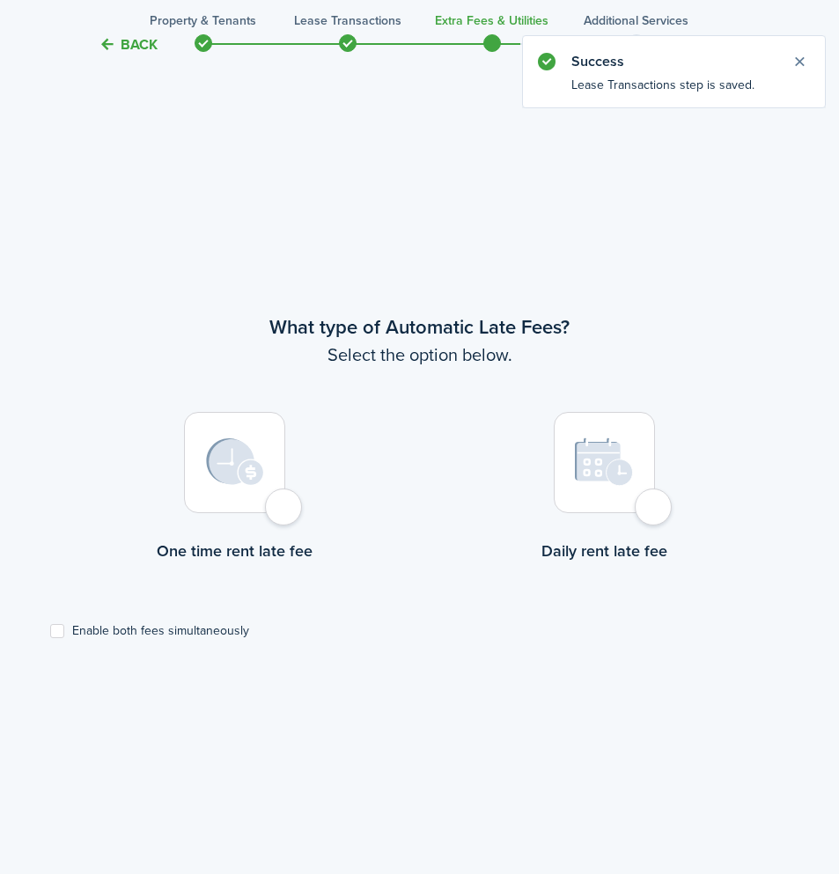
scroll to position [756, 0]
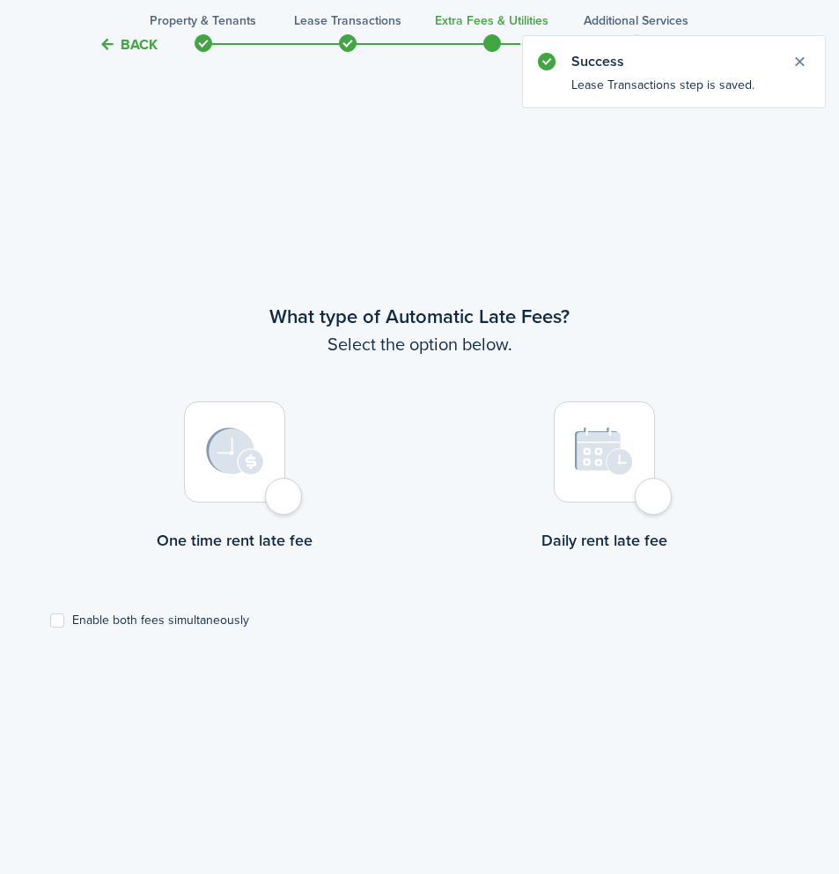
click at [655, 503] on div at bounding box center [604, 451] width 101 height 101
radio input "true"
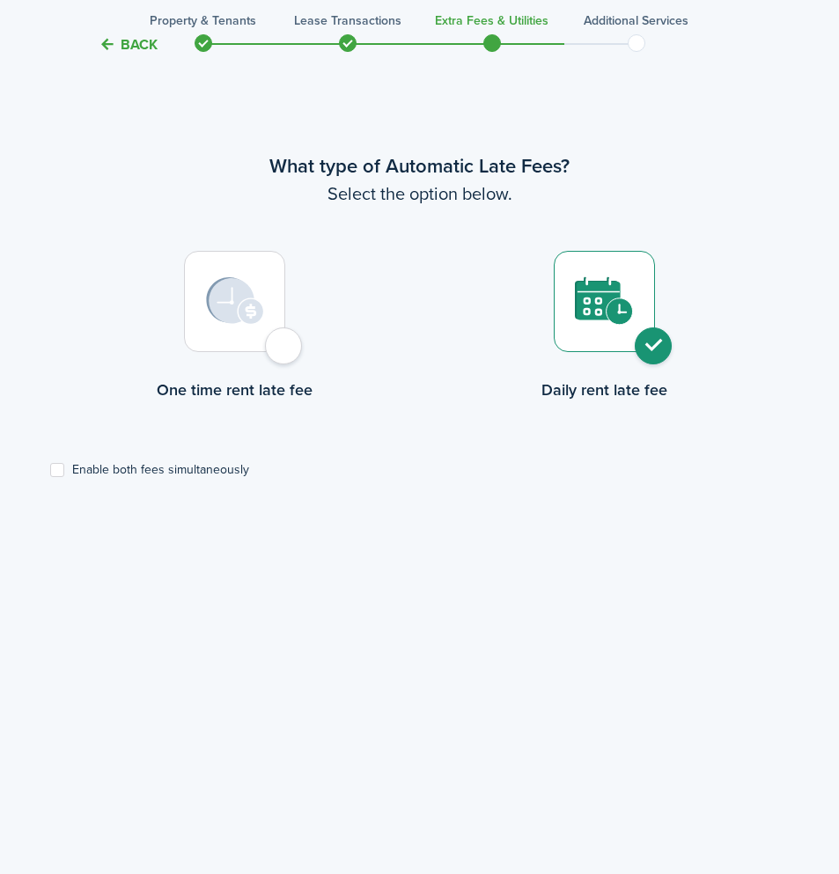
scroll to position [896, 0]
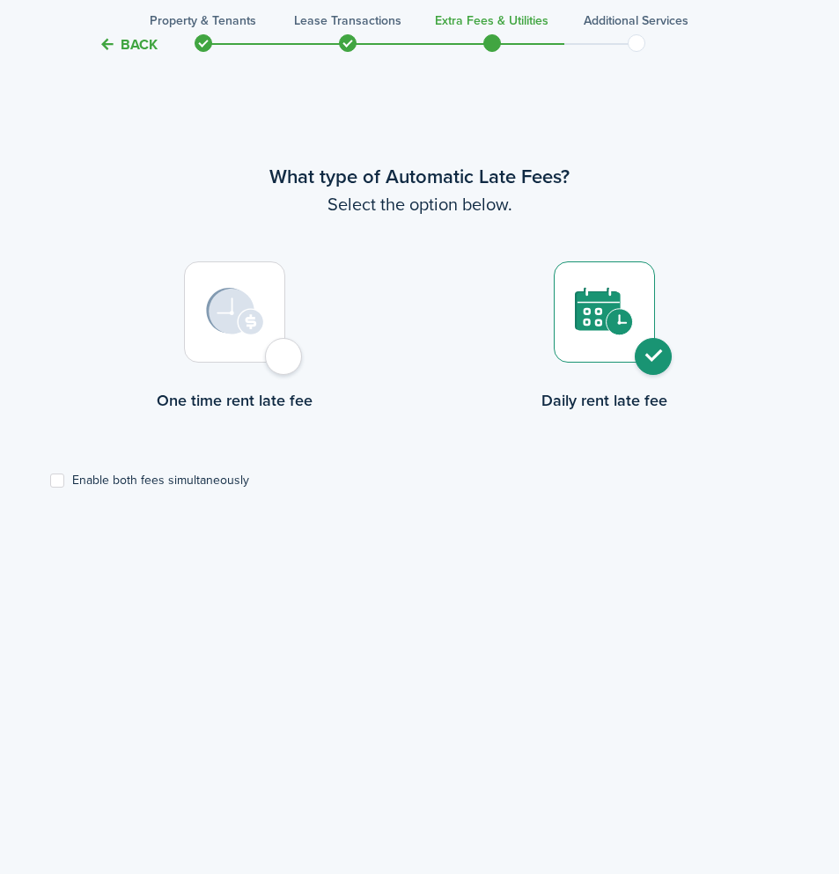
drag, startPoint x: 301, startPoint y: 348, endPoint x: 291, endPoint y: 354, distance: 12.2
click at [297, 351] on label "One time rent late fee" at bounding box center [235, 340] width 370 height 159
radio input "true"
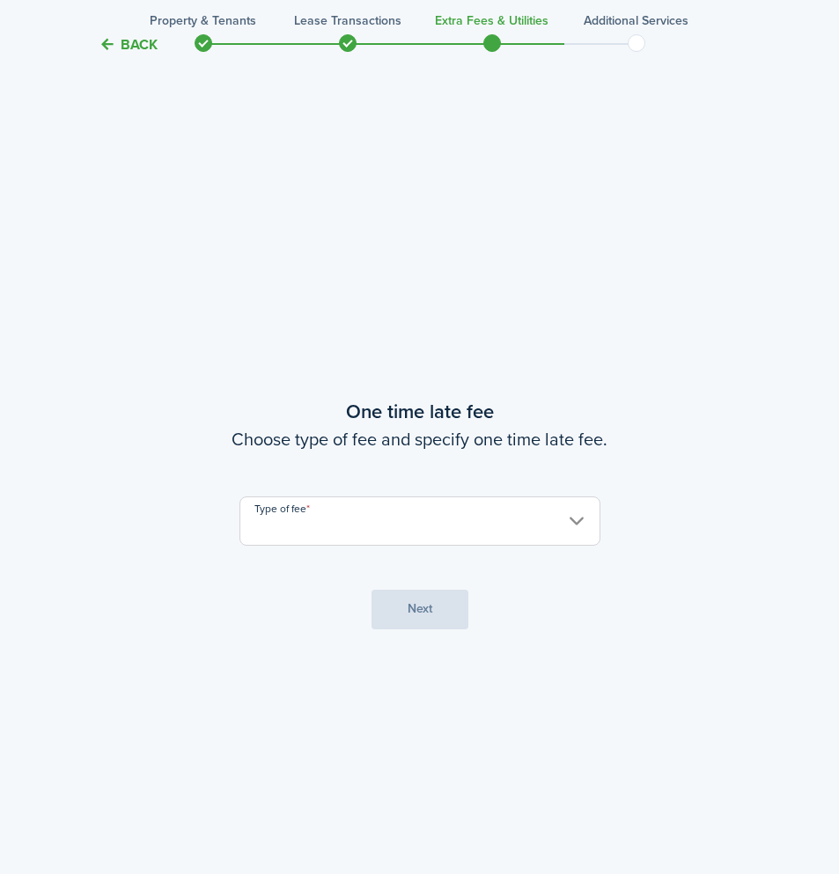
scroll to position [1631, 0]
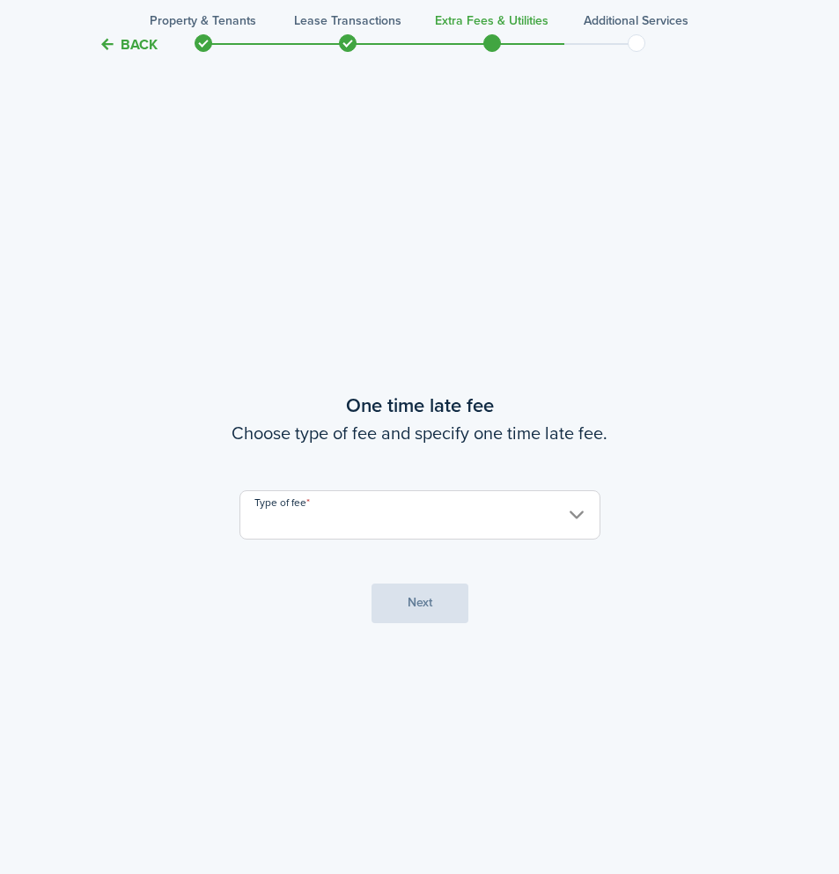
click at [452, 514] on input "Type of fee" at bounding box center [419, 514] width 361 height 49
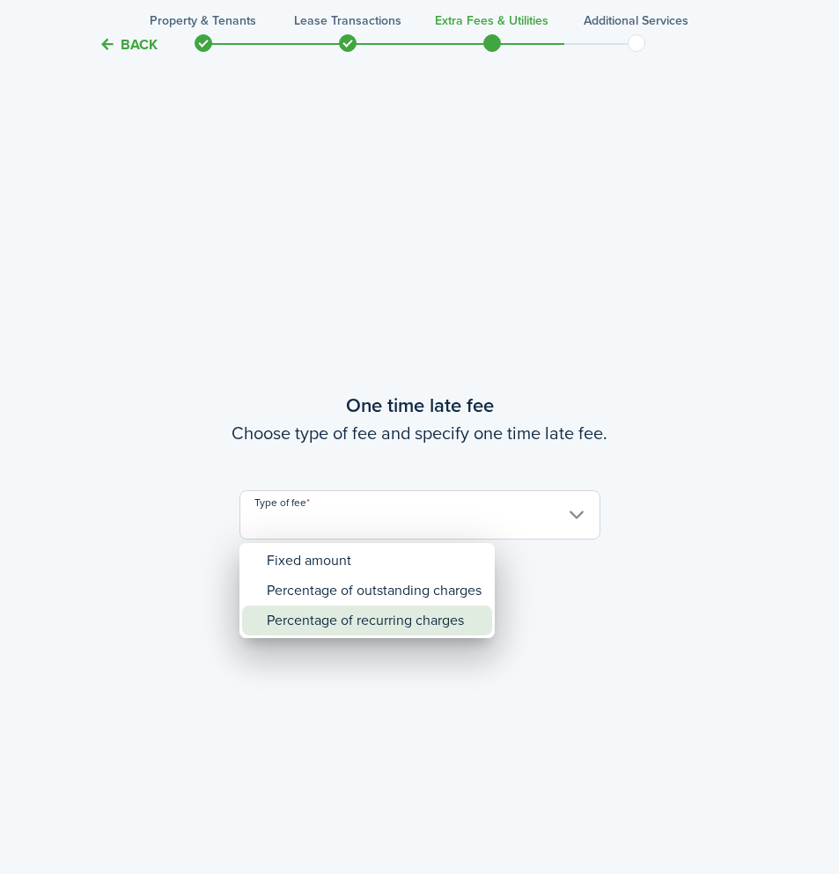
click at [383, 621] on div "Percentage of recurring charges" at bounding box center [374, 621] width 215 height 30
type input "Percentage of recurring charges"
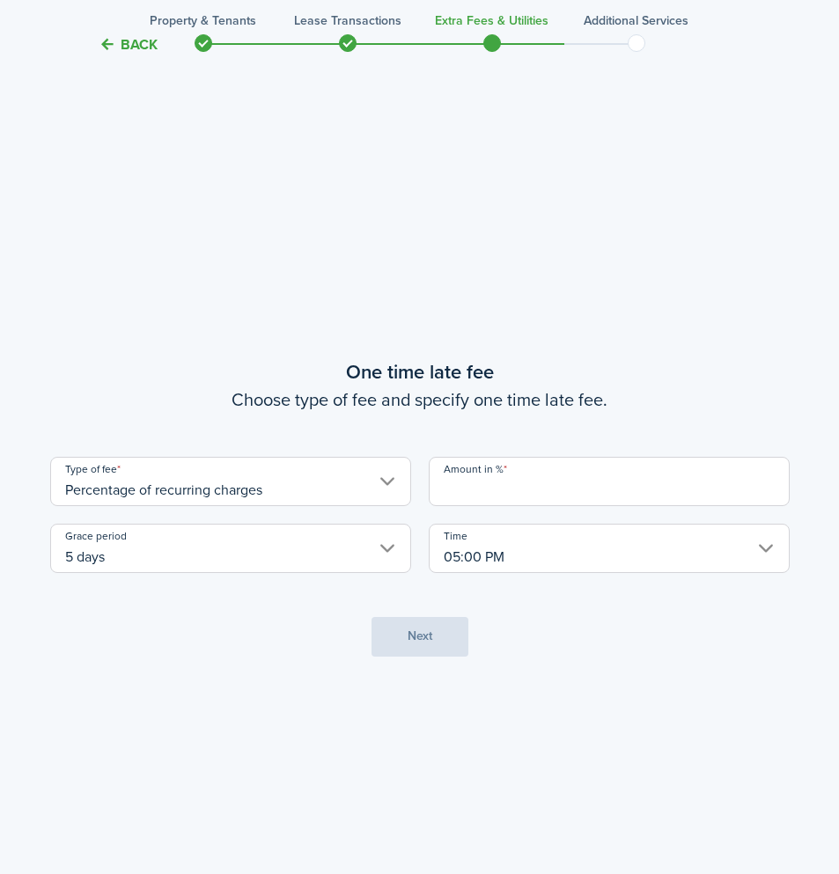
click at [500, 486] on input "Amount in %" at bounding box center [609, 481] width 361 height 49
type input "5"
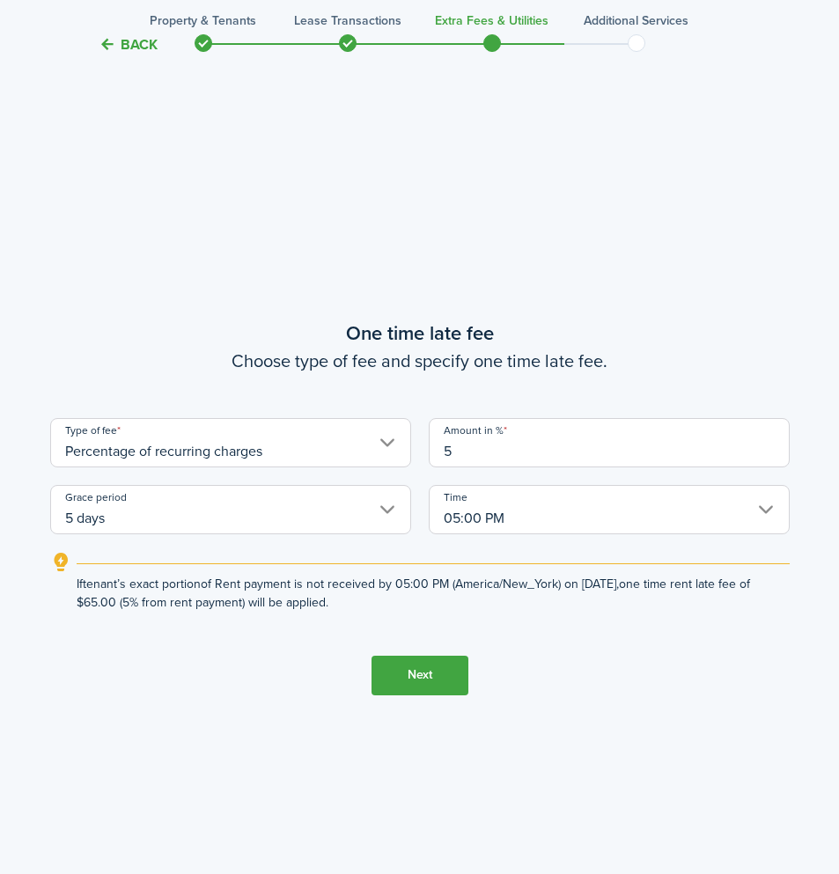
click at [554, 695] on tc-wizard-step "One time late fee Choose type of fee and specify one time late fee. Type of fee…" at bounding box center [420, 507] width 740 height 874
click at [534, 498] on input "05:00 PM" at bounding box center [609, 509] width 361 height 49
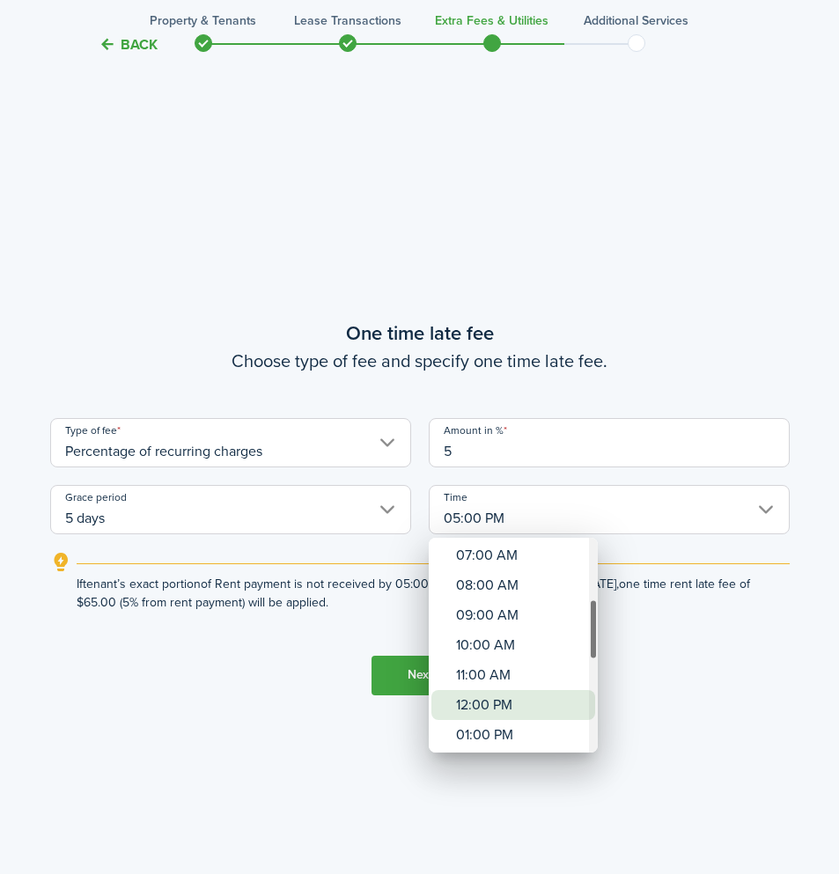
click at [523, 704] on div "12:00 PM" at bounding box center [520, 705] width 129 height 30
type input "12:00 PM"
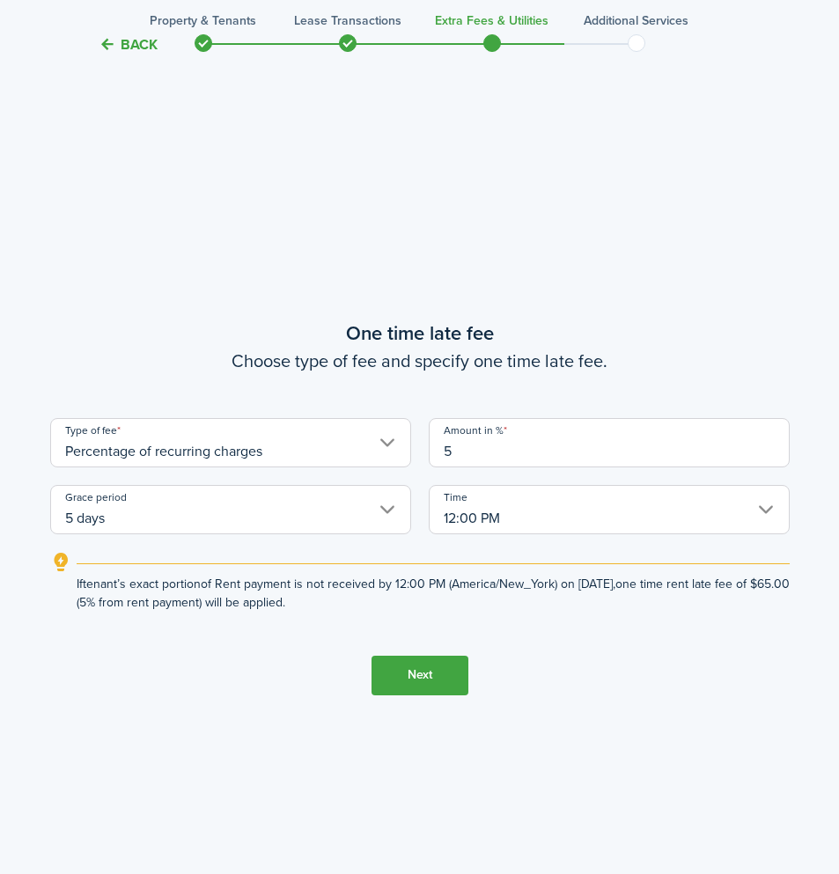
click at [436, 681] on button "Next" at bounding box center [420, 676] width 97 height 40
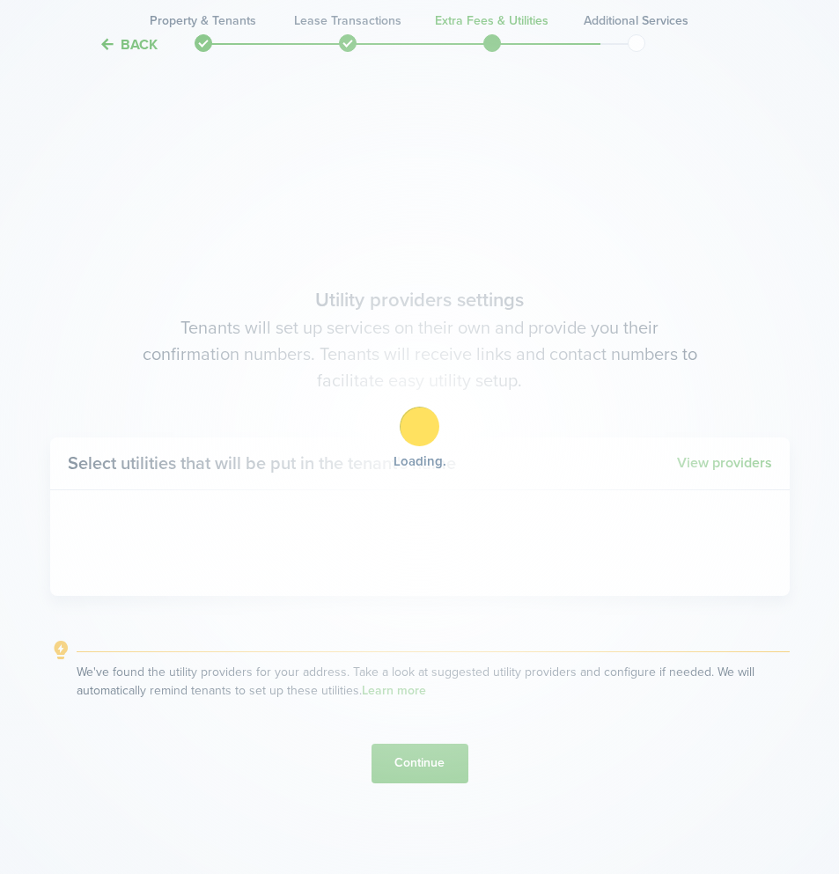
scroll to position [2505, 0]
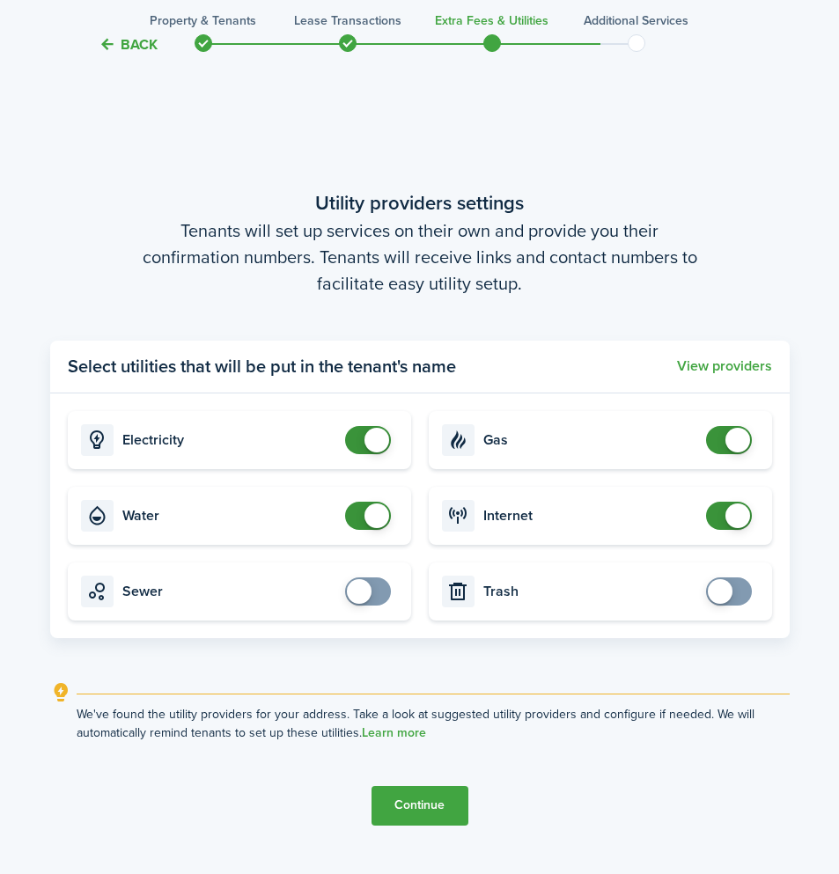
click at [370, 454] on card "Electricity" at bounding box center [239, 440] width 343 height 58
checkbox input "false"
click at [376, 442] on span at bounding box center [377, 440] width 25 height 25
checkbox input "false"
click at [374, 526] on span at bounding box center [377, 516] width 25 height 25
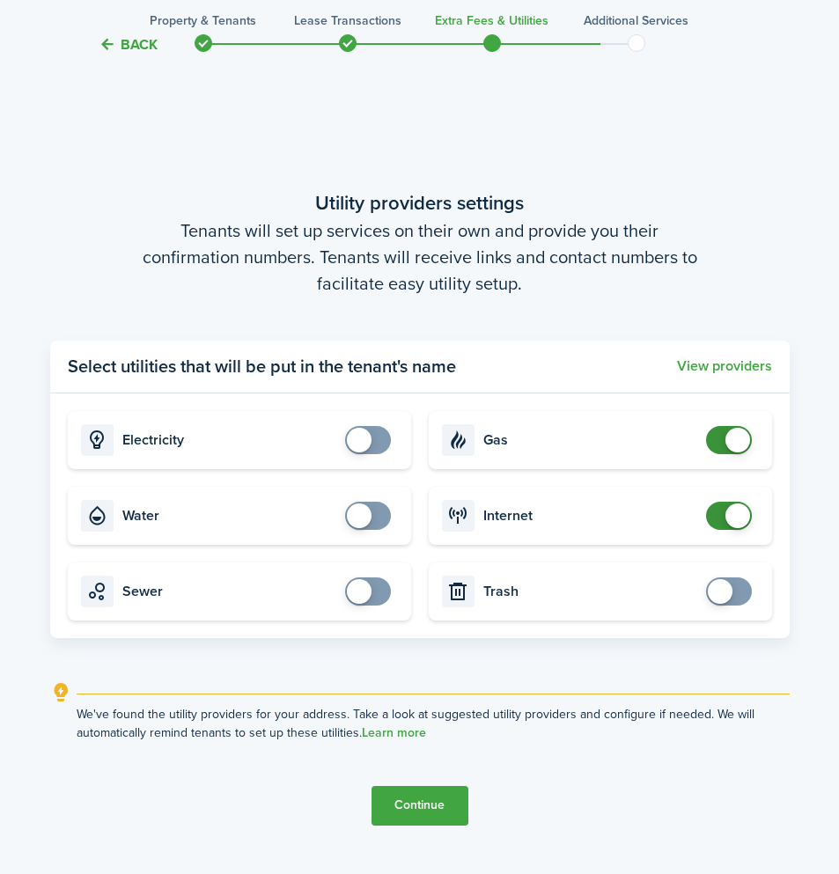
checkbox input "false"
click at [740, 441] on span at bounding box center [737, 440] width 25 height 25
checkbox input "false"
click at [735, 519] on span at bounding box center [737, 516] width 25 height 25
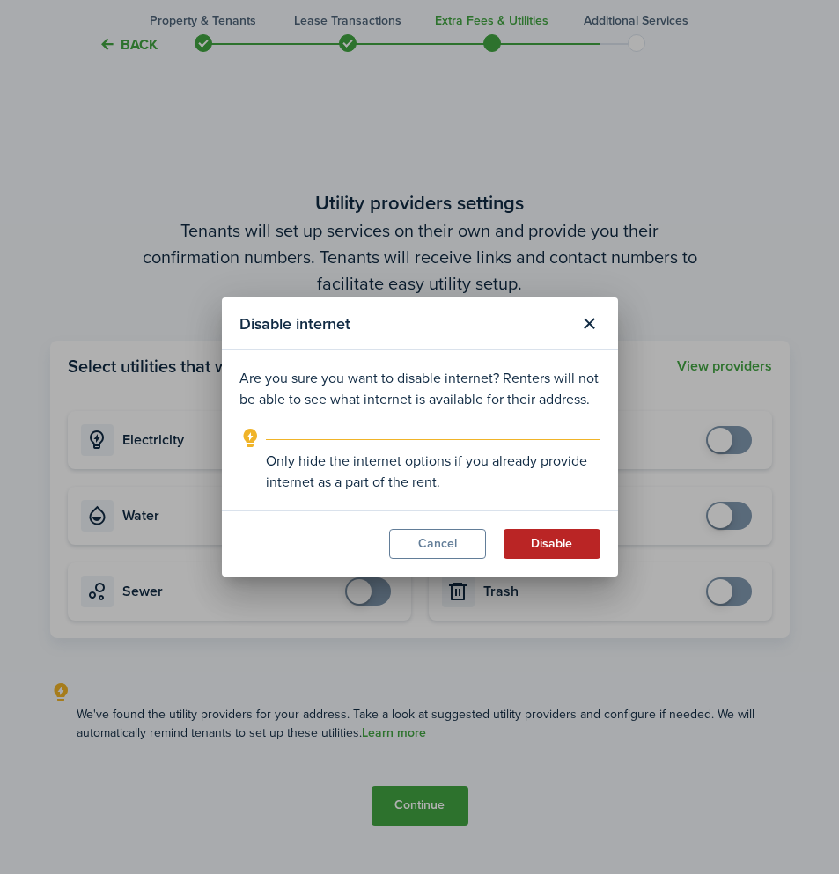
click at [541, 550] on button "Disable" at bounding box center [552, 544] width 97 height 30
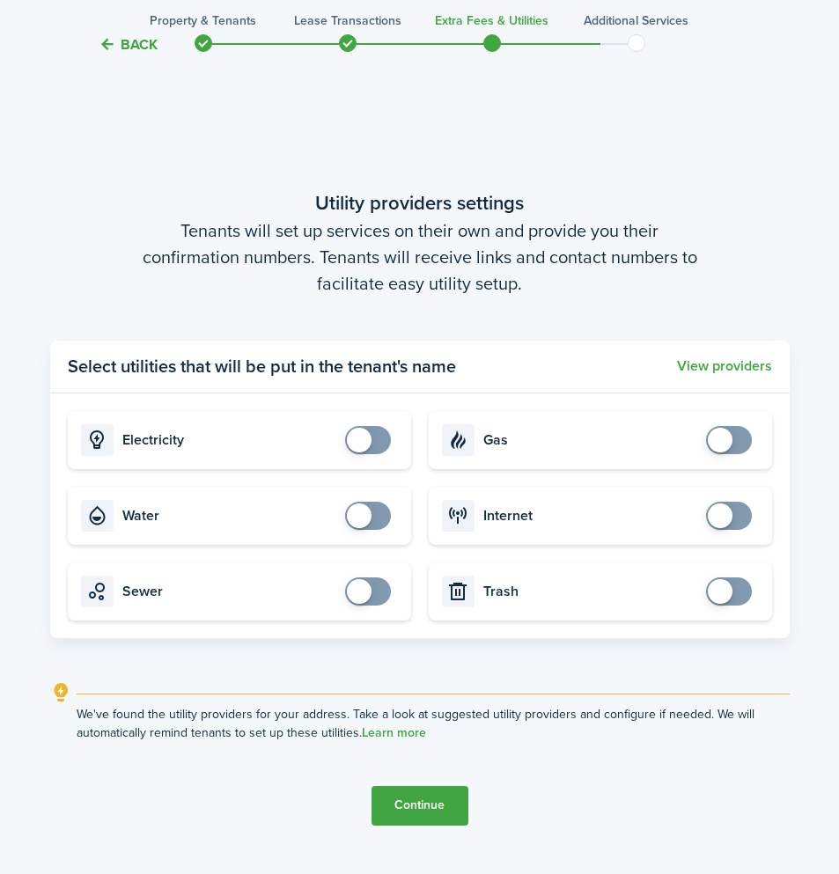
click at [452, 814] on button "Continue" at bounding box center [420, 806] width 97 height 40
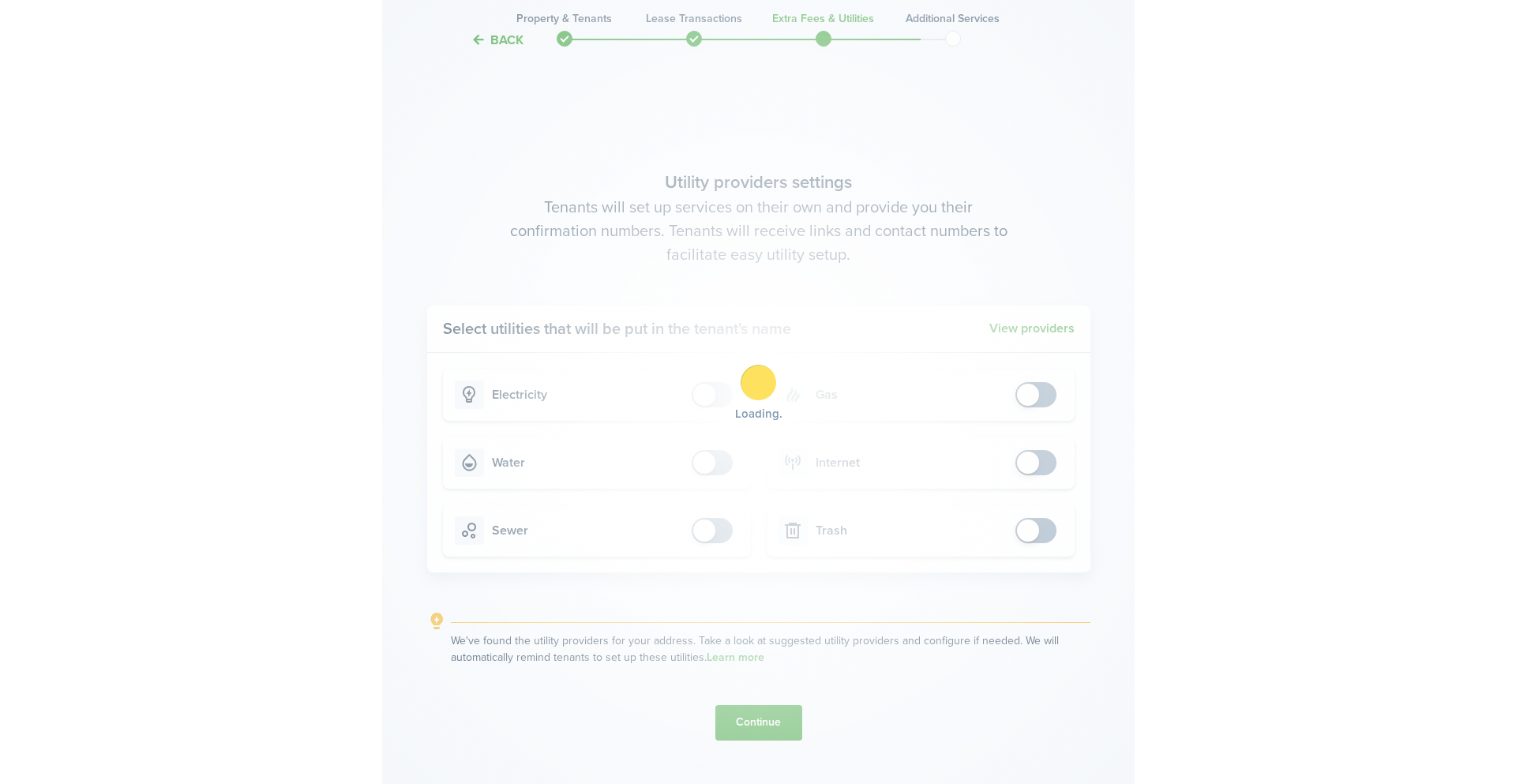
scroll to position [0, 0]
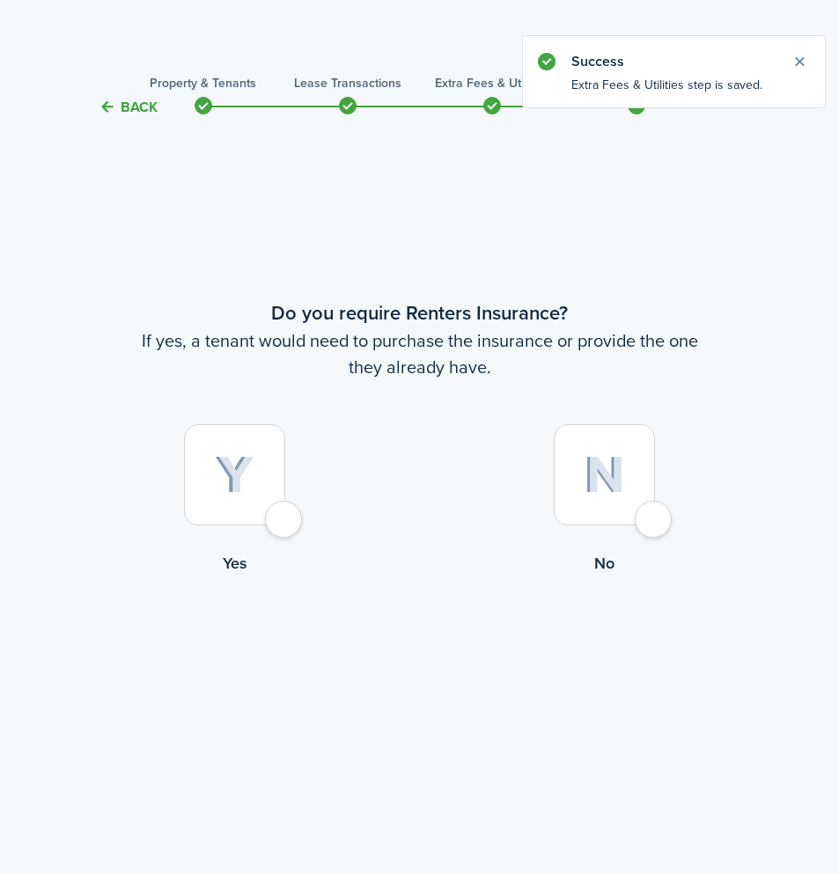
click at [655, 520] on div at bounding box center [604, 474] width 101 height 101
radio input "true"
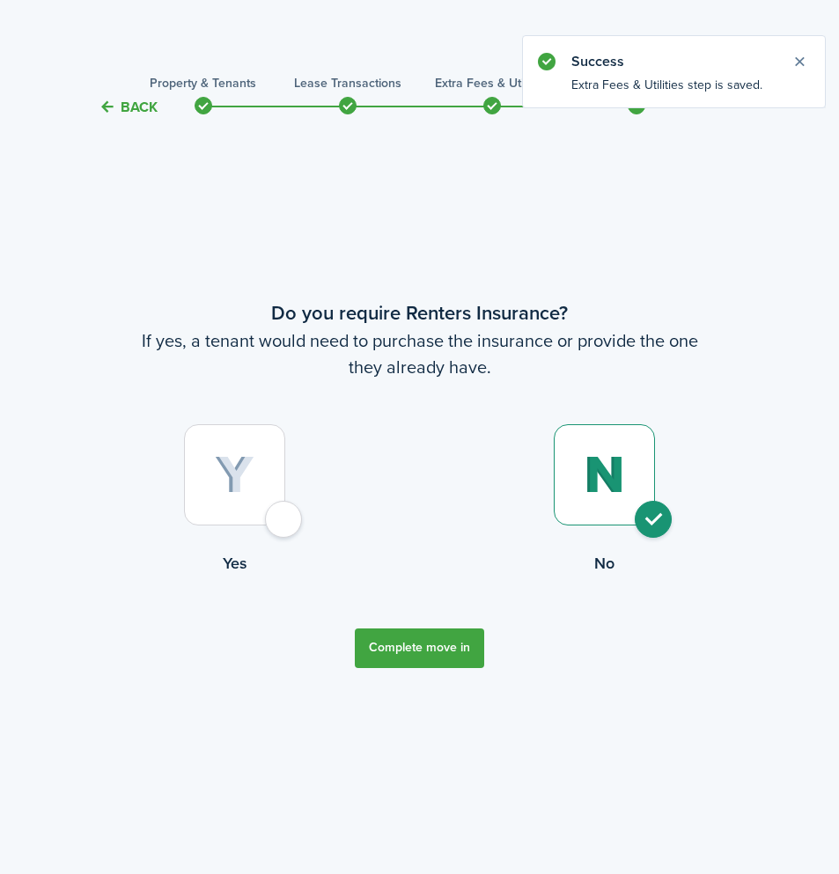
click at [434, 639] on button "Complete move in" at bounding box center [419, 649] width 129 height 40
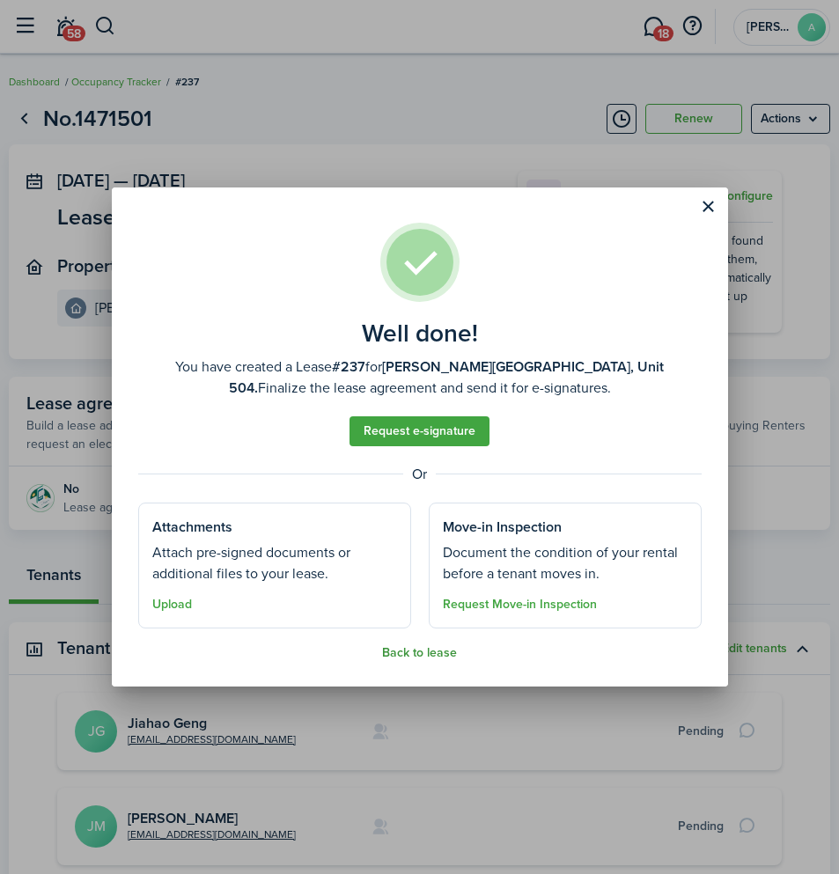
click at [426, 652] on button "Back to lease" at bounding box center [419, 653] width 75 height 14
